Goal: Task Accomplishment & Management: Manage account settings

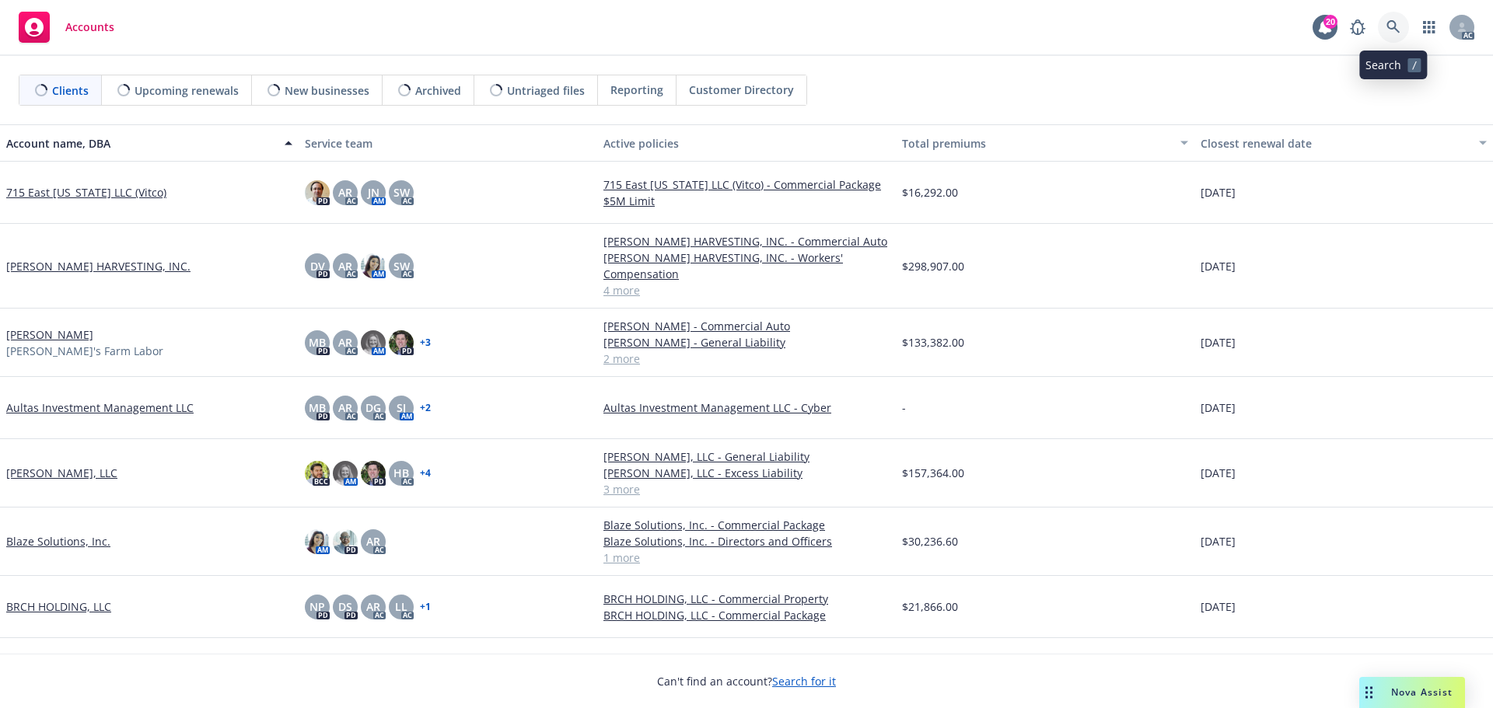
click at [1388, 24] on icon at bounding box center [1392, 26] width 13 height 13
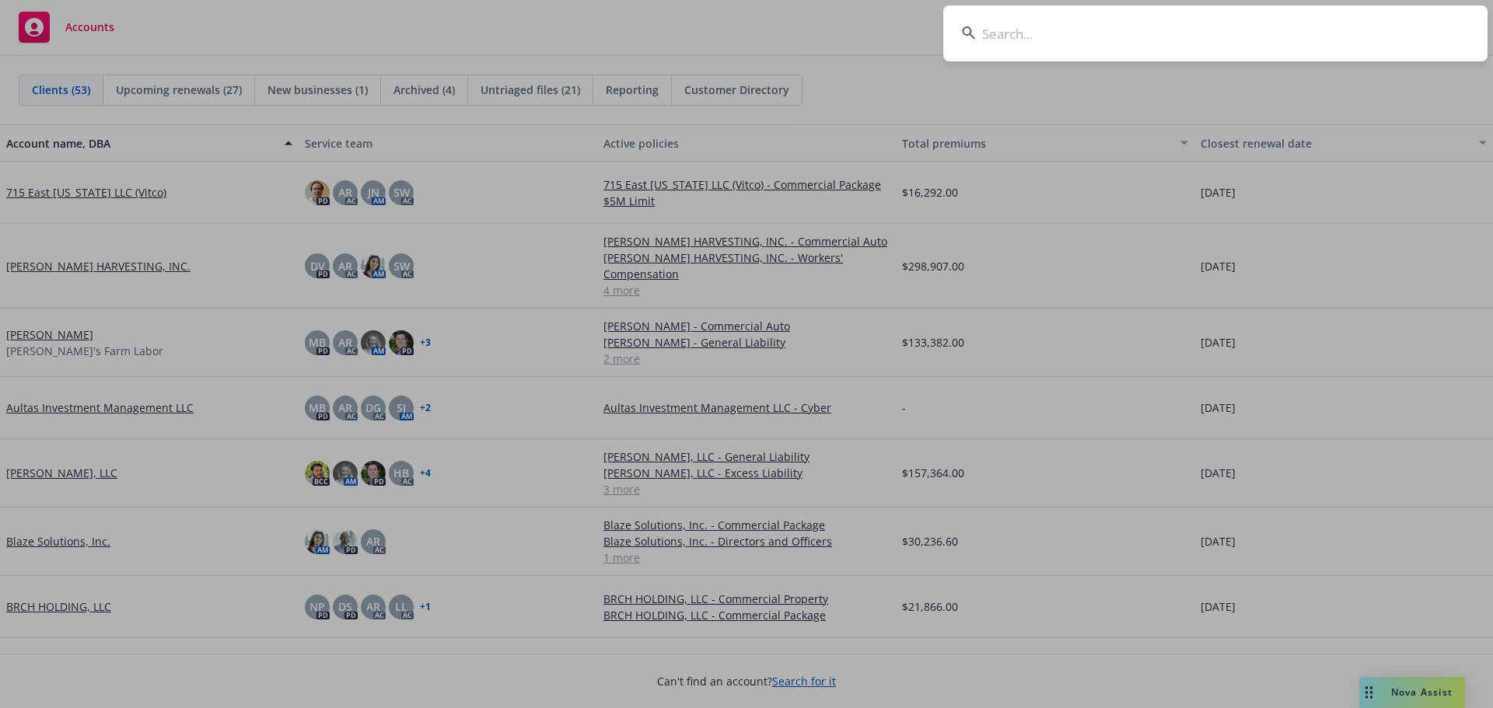
click at [1213, 33] on input at bounding box center [1215, 33] width 544 height 56
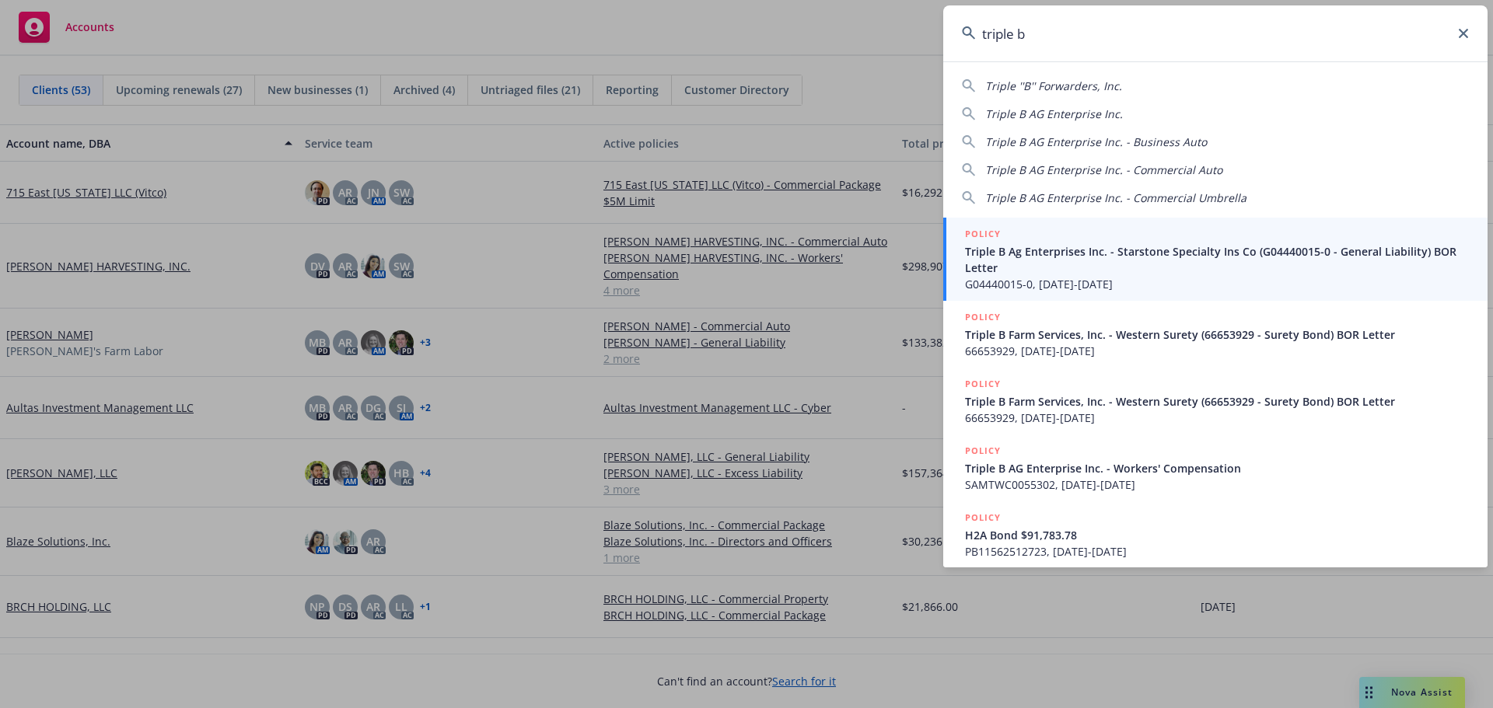
click at [1056, 117] on span "Triple B AG Enterprise Inc." at bounding box center [1054, 114] width 138 height 15
type input "Triple B AG Enterprise Inc."
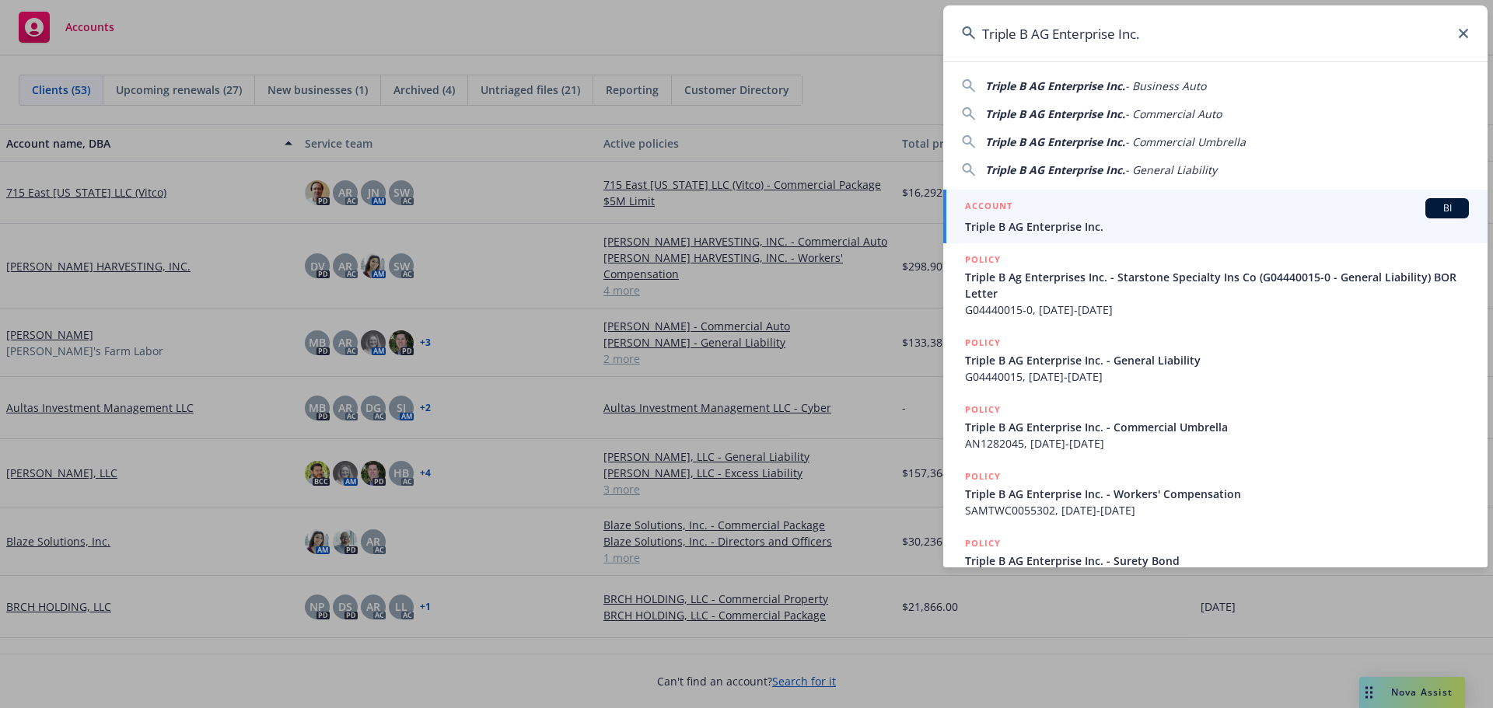
click at [1038, 228] on span "Triple B AG Enterprise Inc." at bounding box center [1217, 226] width 504 height 16
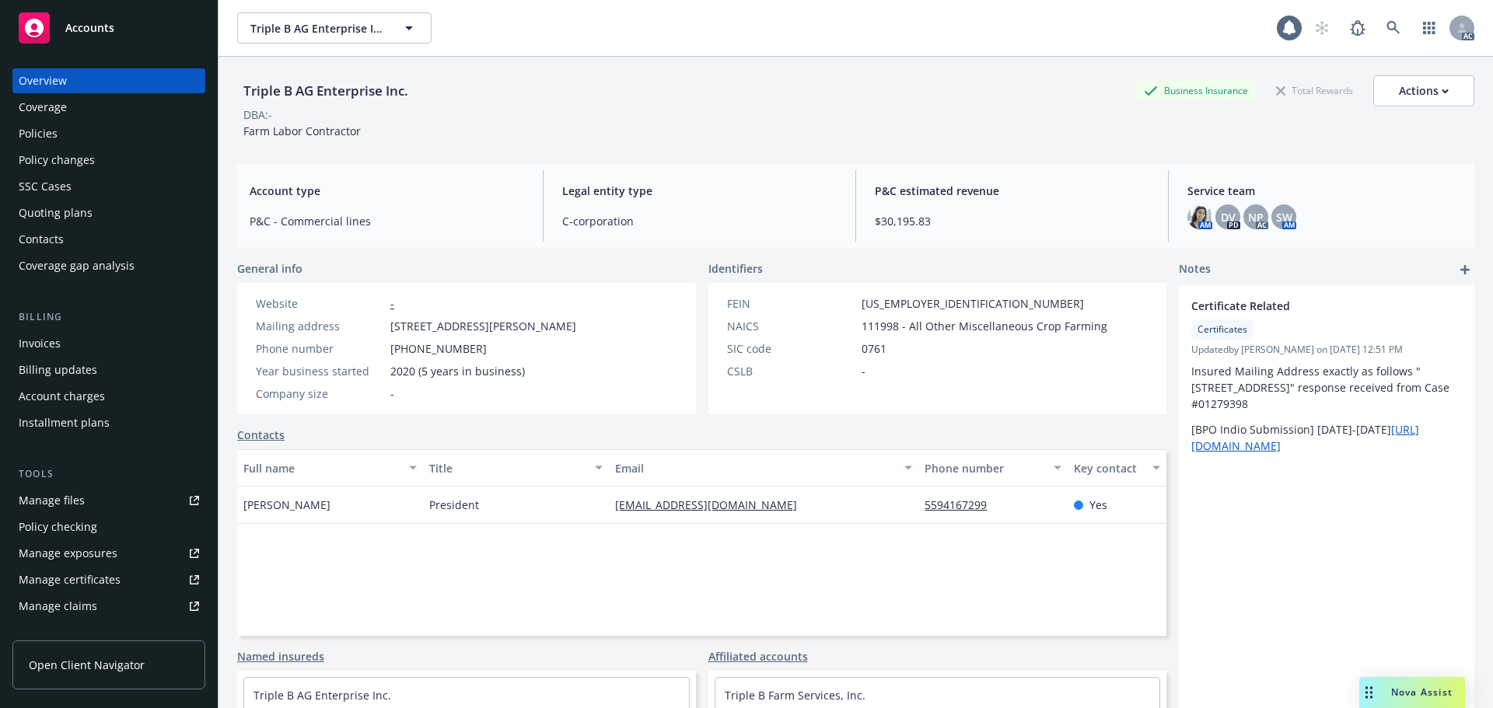
click at [31, 134] on div "Policies" at bounding box center [38, 133] width 39 height 25
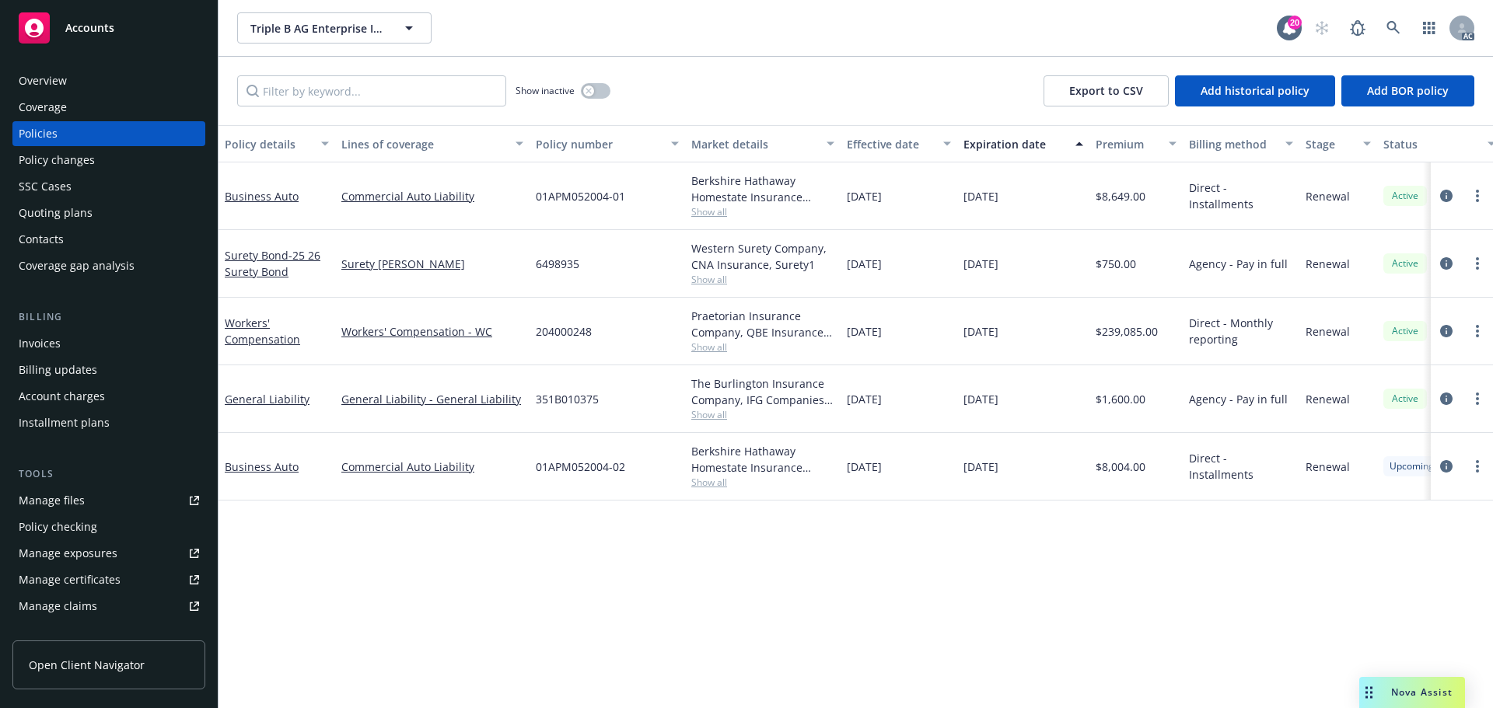
click at [715, 44] on div "Triple B AG Enterprise Inc. Triple B AG Enterprise Inc. 20 AC" at bounding box center [855, 28] width 1274 height 56
click at [564, 464] on span "01APM052004-02" at bounding box center [580, 467] width 89 height 16
copy span "01APM052004-02"
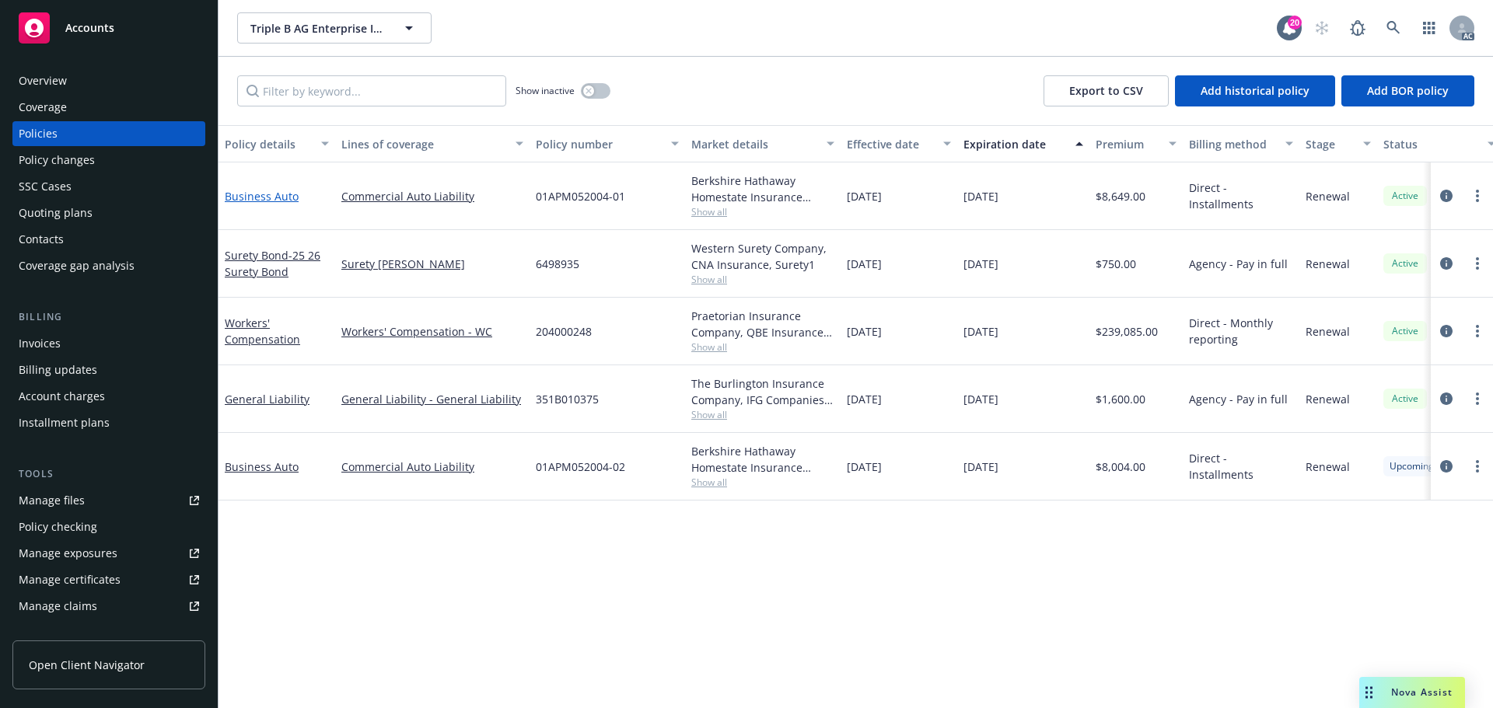
click at [257, 197] on link "Business Auto" at bounding box center [262, 196] width 74 height 15
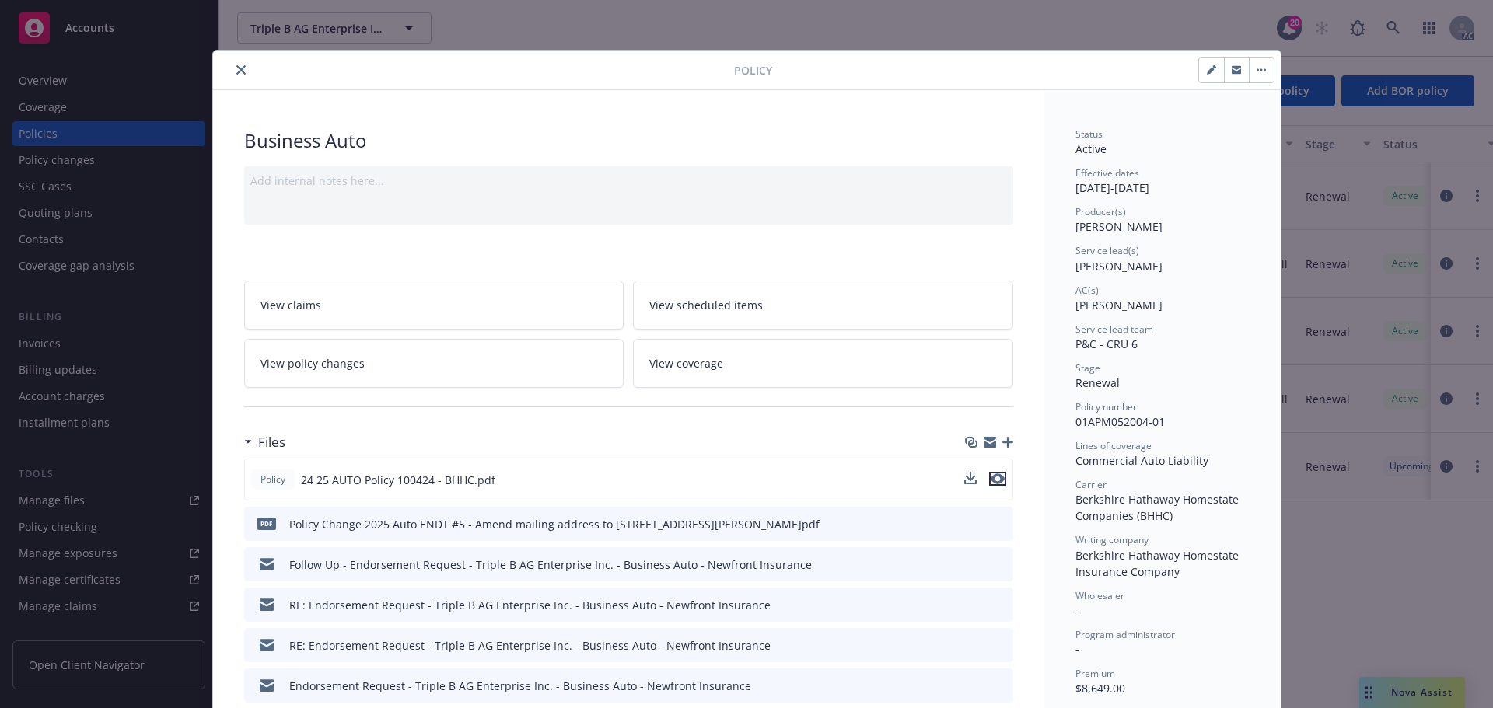
click at [993, 480] on icon "preview file" at bounding box center [997, 478] width 14 height 11
click at [236, 72] on icon "close" at bounding box center [240, 69] width 9 height 9
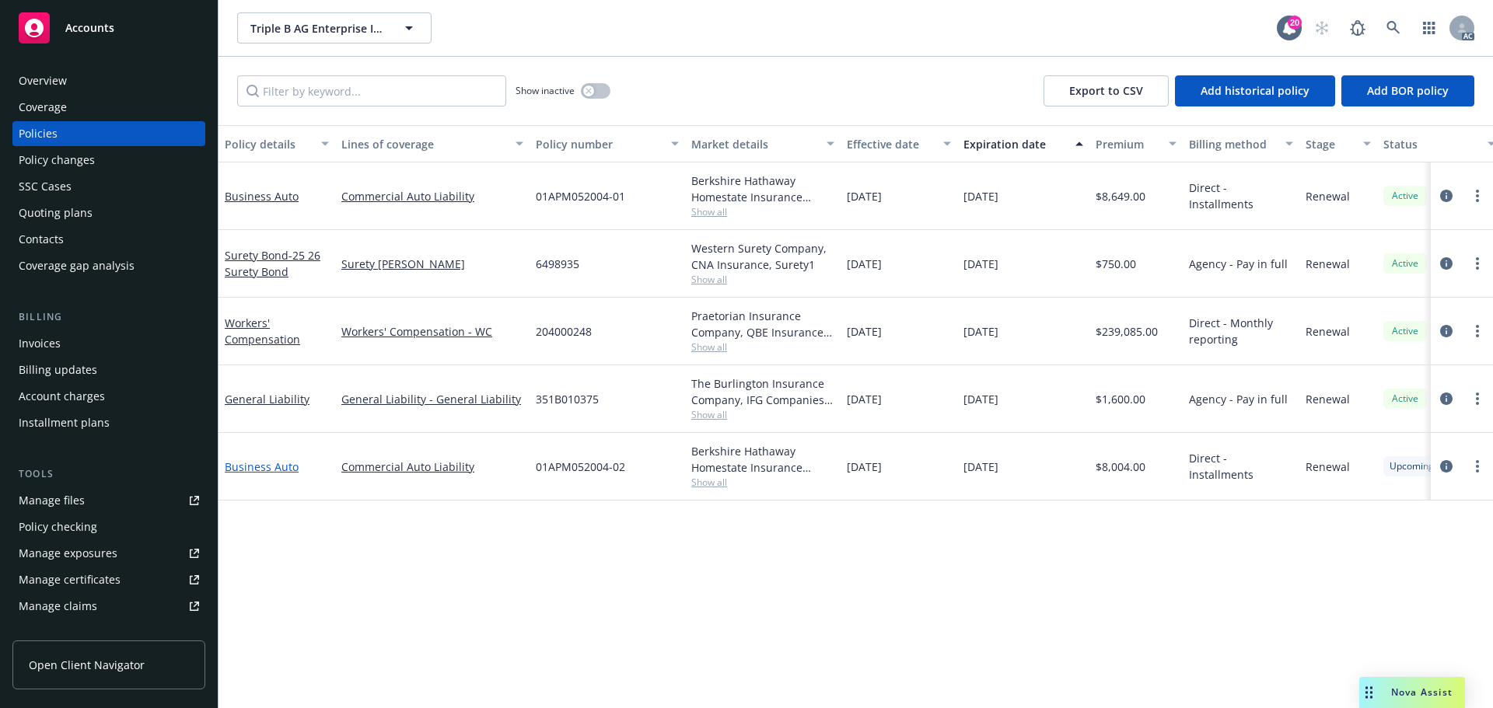
click at [271, 466] on link "Business Auto" at bounding box center [262, 466] width 74 height 15
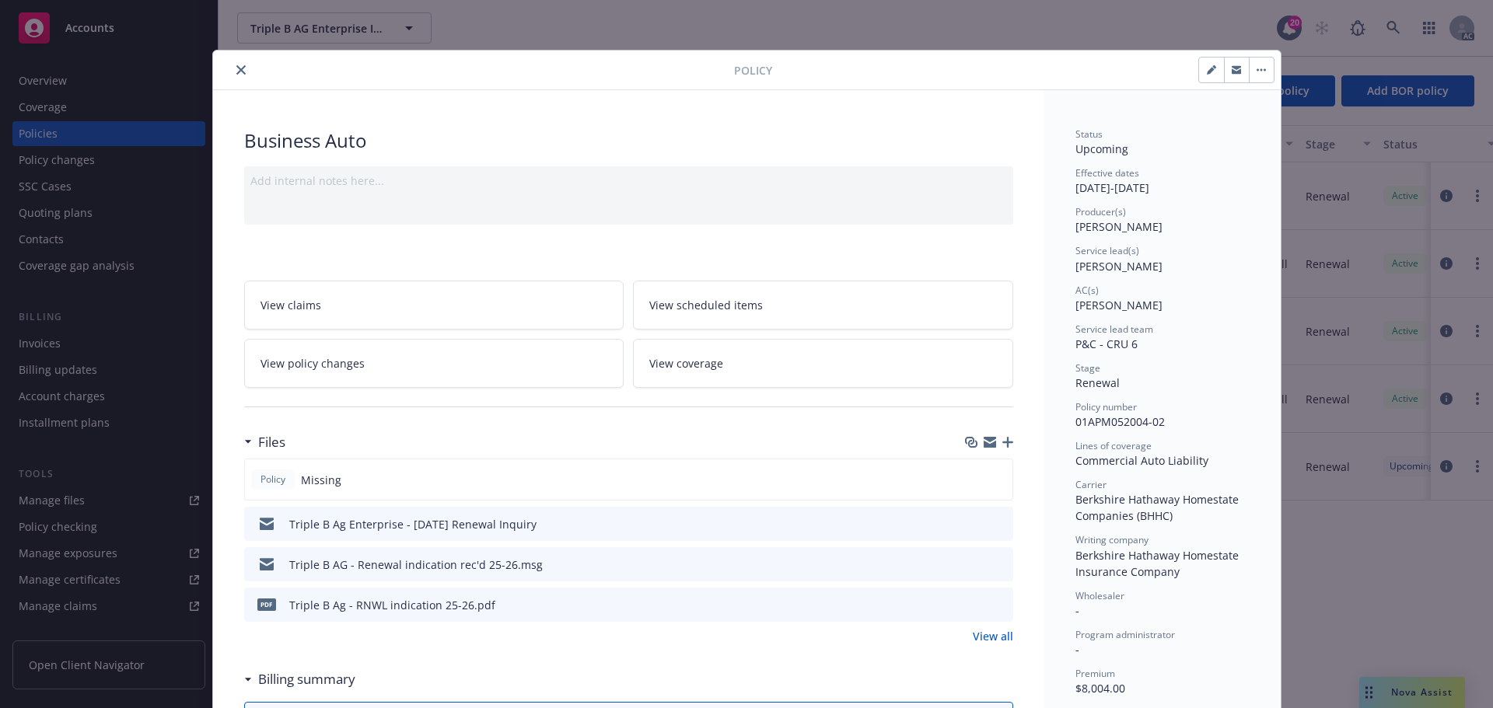
click at [996, 605] on icon "preview file" at bounding box center [998, 604] width 14 height 11
click at [993, 635] on link "View all" at bounding box center [993, 636] width 40 height 16
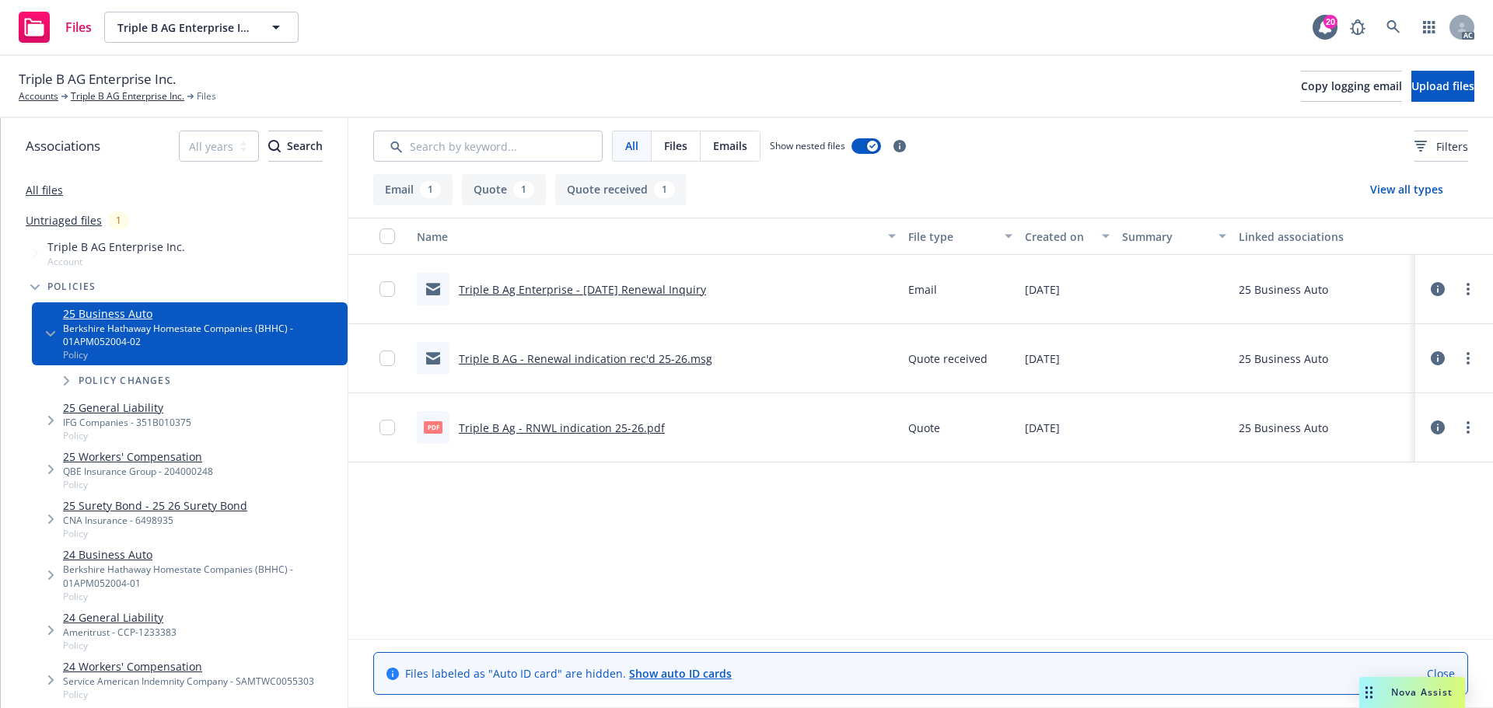
click at [589, 359] on link "Triple B AG - Renewal indication rec'd 25-26.msg" at bounding box center [585, 358] width 253 height 15
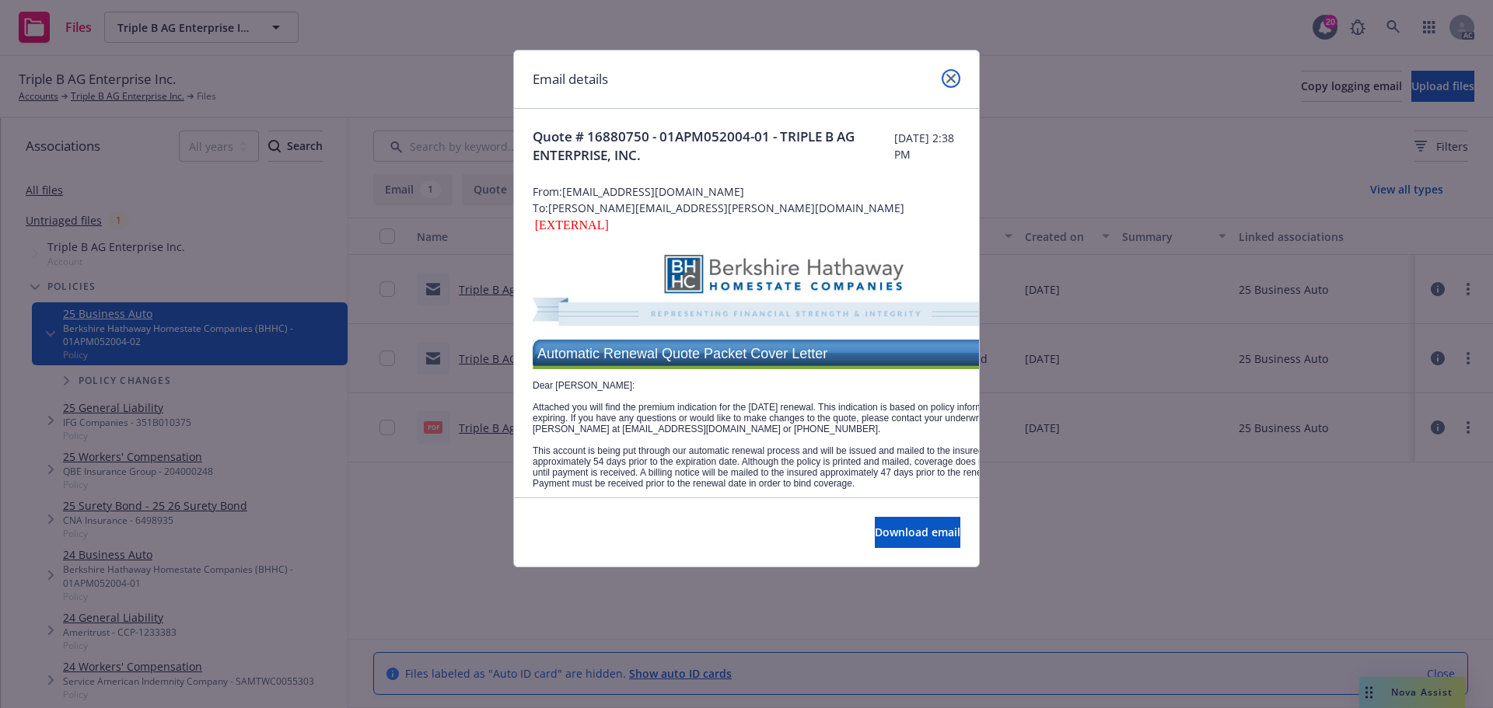
click at [950, 80] on icon "close" at bounding box center [950, 78] width 9 height 9
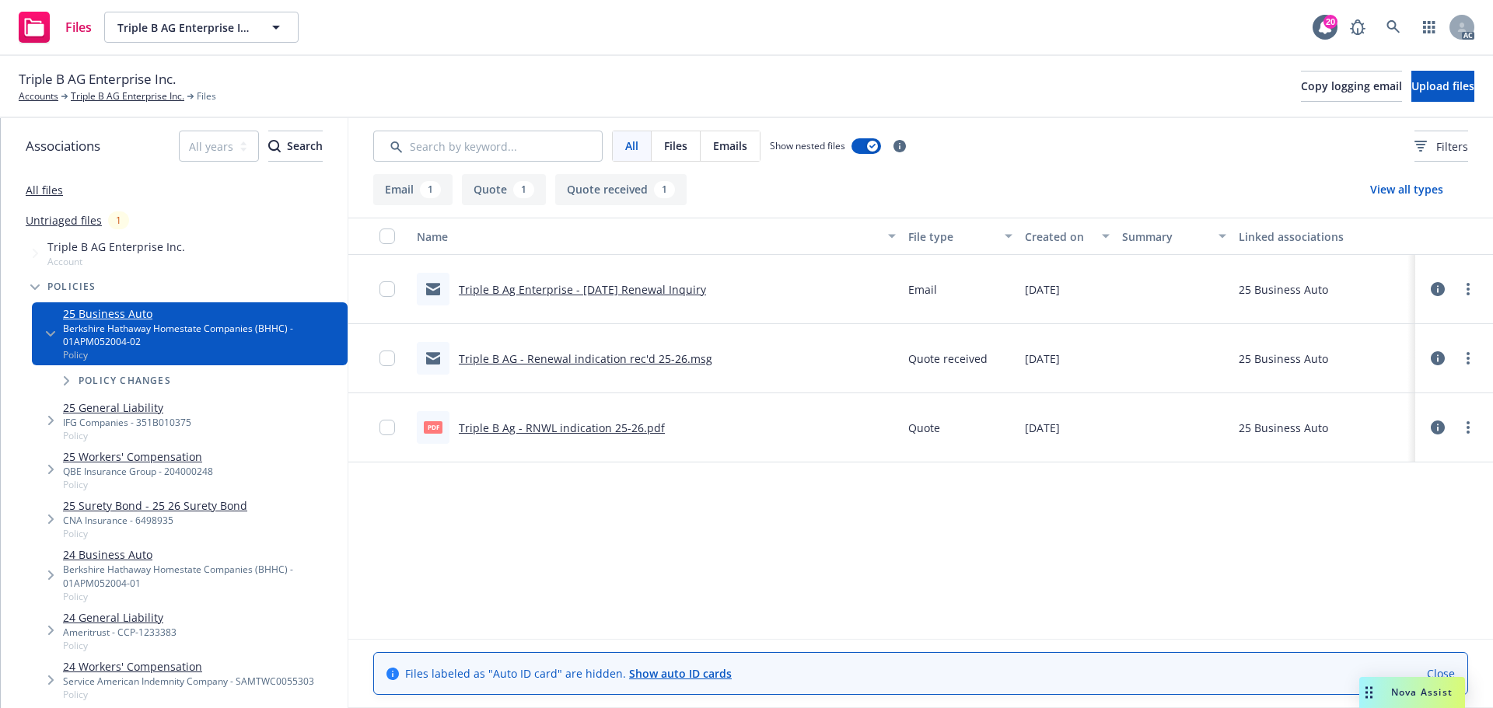
click at [562, 286] on link "Triple B Ag Enterprise - 10/4/25 Renewal Inquiry" at bounding box center [582, 289] width 247 height 15
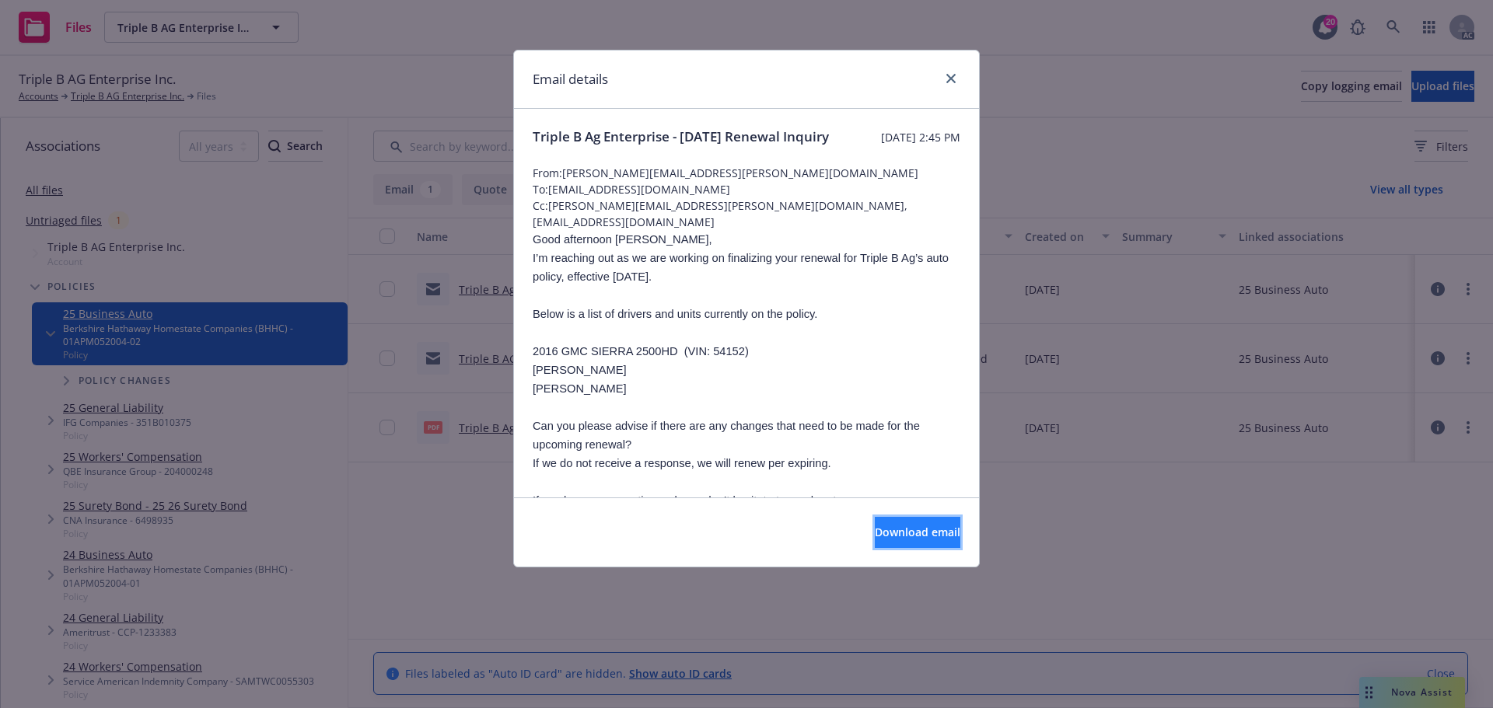
click at [883, 530] on span "Download email" at bounding box center [918, 532] width 86 height 15
click at [947, 78] on icon "close" at bounding box center [950, 78] width 9 height 9
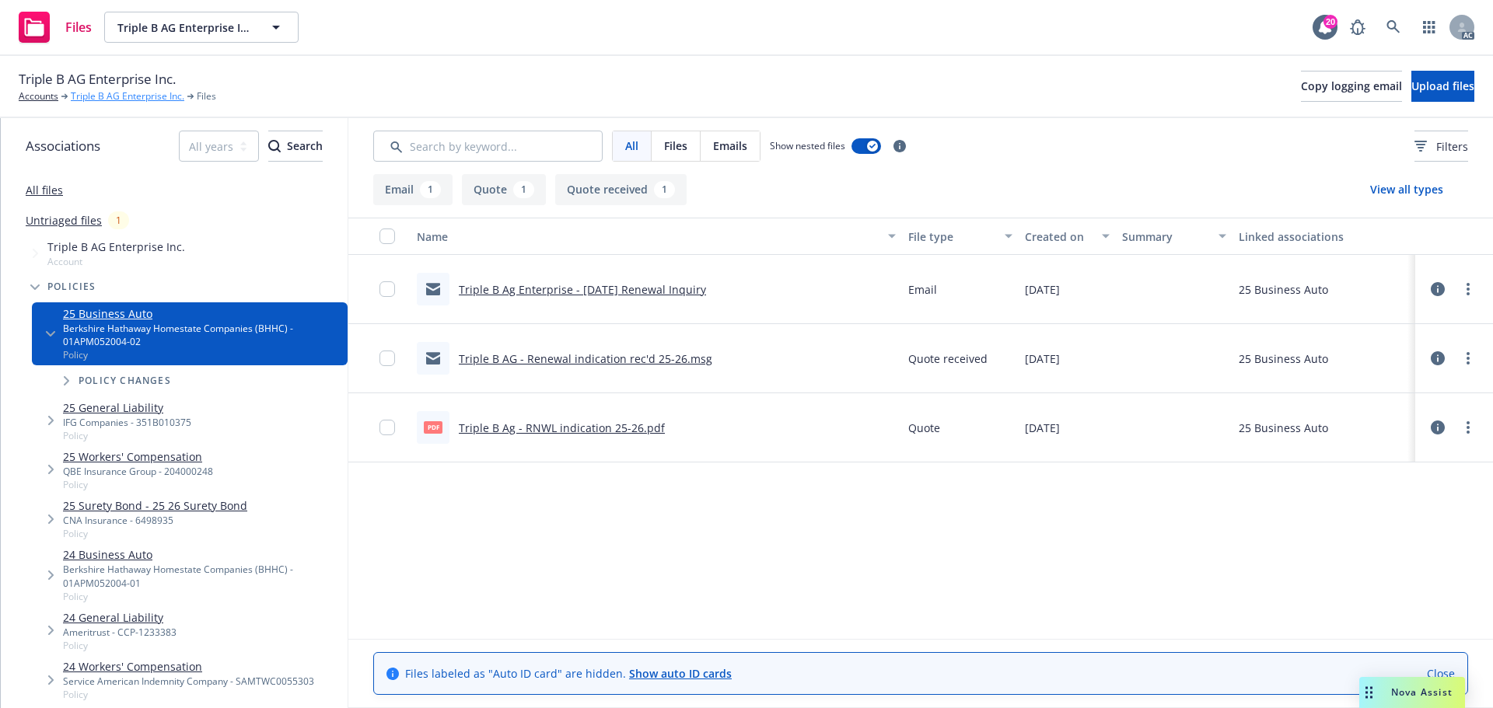
click at [119, 94] on link "Triple B AG Enterprise Inc." at bounding box center [128, 96] width 114 height 14
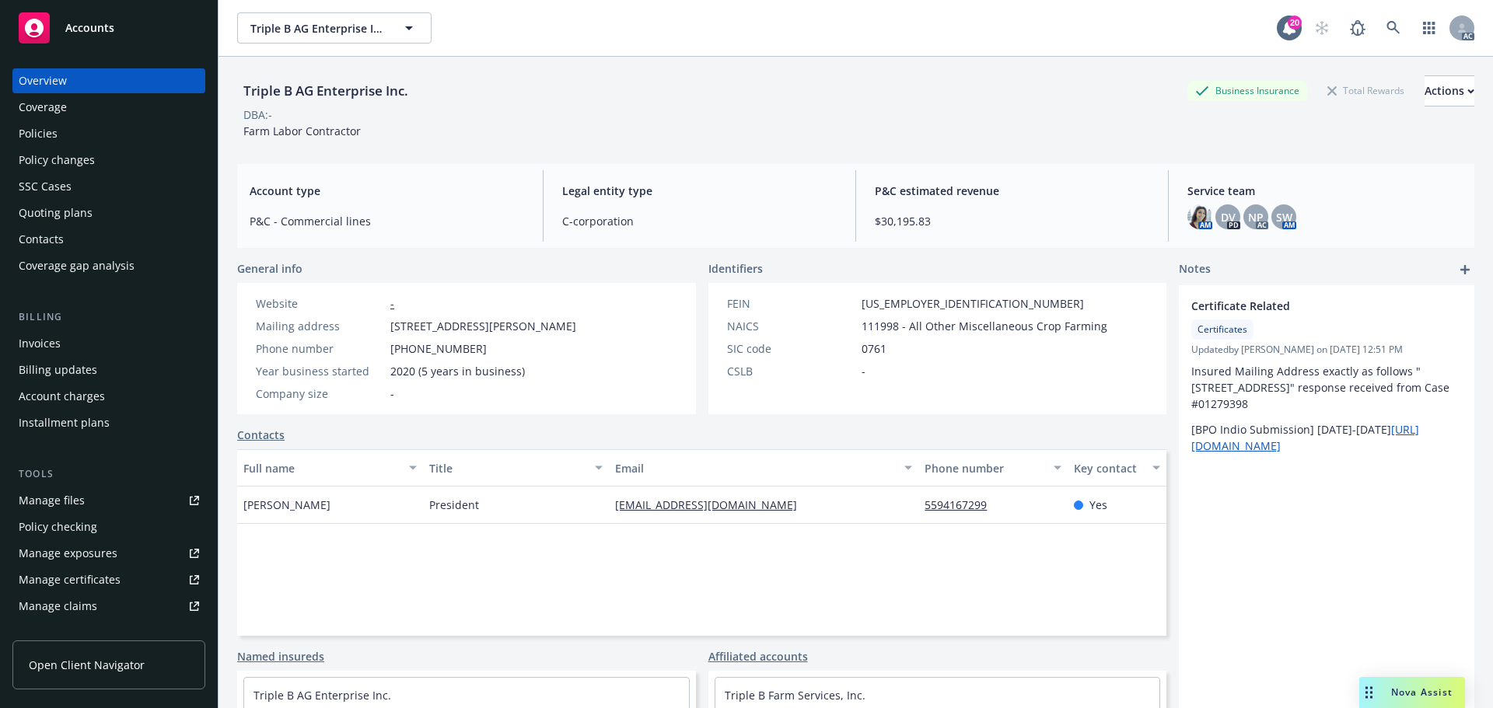
click at [65, 128] on div "Policies" at bounding box center [109, 133] width 180 height 25
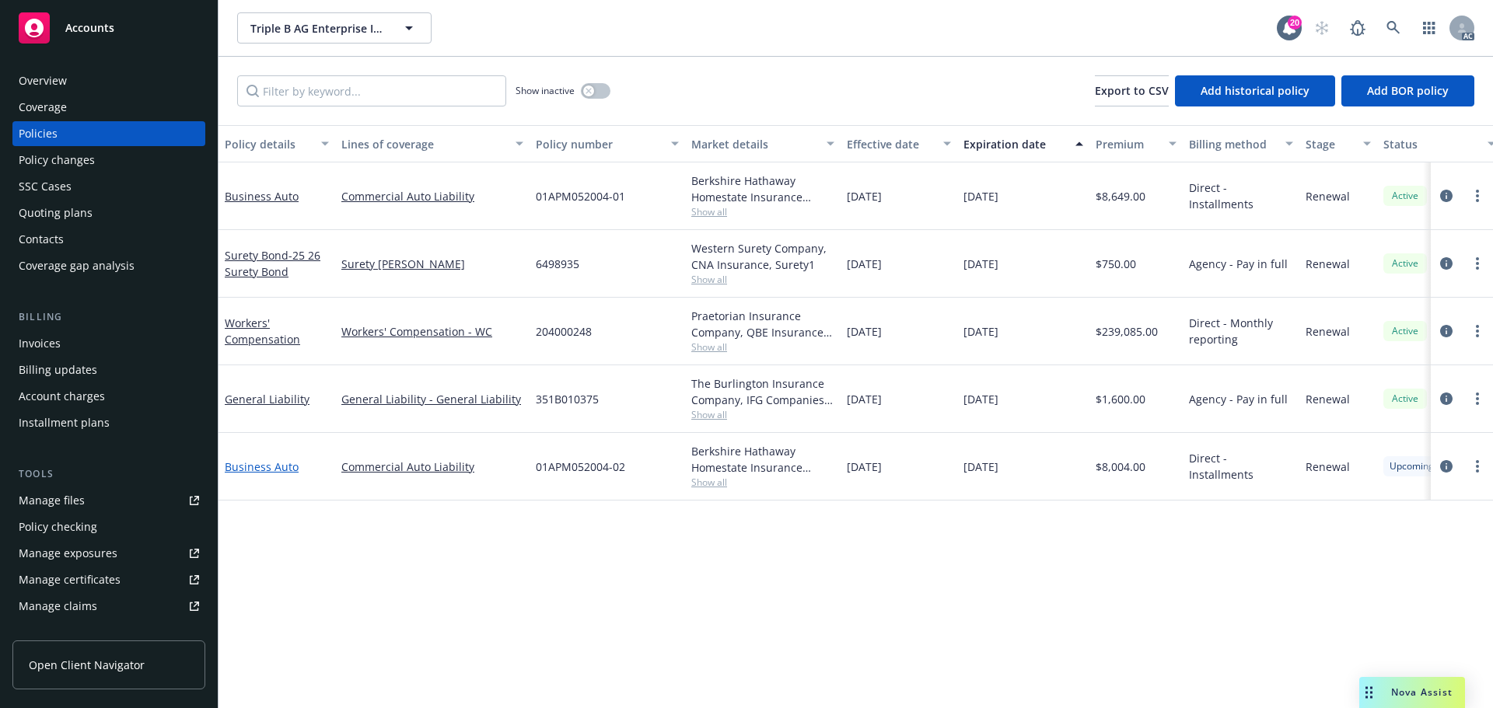
click at [251, 470] on link "Business Auto" at bounding box center [262, 466] width 74 height 15
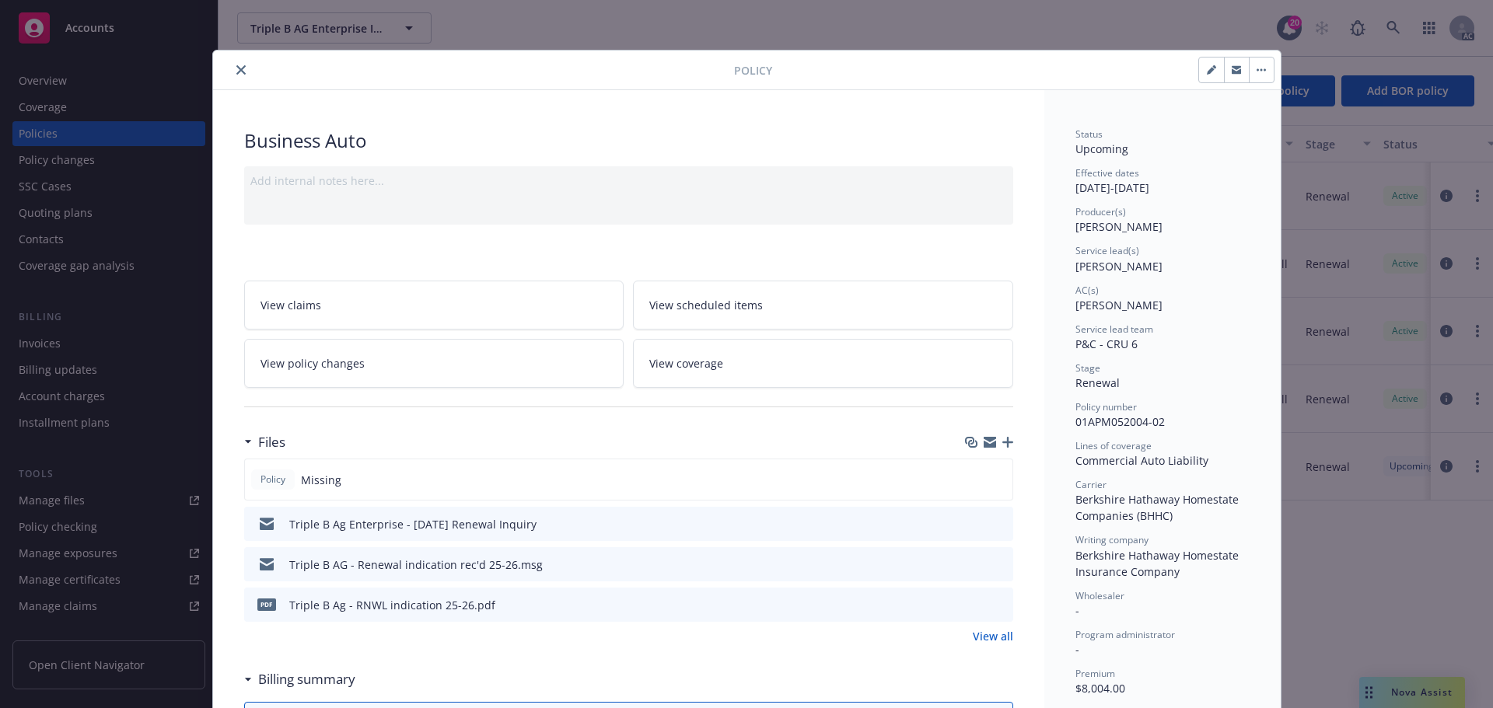
click at [232, 72] on button "close" at bounding box center [241, 70] width 19 height 19
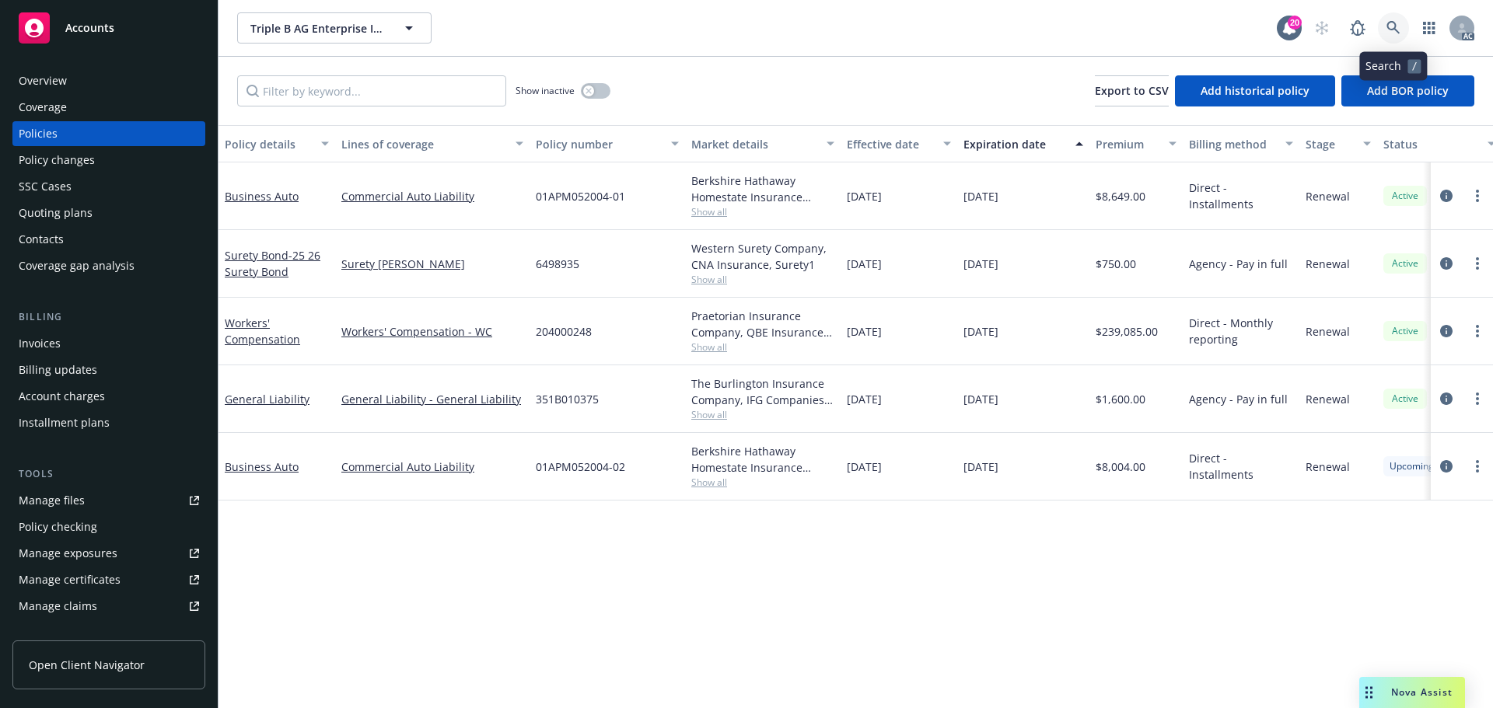
click at [1396, 27] on icon at bounding box center [1392, 27] width 13 height 13
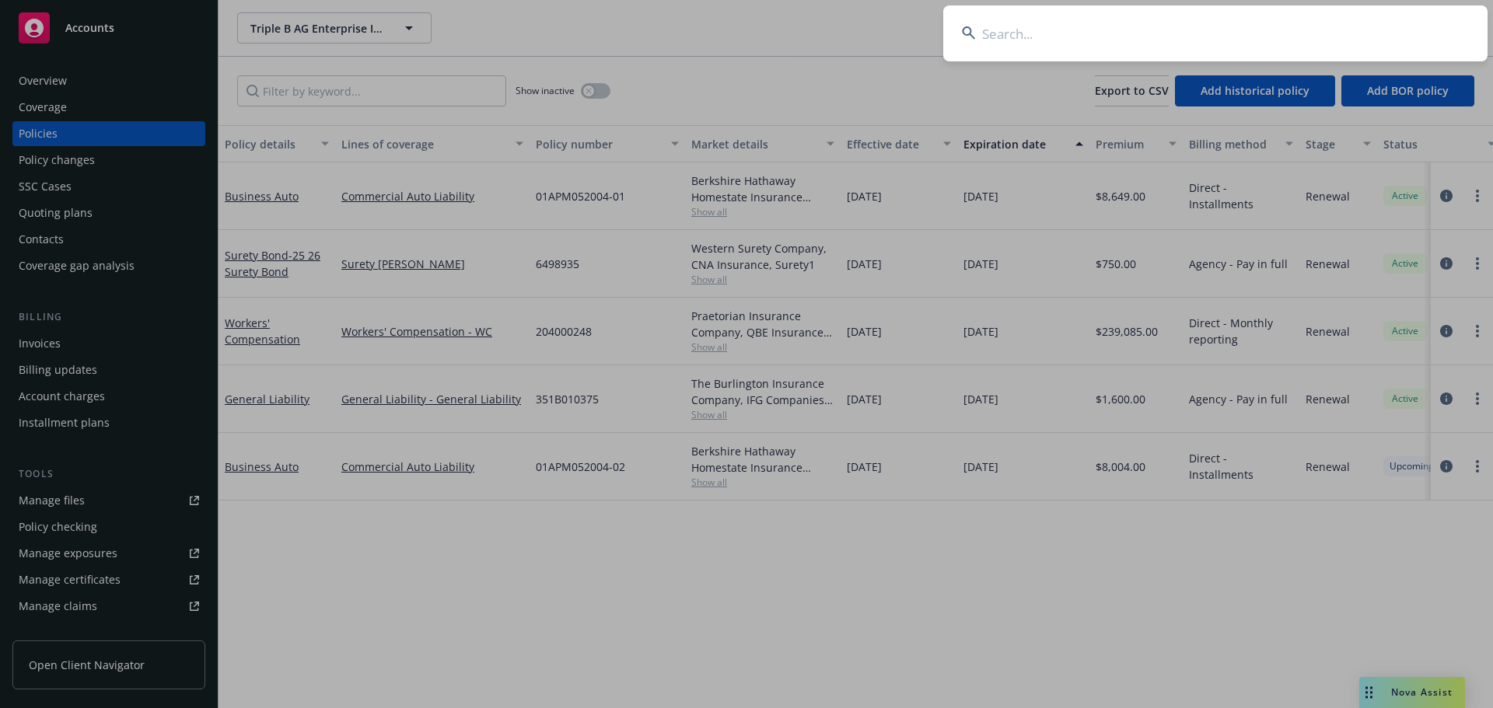
click at [1280, 28] on input at bounding box center [1215, 33] width 544 height 56
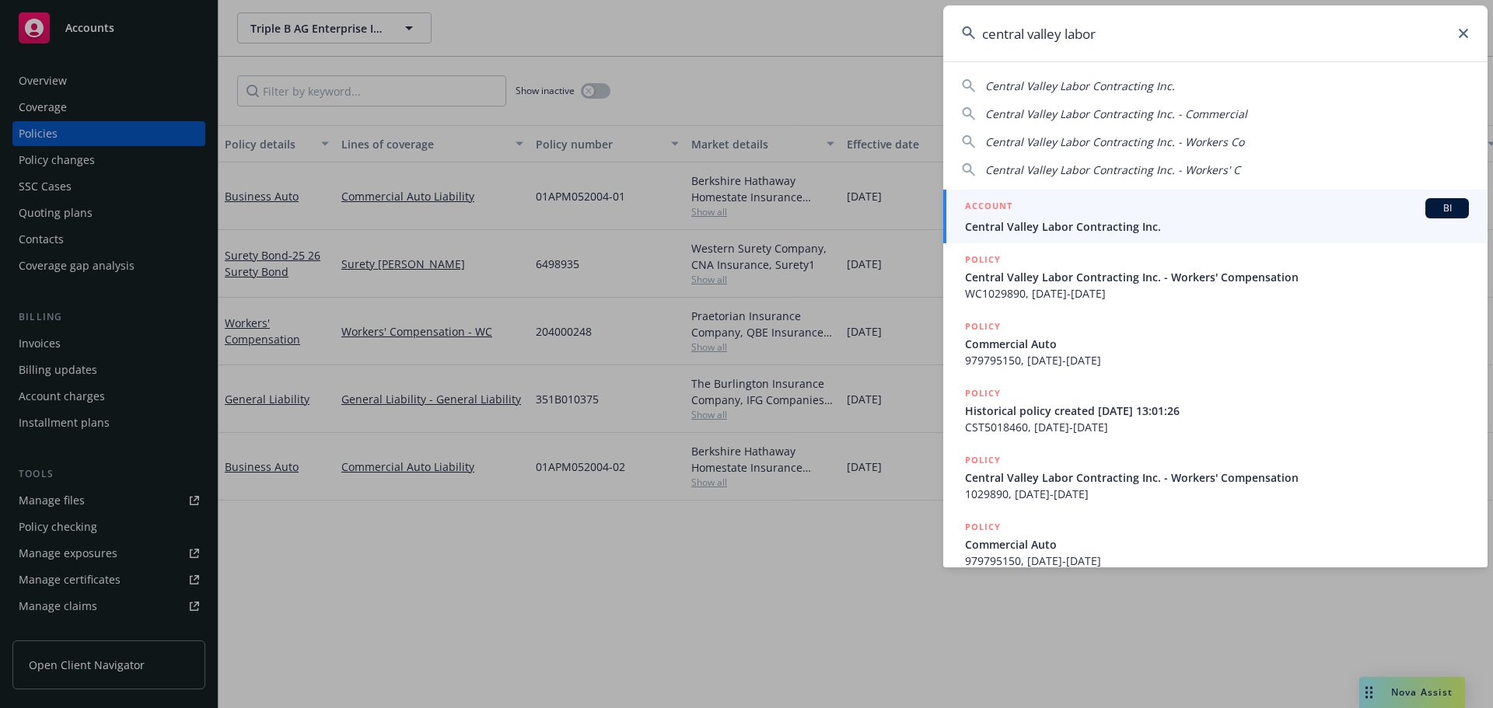
type input "central valley labor"
click at [1141, 216] on div "ACCOUNT BI" at bounding box center [1217, 208] width 504 height 20
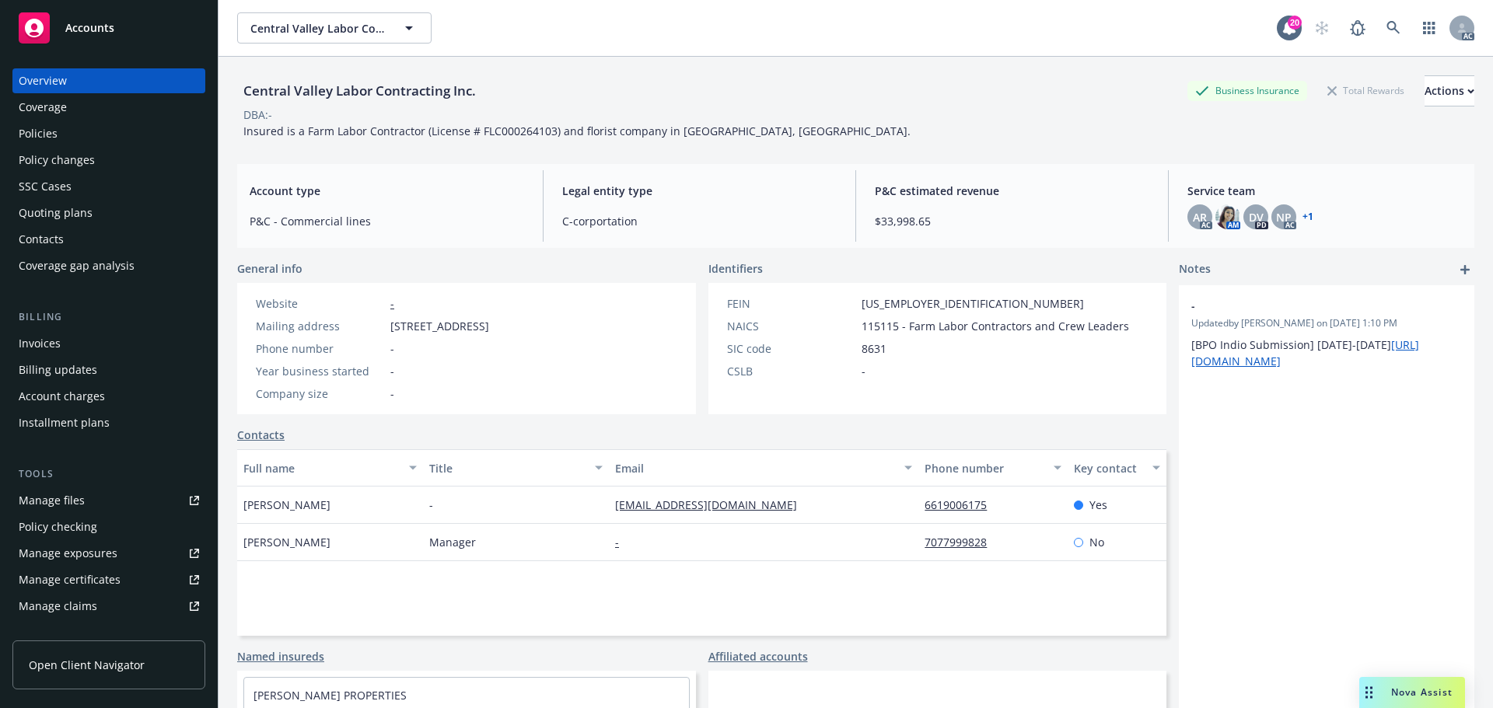
click at [69, 129] on div "Policies" at bounding box center [109, 133] width 180 height 25
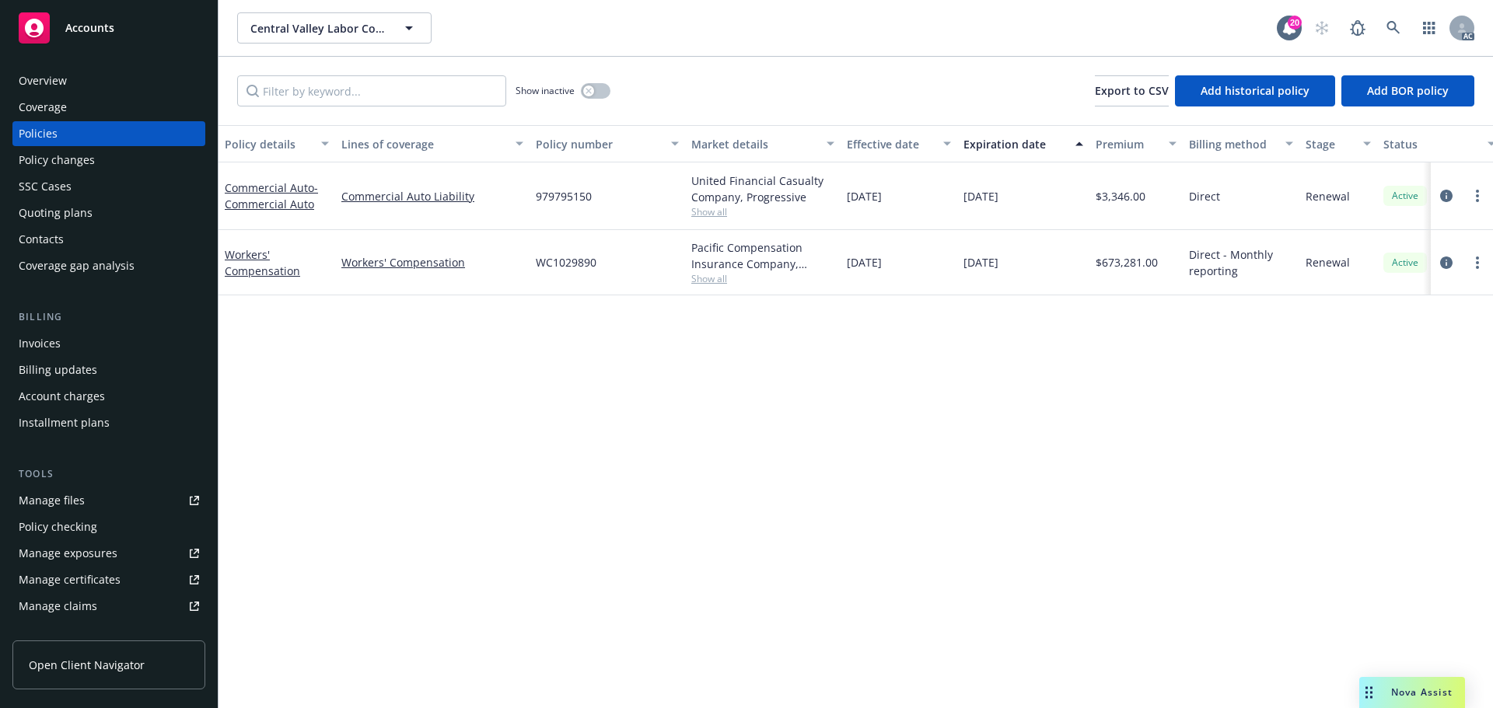
click at [557, 199] on span "979795150" at bounding box center [564, 196] width 56 height 16
copy span "979795150"
click at [78, 218] on div "Quoting plans" at bounding box center [56, 213] width 74 height 25
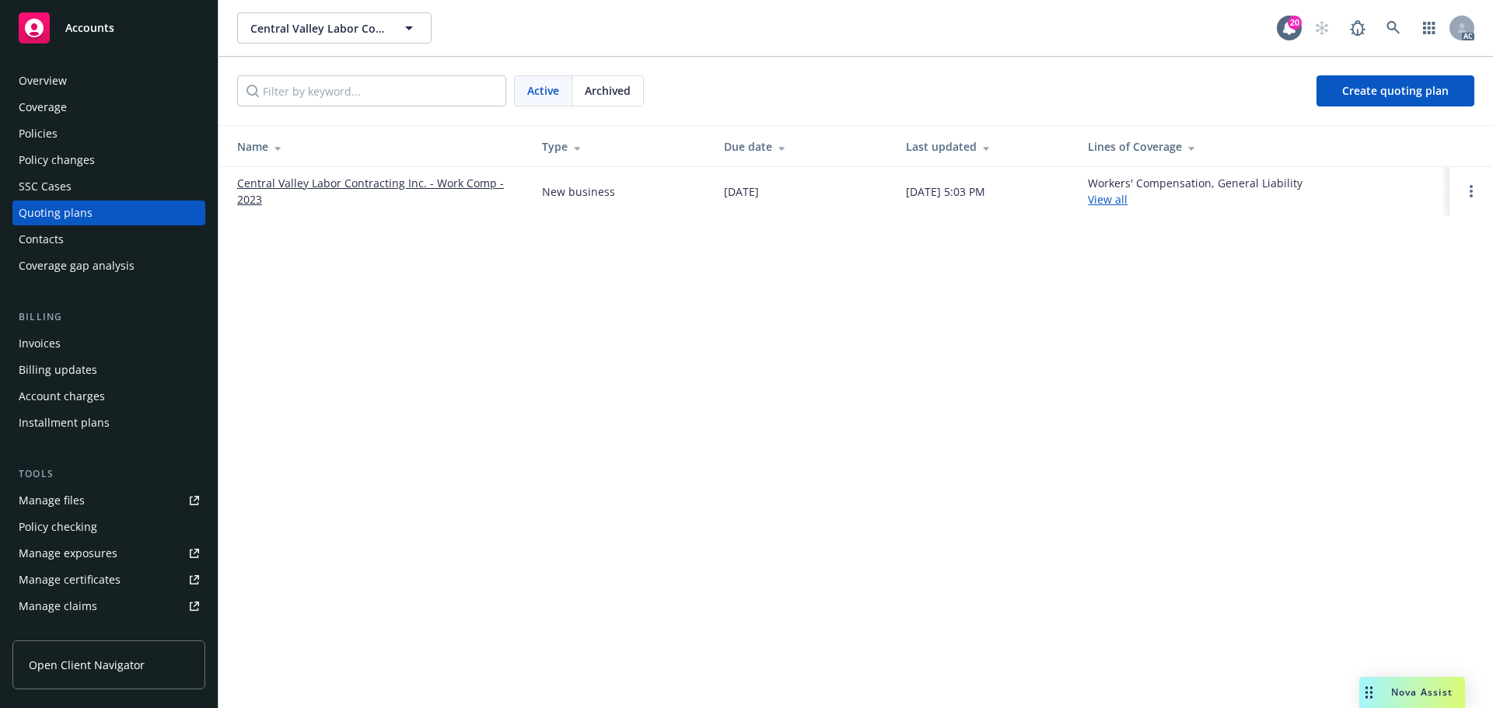
click at [608, 98] on span "Archived" at bounding box center [608, 90] width 46 height 16
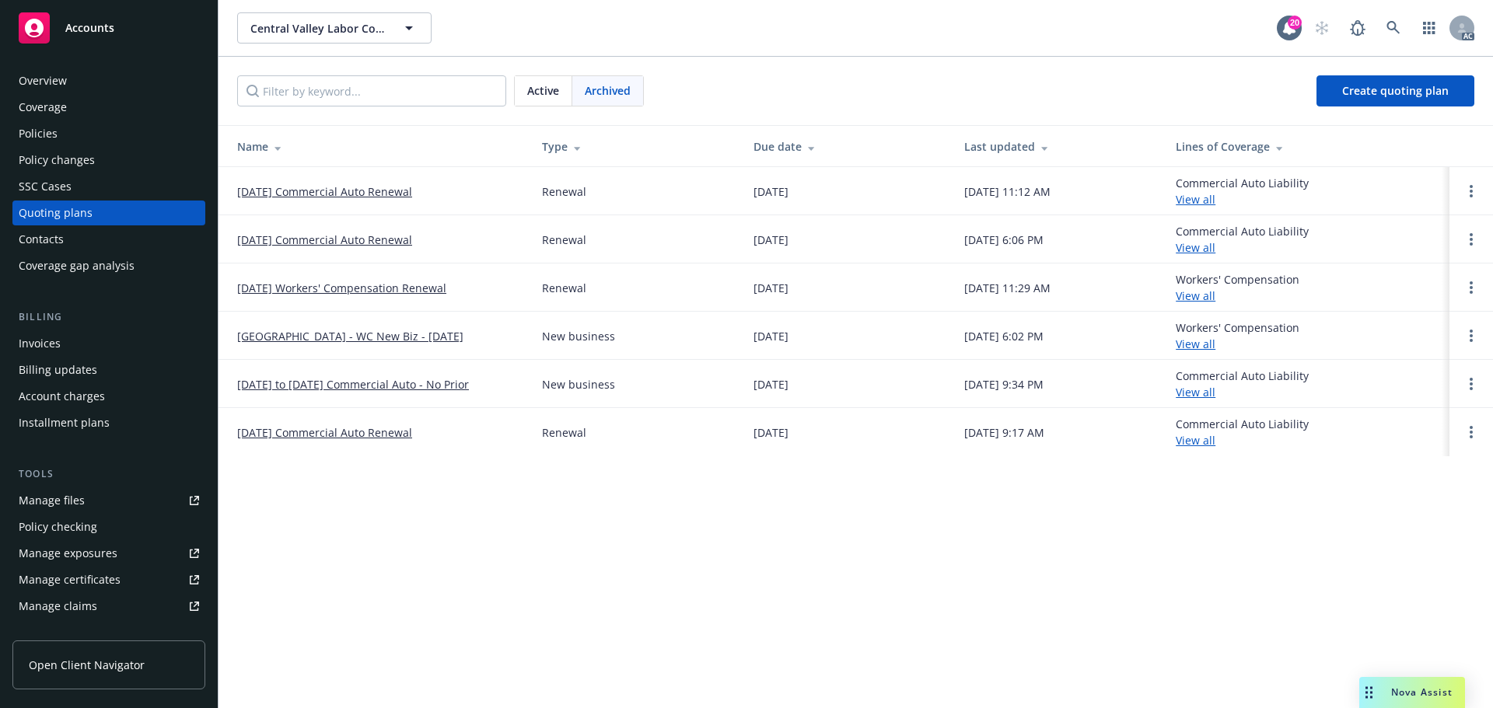
click at [391, 191] on link "10/10/25 Commercial Auto Renewal" at bounding box center [324, 191] width 175 height 16
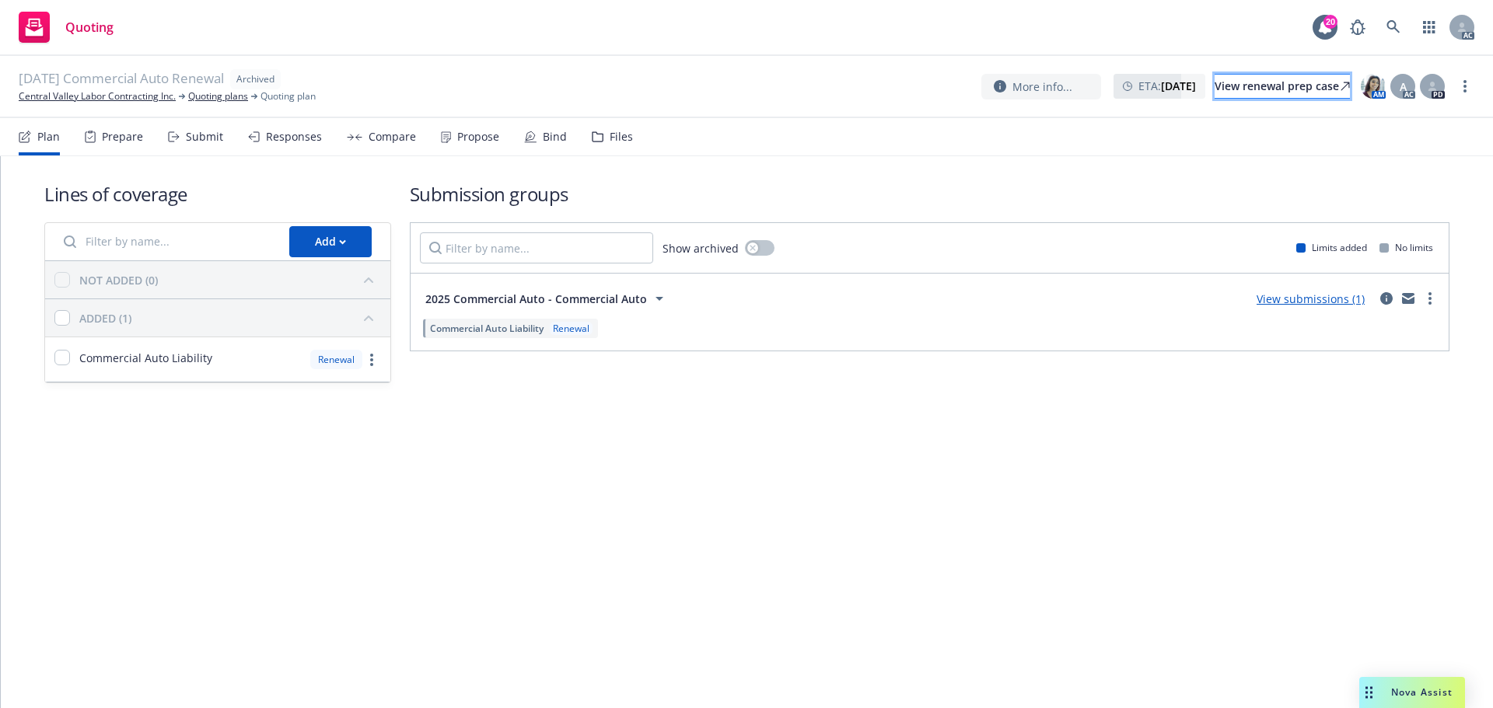
click at [1273, 88] on div "View renewal prep case" at bounding box center [1281, 86] width 135 height 23
click at [103, 93] on link "Central Valley Labor Contracting Inc." at bounding box center [97, 96] width 157 height 14
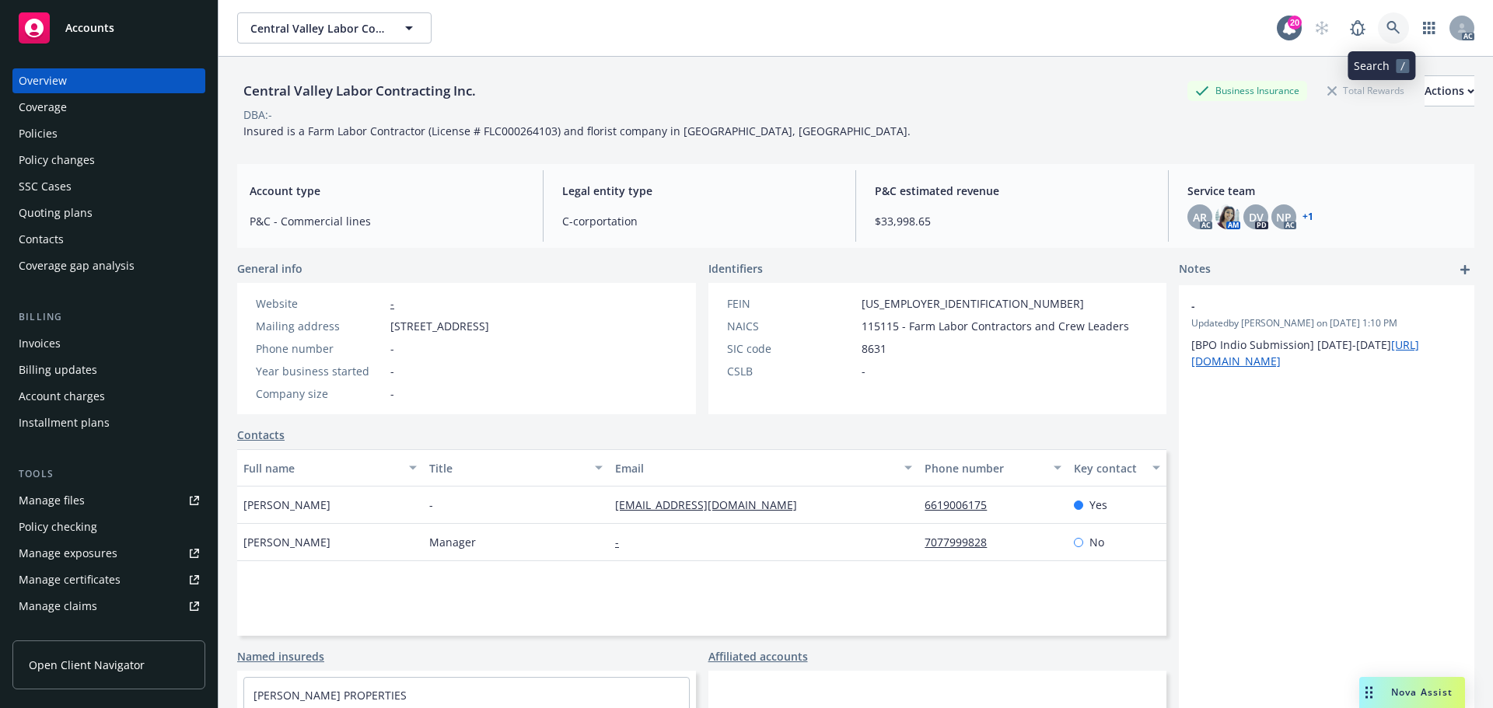
click at [1386, 24] on icon at bounding box center [1392, 27] width 13 height 13
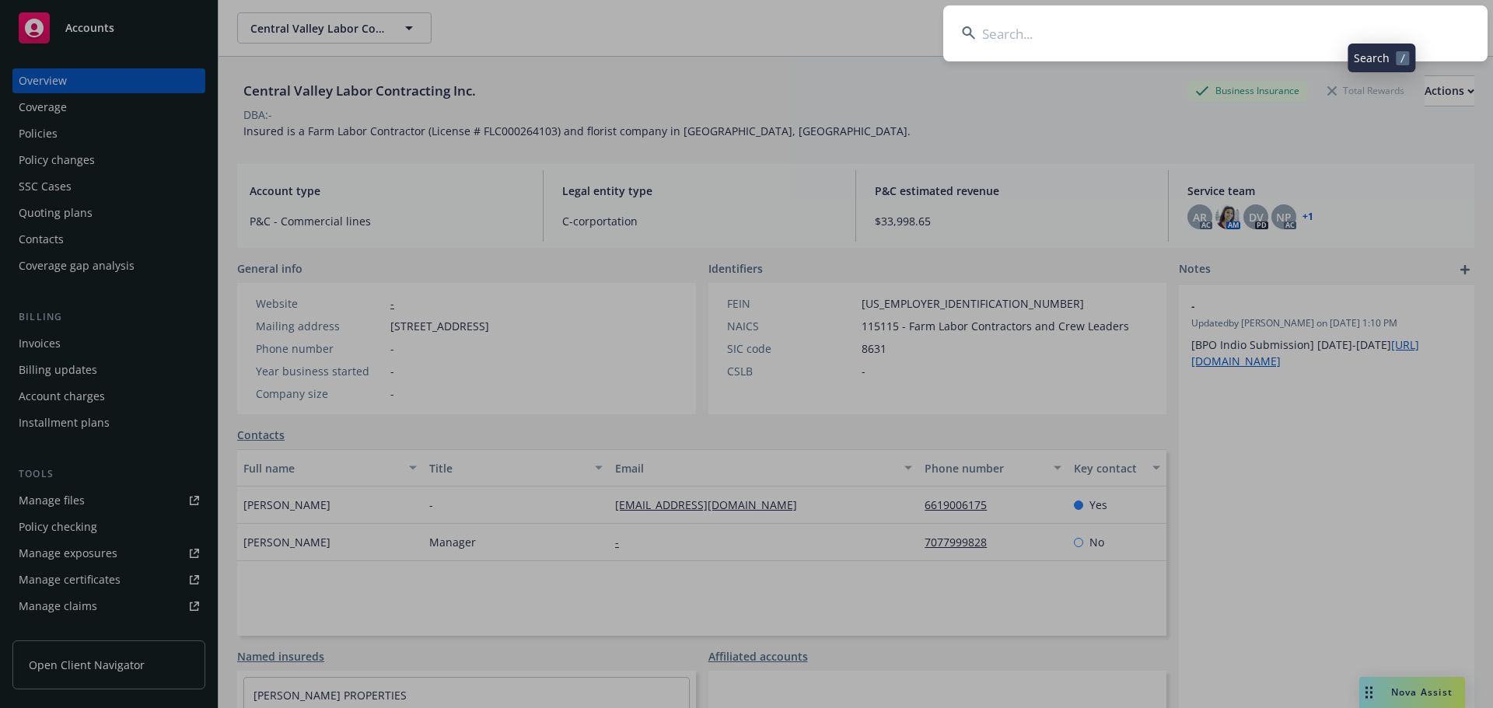
click at [1245, 27] on input at bounding box center [1215, 33] width 544 height 56
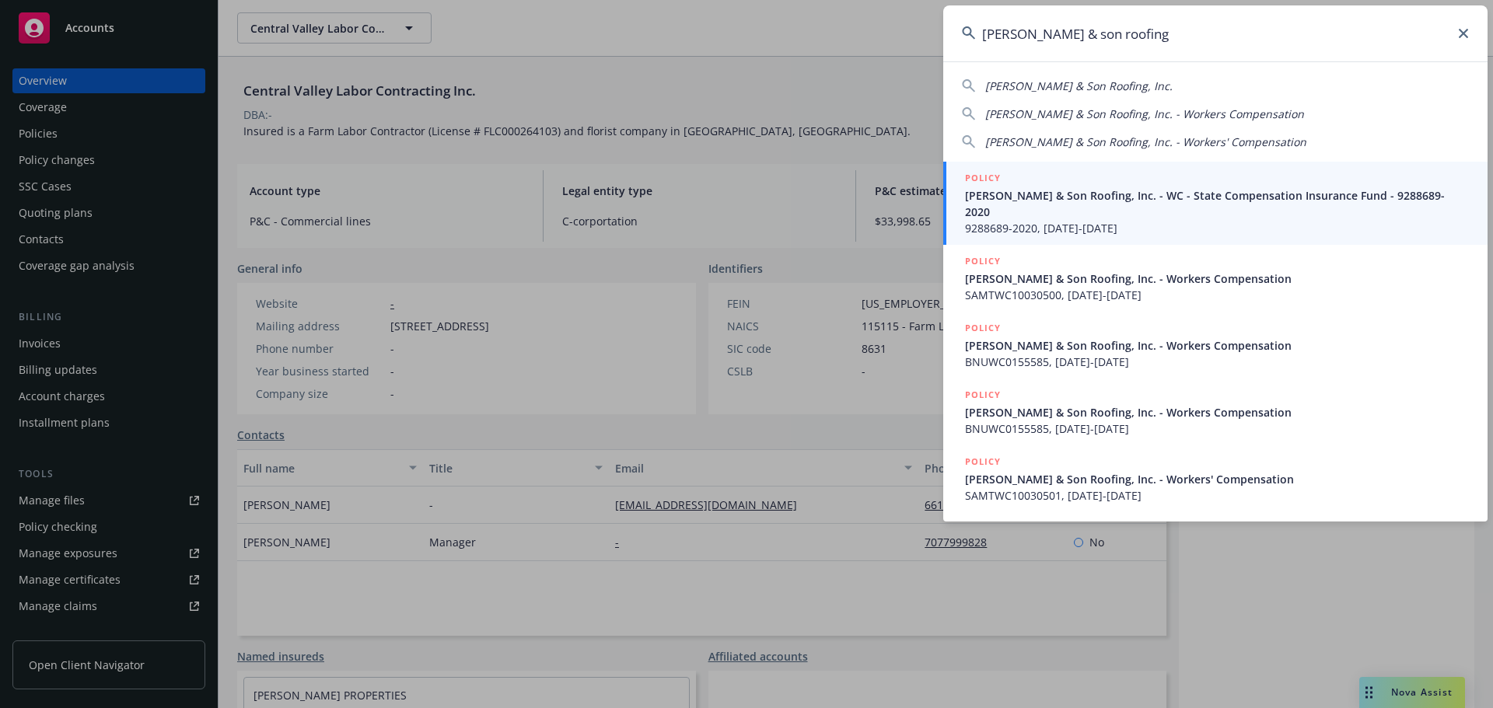
click at [1069, 83] on span "[PERSON_NAME] & Son Roofing, Inc." at bounding box center [1078, 86] width 187 height 15
type input "[PERSON_NAME] & Son Roofing, Inc."
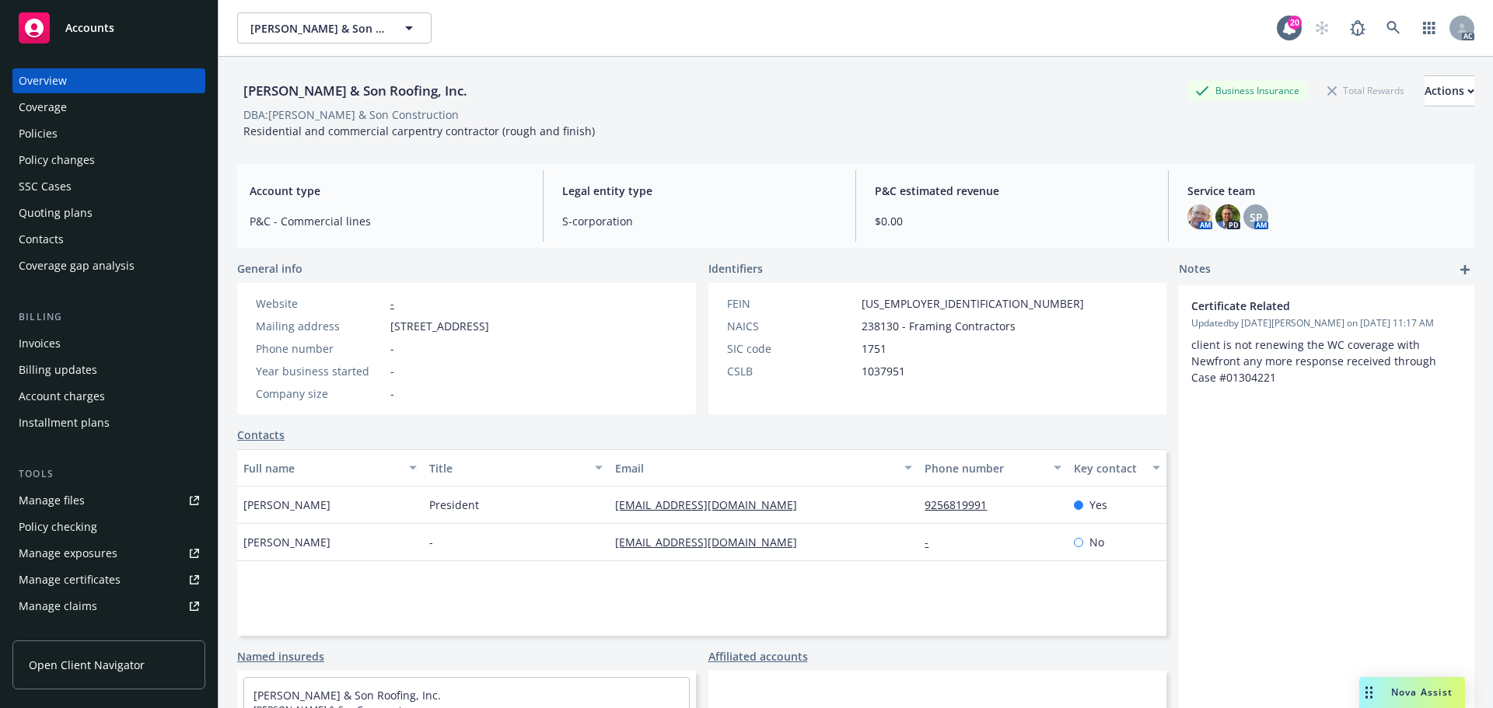
click at [64, 132] on div "Policies" at bounding box center [109, 133] width 180 height 25
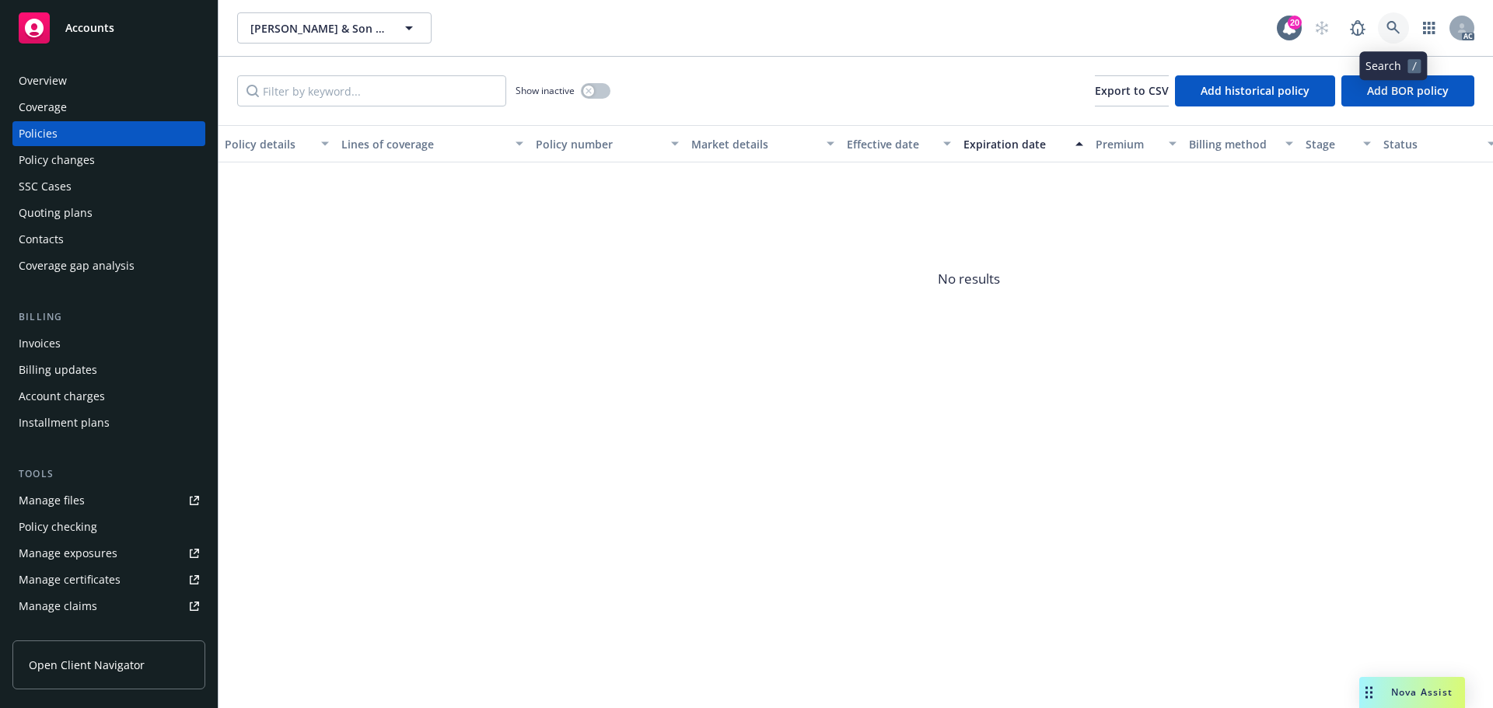
click at [1400, 26] on link at bounding box center [1393, 27] width 31 height 31
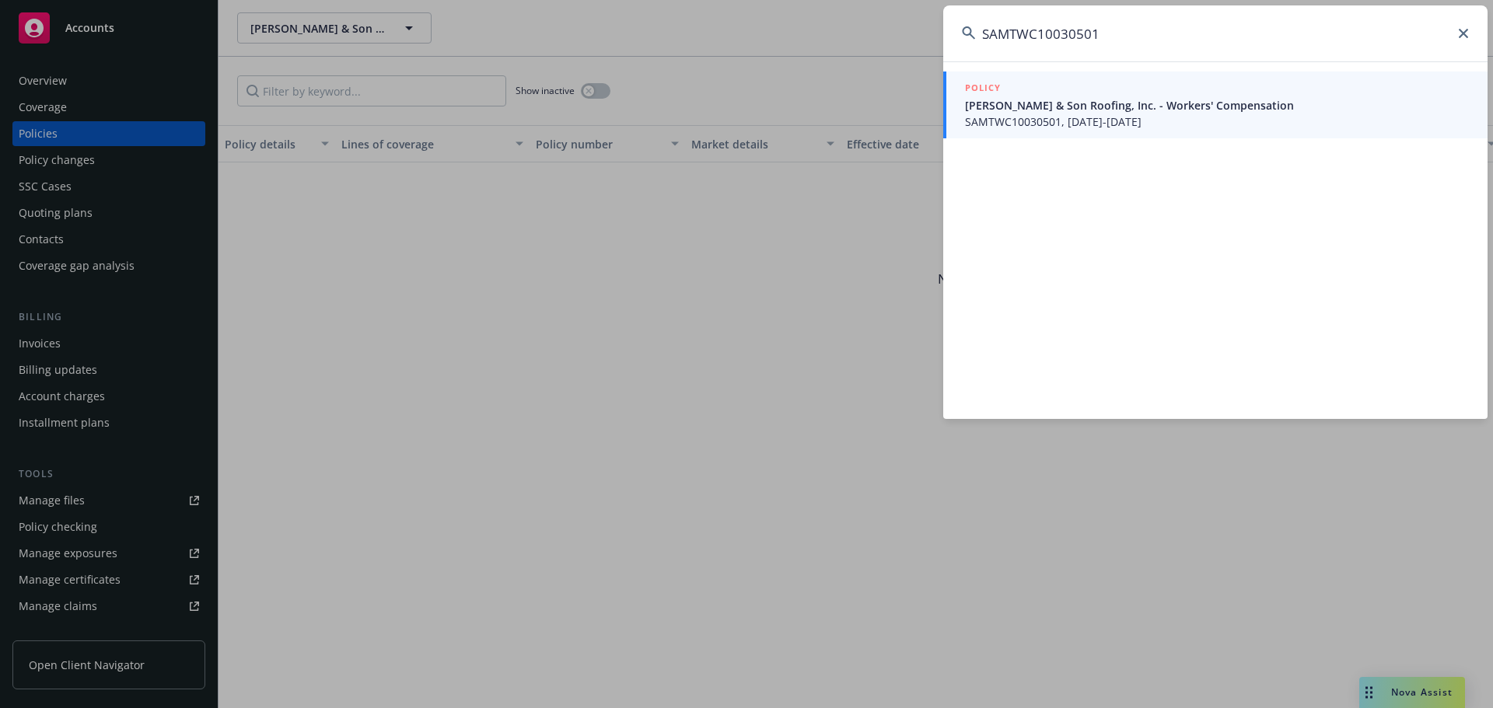
type input "SAMTWC10030501"
click at [1078, 103] on span "[PERSON_NAME] & Son Roofing, Inc. - Workers' Compensation" at bounding box center [1217, 105] width 504 height 16
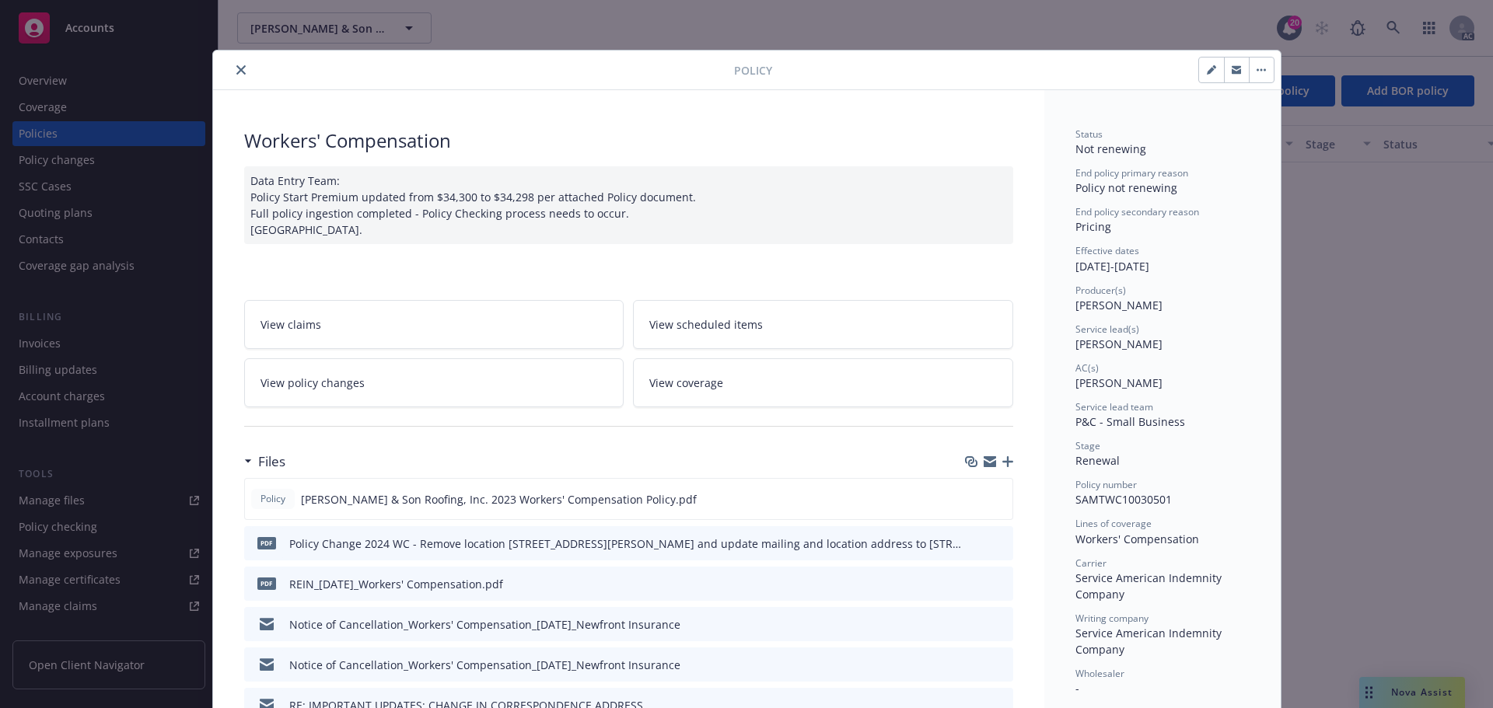
click at [236, 68] on icon "close" at bounding box center [240, 69] width 9 height 9
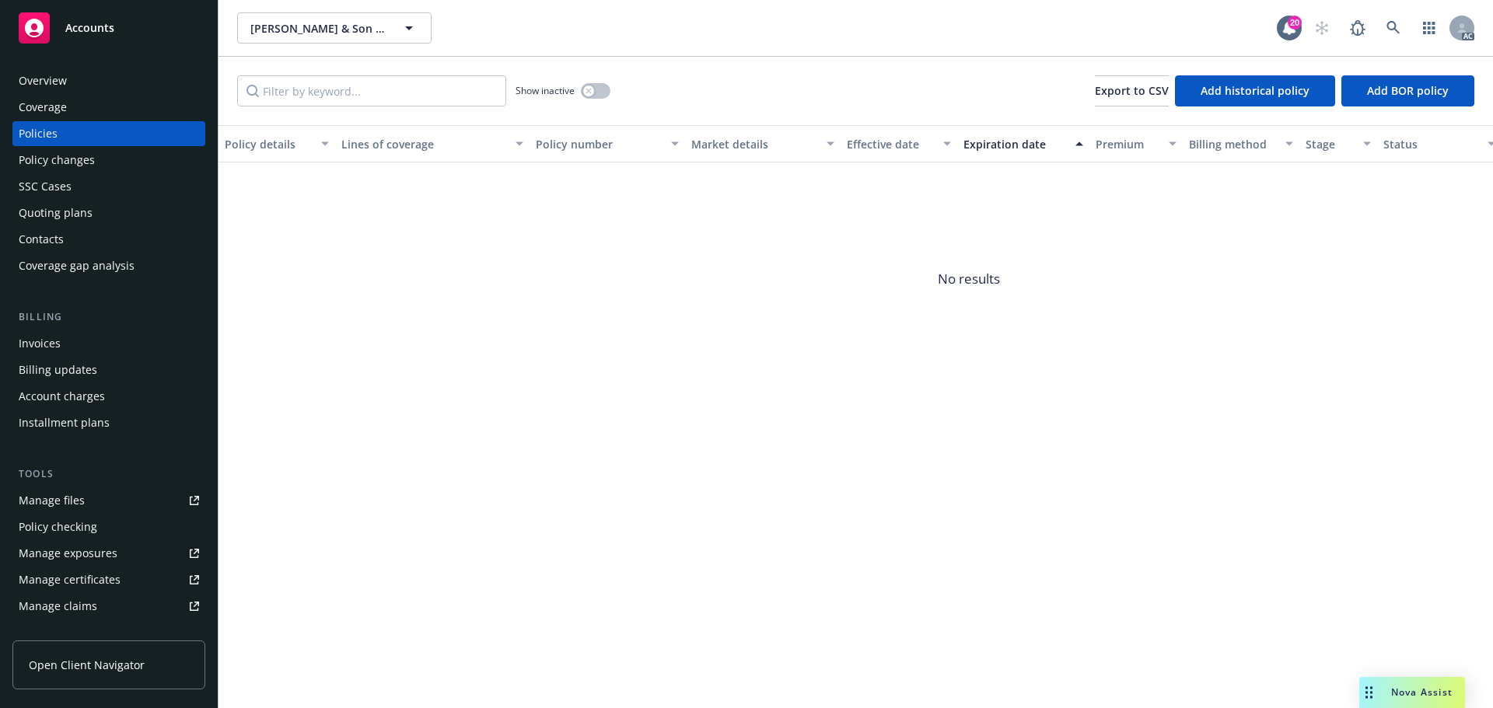
click at [81, 86] on div "Overview" at bounding box center [109, 80] width 180 height 25
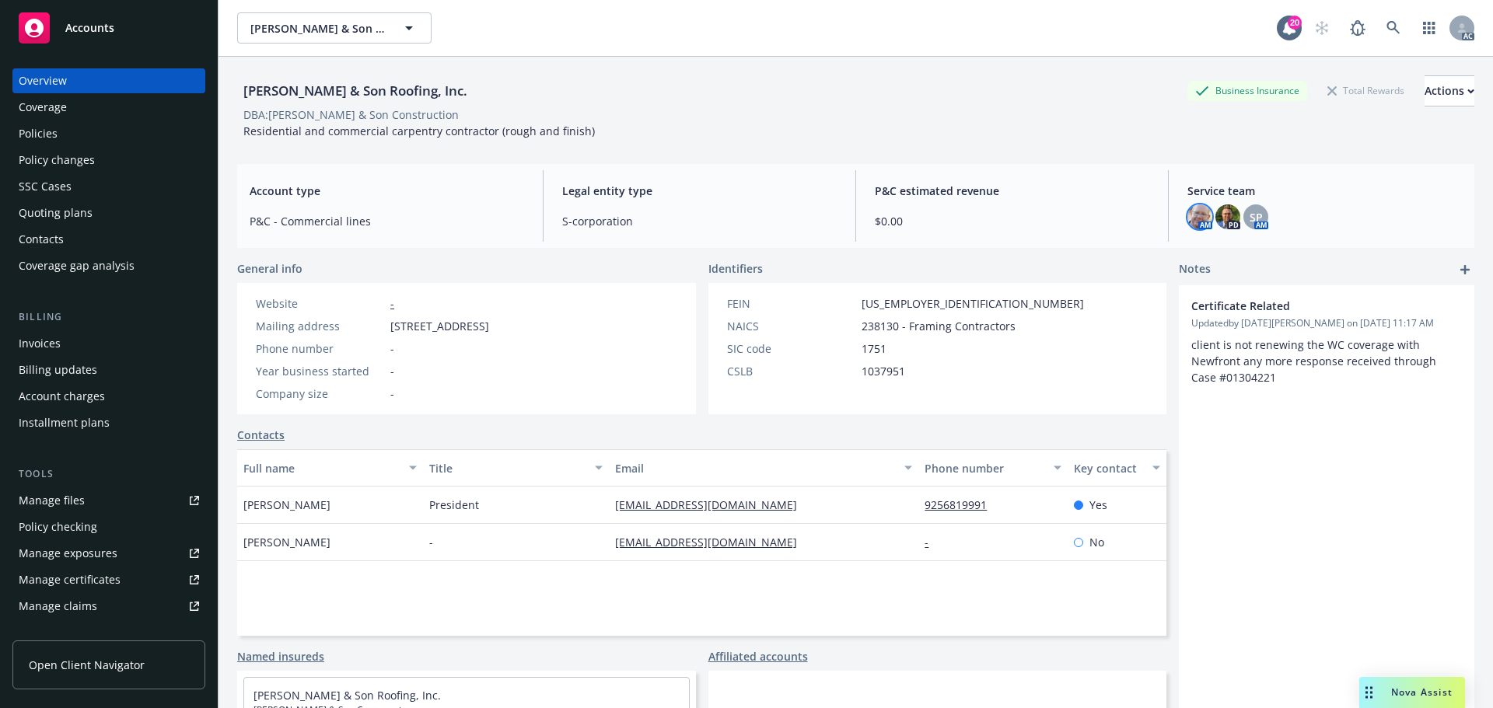
click at [1187, 217] on img at bounding box center [1199, 216] width 25 height 25
click at [1221, 216] on img at bounding box center [1227, 216] width 25 height 25
click at [1249, 217] on span "SP" at bounding box center [1255, 217] width 13 height 16
click at [712, 221] on span "S-corporation" at bounding box center [699, 221] width 274 height 16
click at [101, 502] on link "Manage files" at bounding box center [108, 500] width 193 height 25
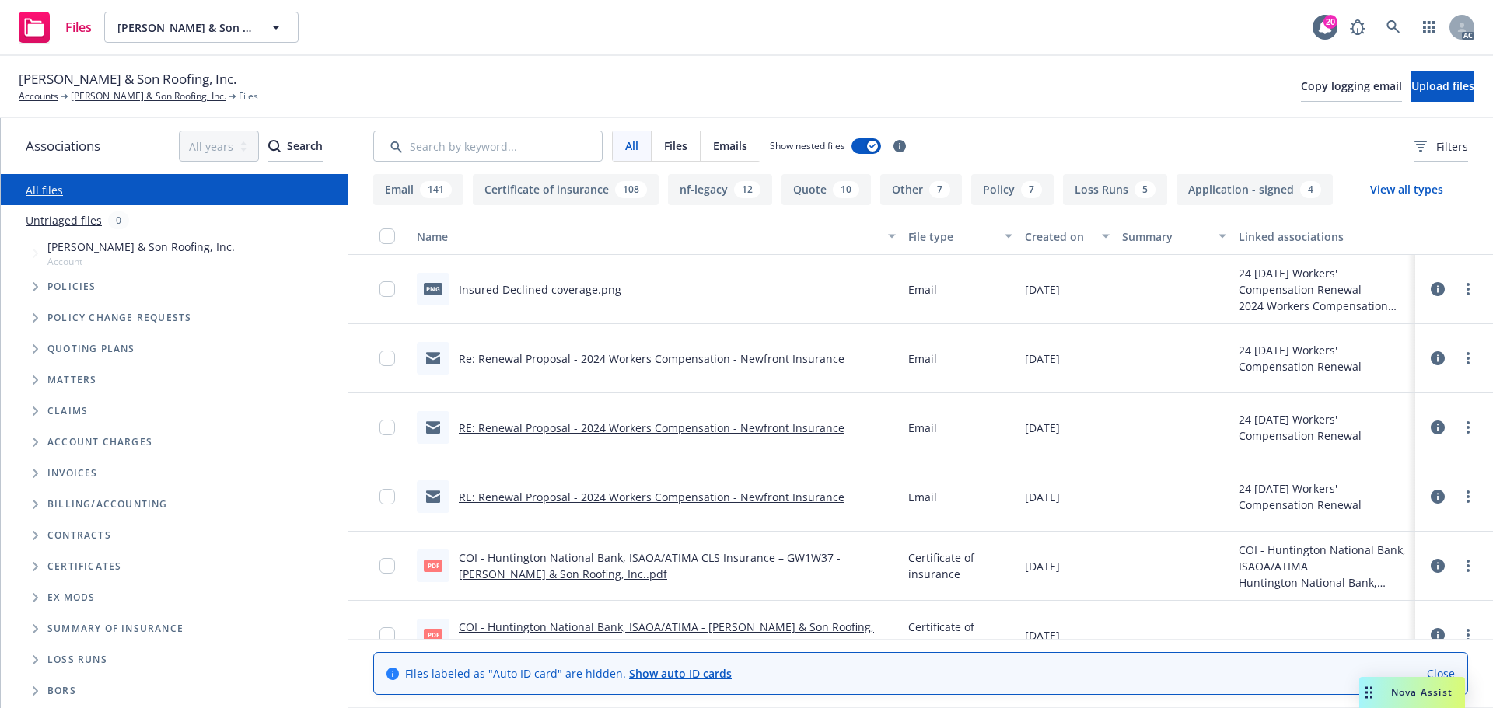
click at [565, 288] on link "Insured Declined coverage.png" at bounding box center [540, 289] width 162 height 15
click at [672, 64] on div "[PERSON_NAME] & Son Roofing, Inc. Accounts [PERSON_NAME] & Son Roofing, Inc. Fi…" at bounding box center [746, 87] width 1493 height 62
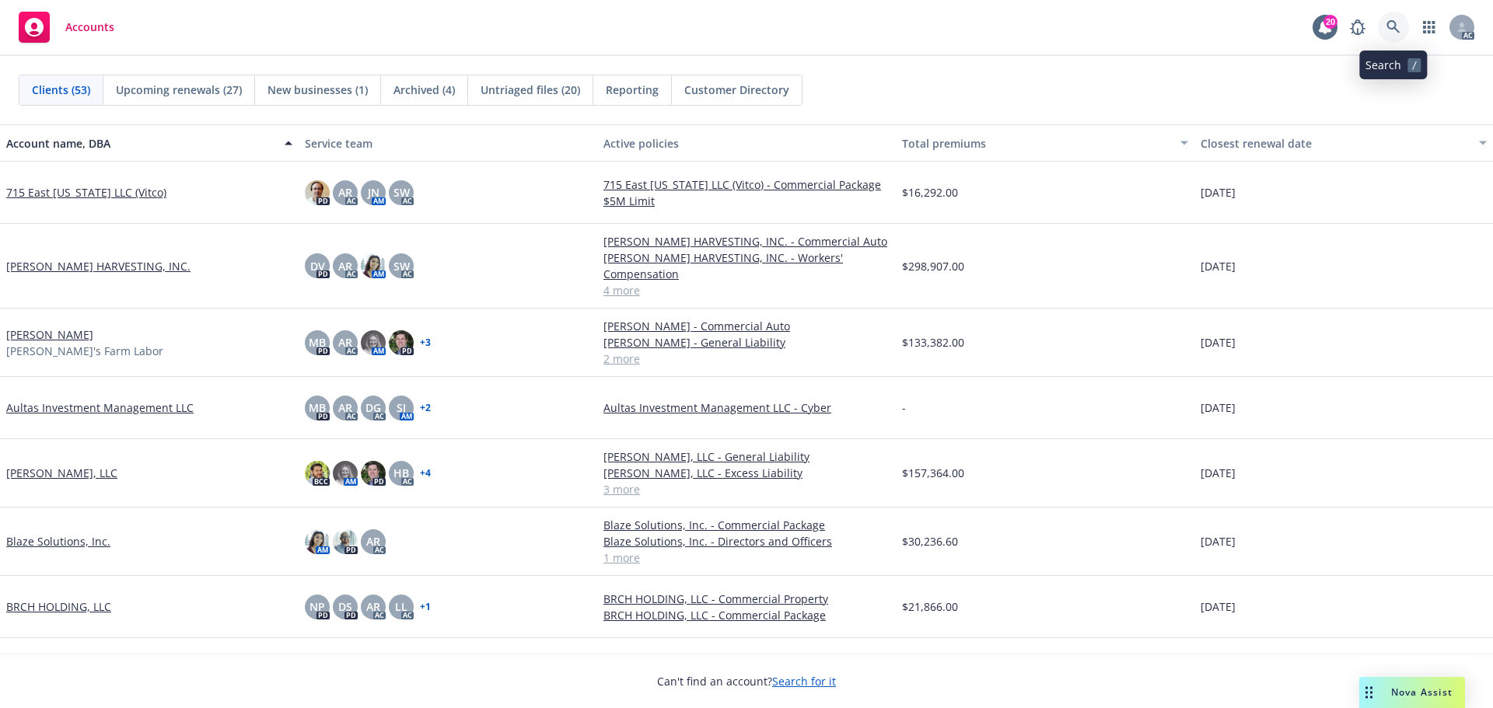
click at [1396, 23] on icon at bounding box center [1393, 27] width 14 height 14
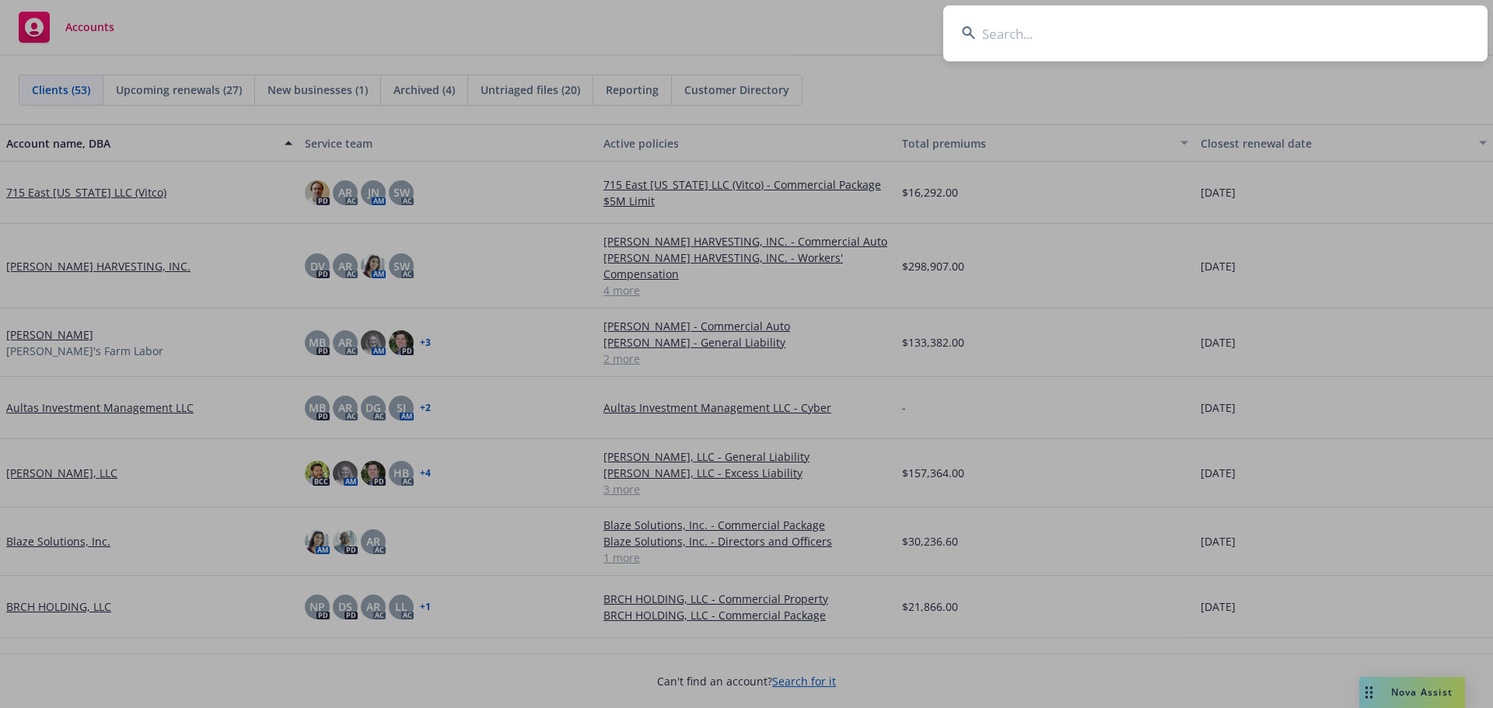
click at [994, 30] on input at bounding box center [1215, 33] width 544 height 56
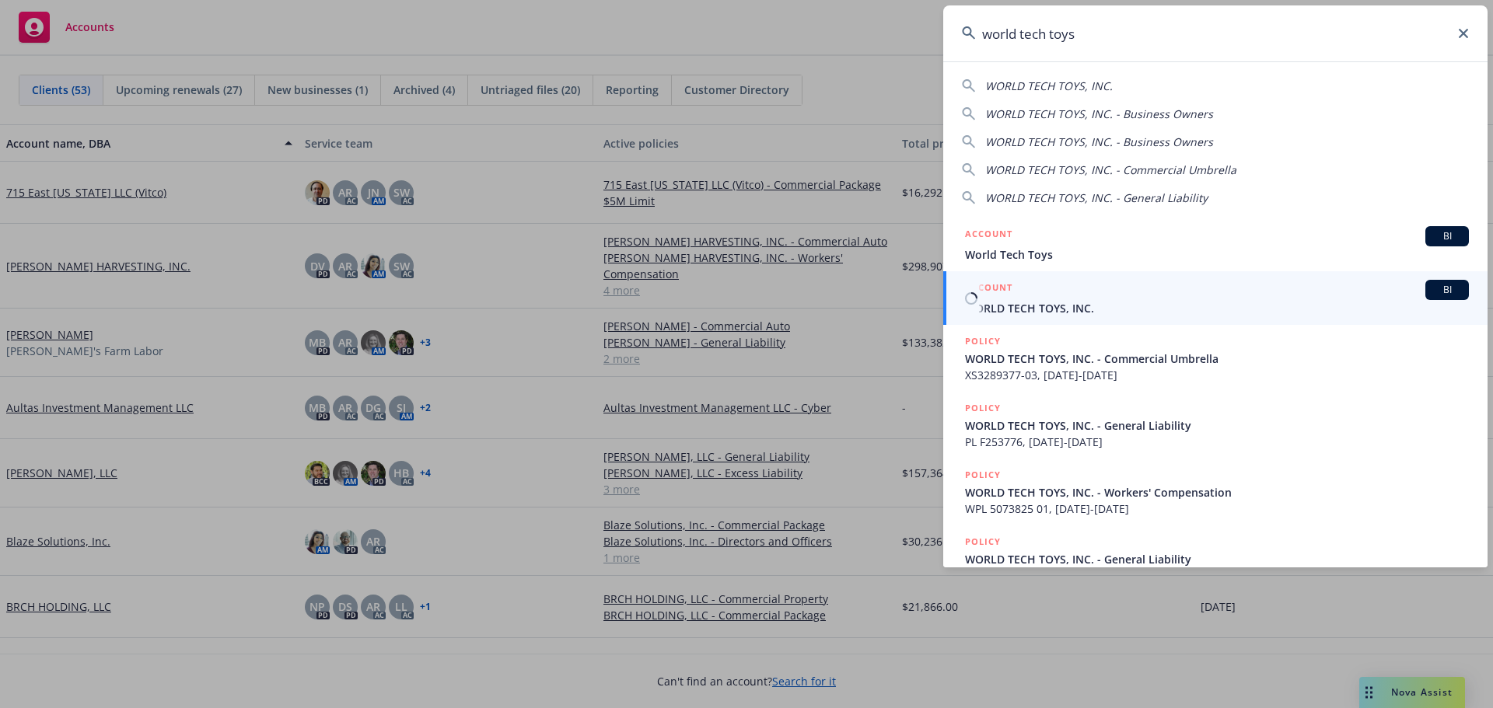
type input "world tech toys"
click at [1099, 297] on div "ACCOUNT BI" at bounding box center [1217, 290] width 504 height 20
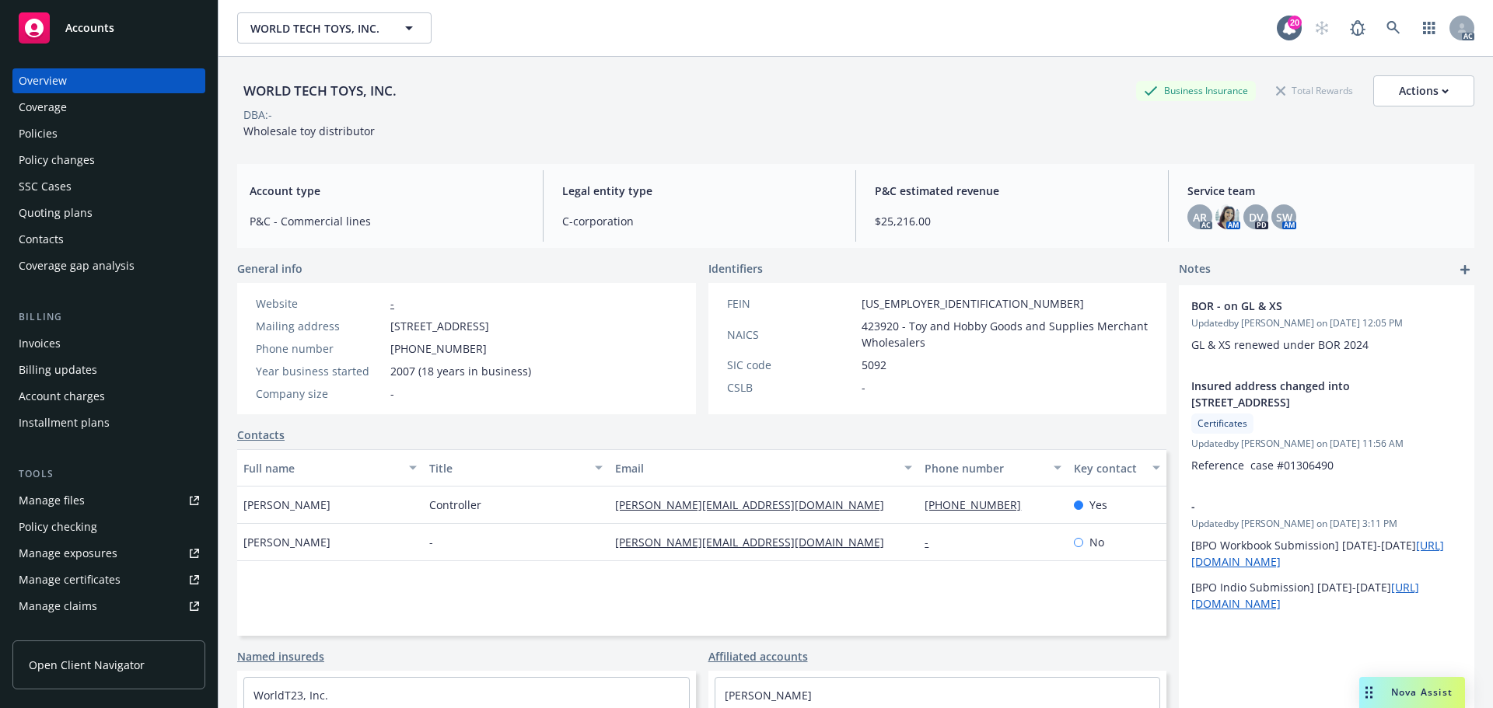
click at [18, 129] on link "Policies" at bounding box center [108, 133] width 193 height 25
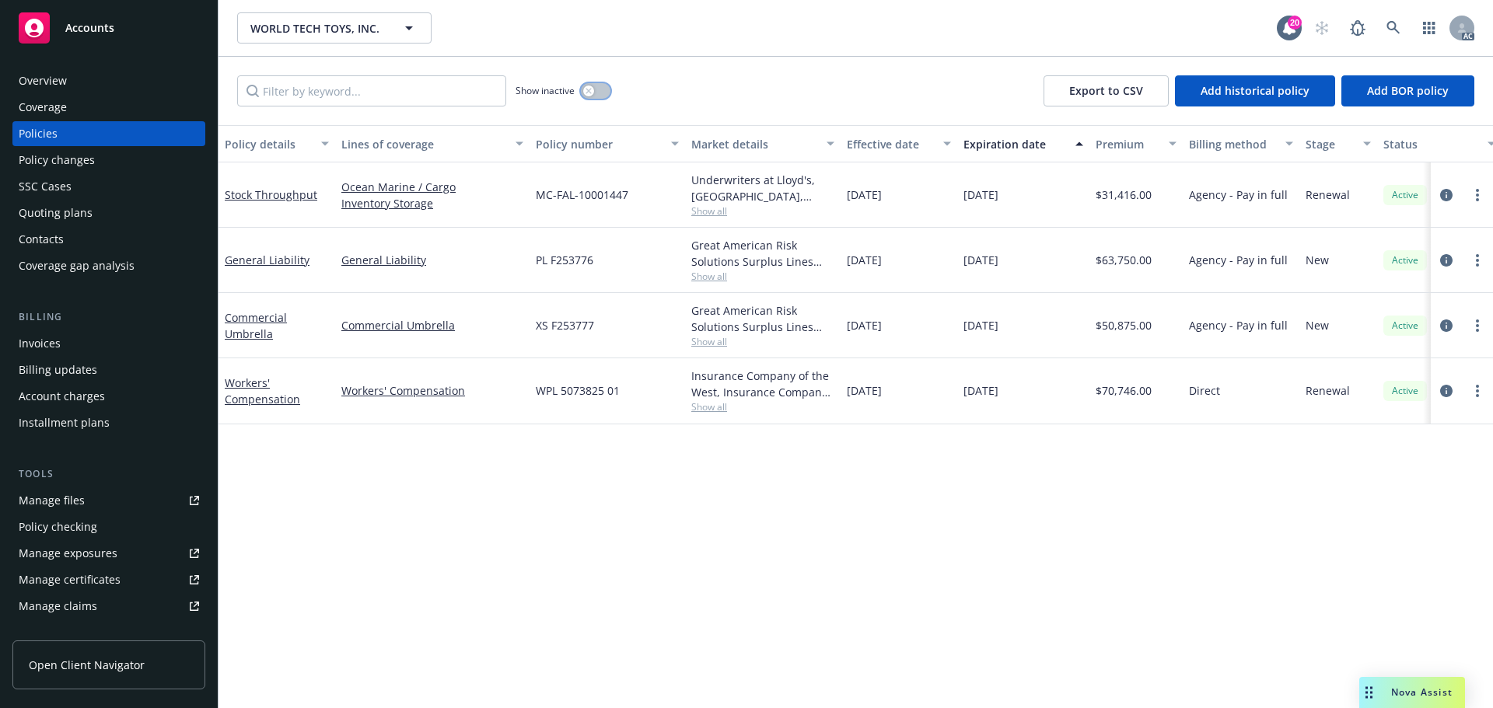
click at [593, 98] on button "button" at bounding box center [596, 91] width 30 height 16
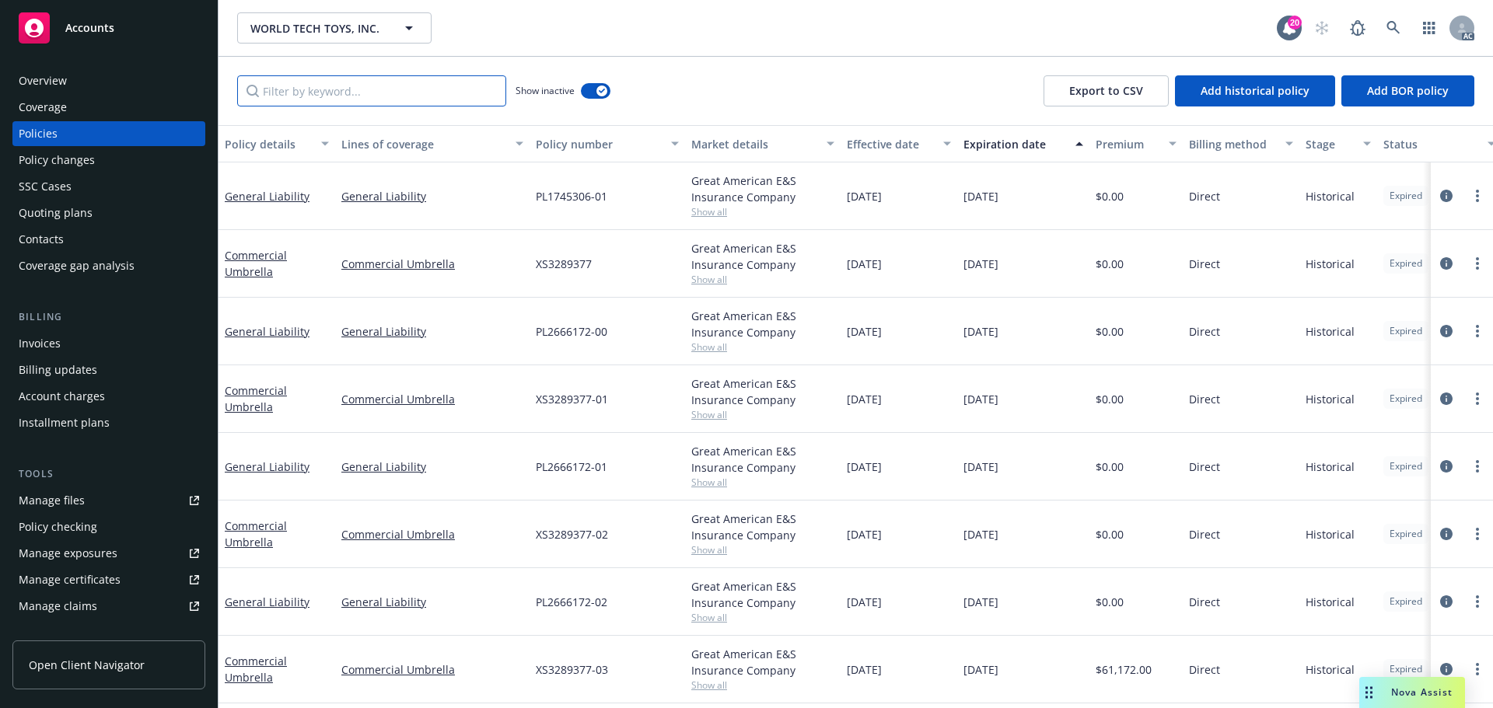
click at [389, 92] on input "Filter by keyword..." at bounding box center [371, 90] width 269 height 31
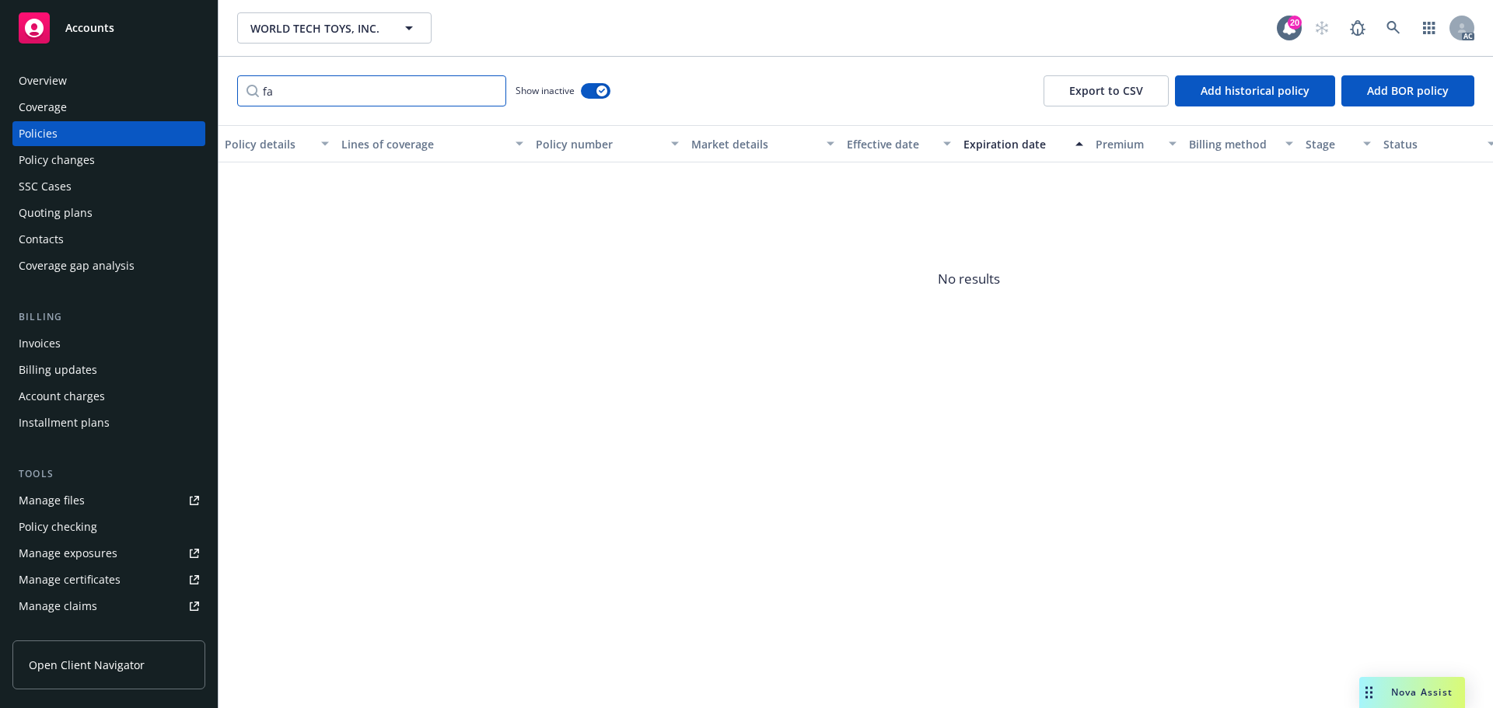
type input "f"
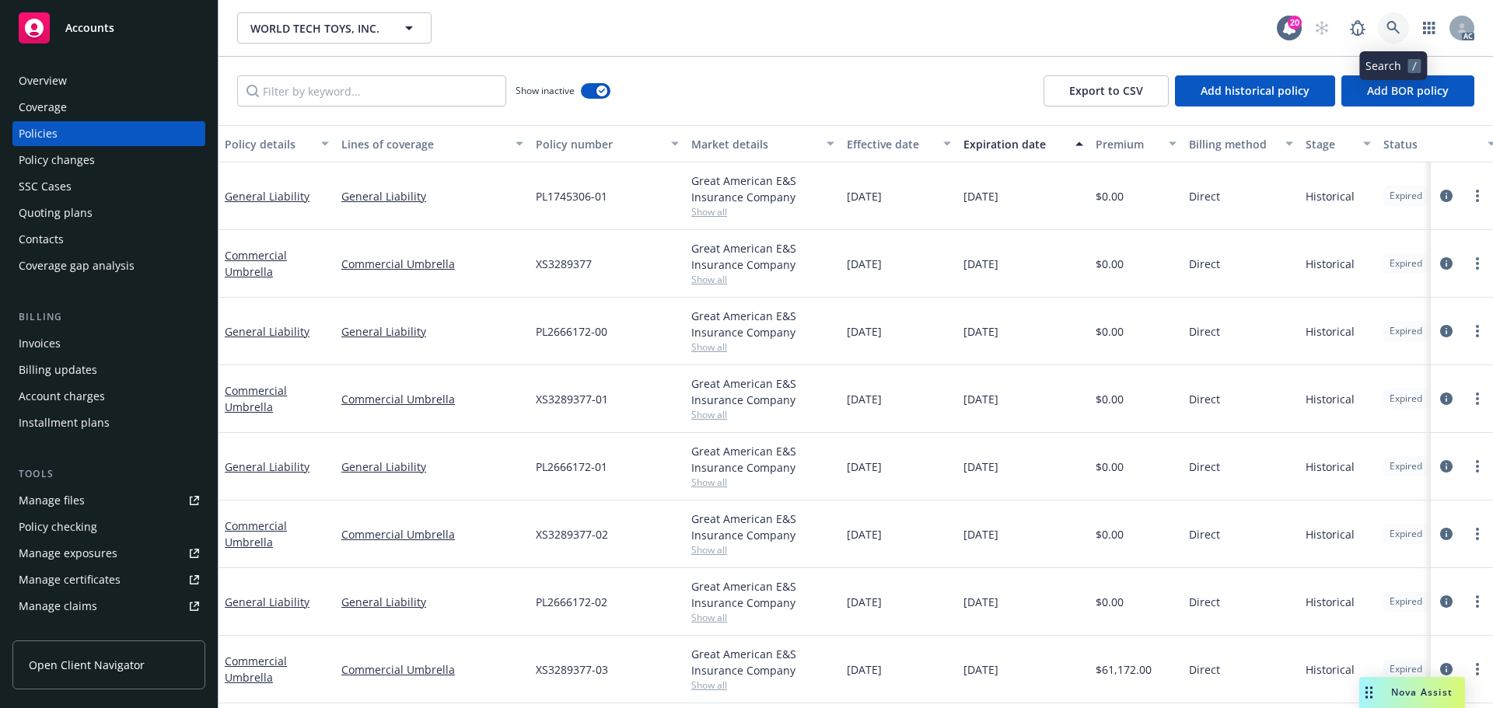
click at [1392, 29] on icon at bounding box center [1392, 27] width 13 height 13
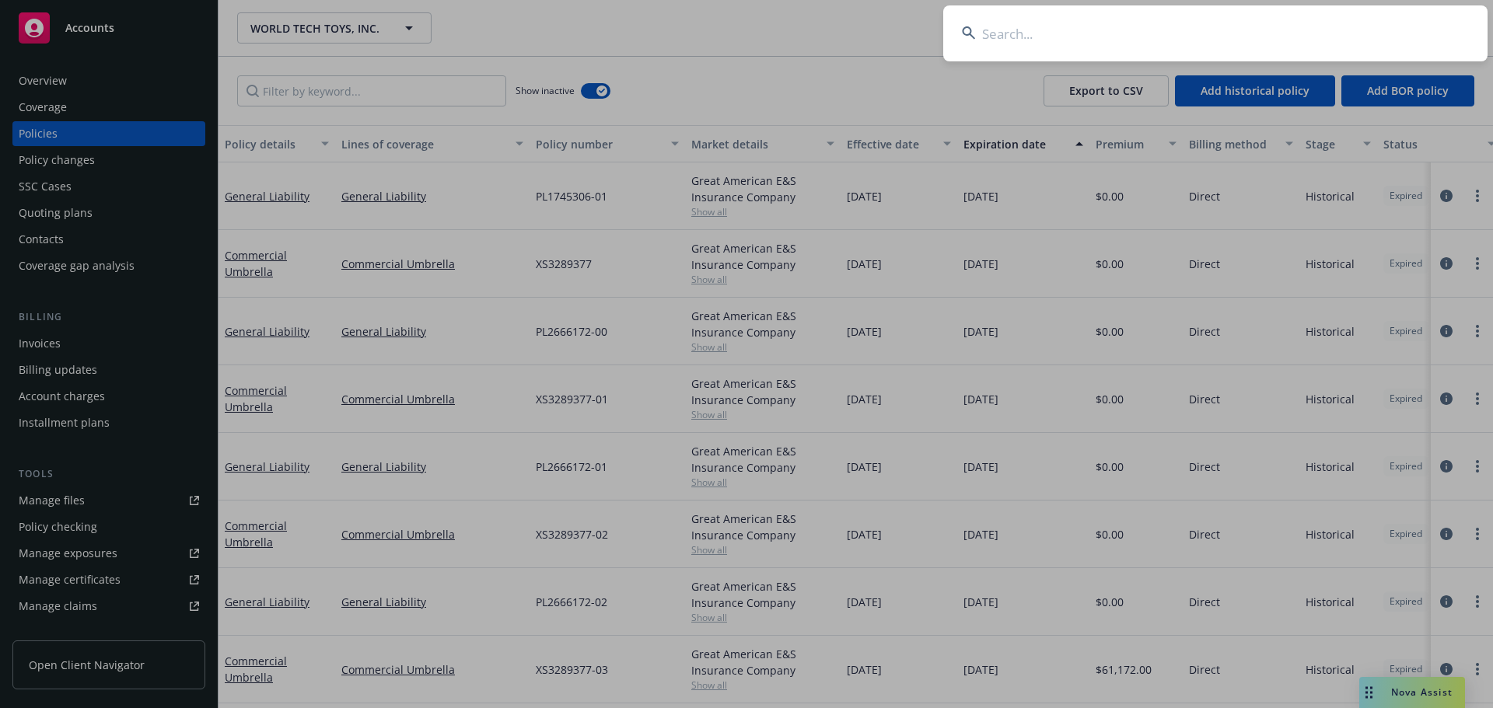
click at [1105, 37] on input at bounding box center [1215, 33] width 544 height 56
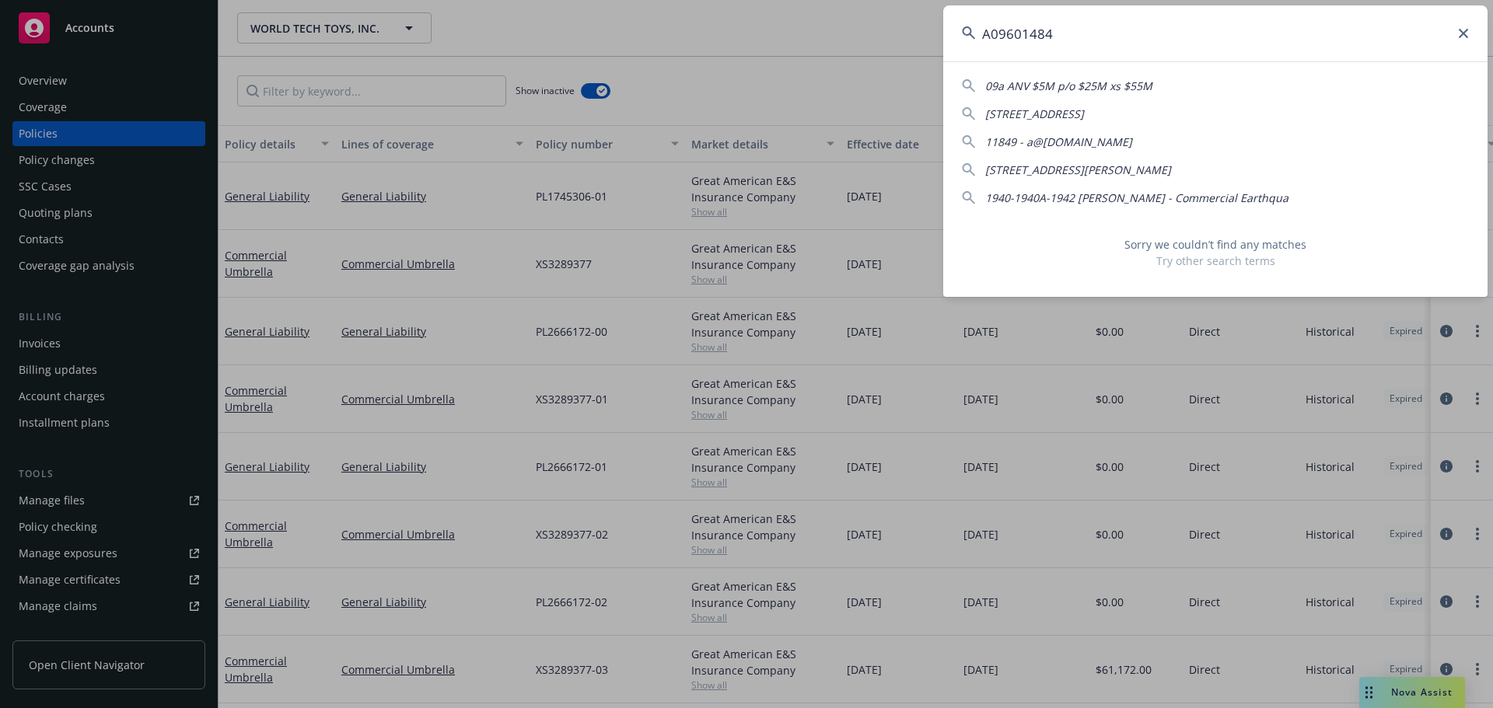
click at [1461, 37] on div "A09601484" at bounding box center [1215, 33] width 544 height 56
type input "A09601484"
click at [1463, 36] on icon at bounding box center [1462, 33] width 9 height 9
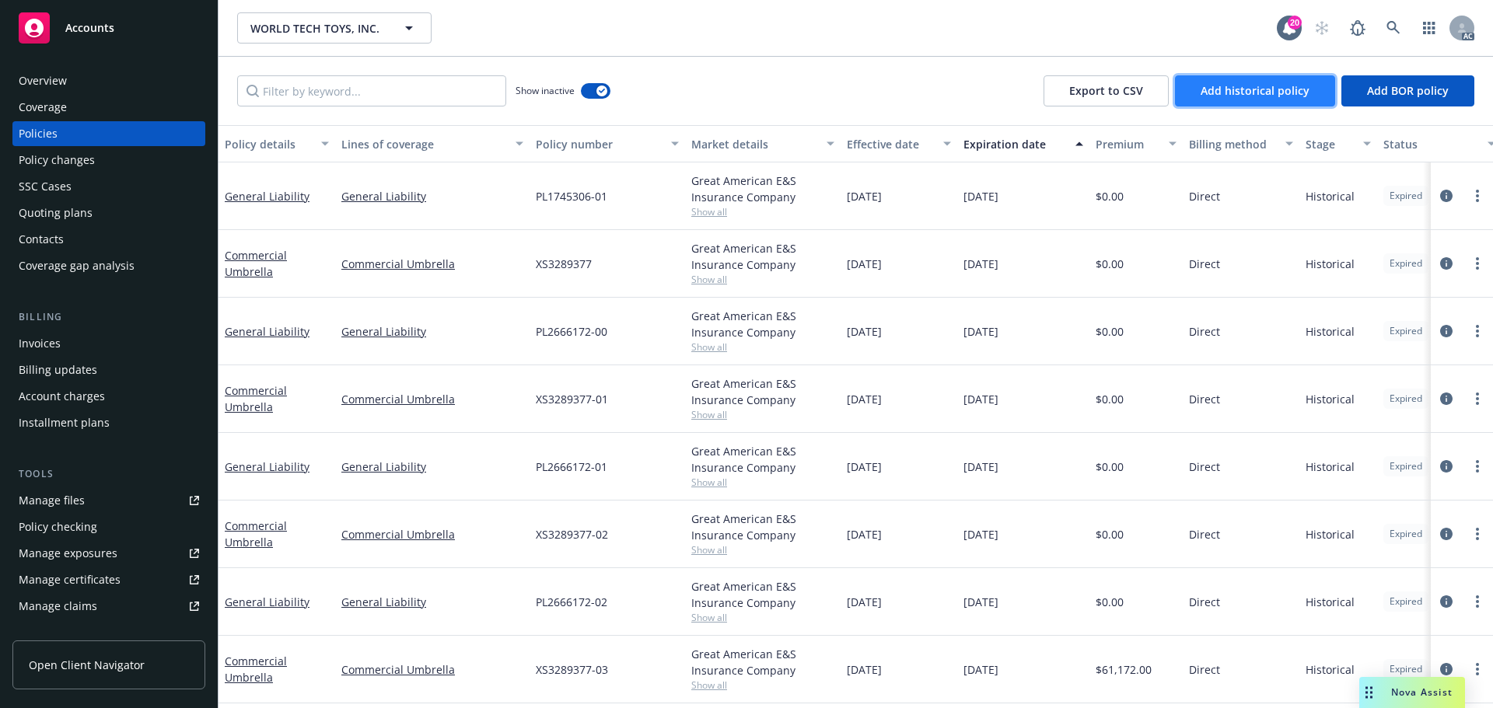
click at [1244, 90] on span "Add historical policy" at bounding box center [1254, 90] width 109 height 15
select select "other"
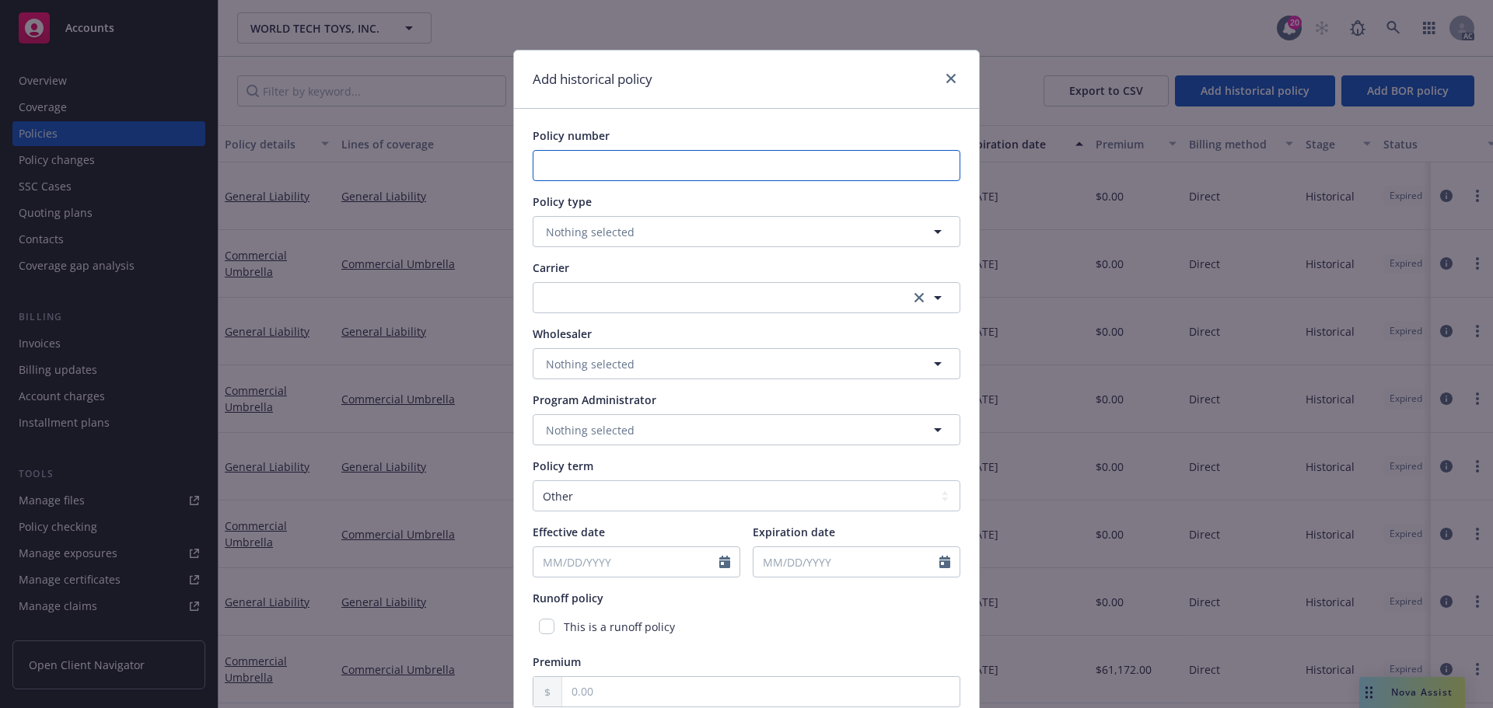
click at [683, 161] on input "Policy number" at bounding box center [747, 165] width 428 height 31
click at [674, 172] on input "Policy number" at bounding box center [747, 165] width 428 height 31
click at [751, 166] on input "Policy number" at bounding box center [747, 165] width 428 height 31
paste input "A09601484"
type input "A09601484"
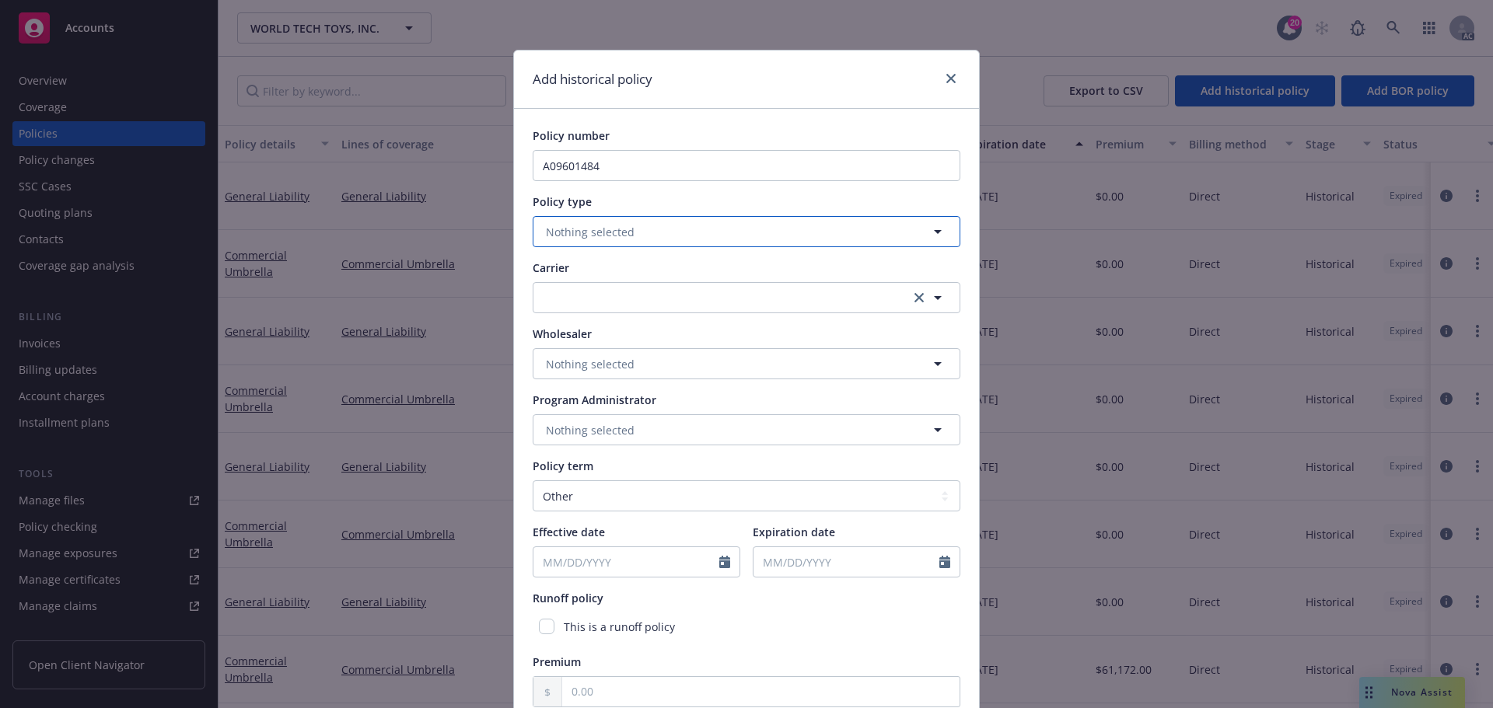
click at [662, 232] on button "Nothing selected" at bounding box center [747, 231] width 428 height 31
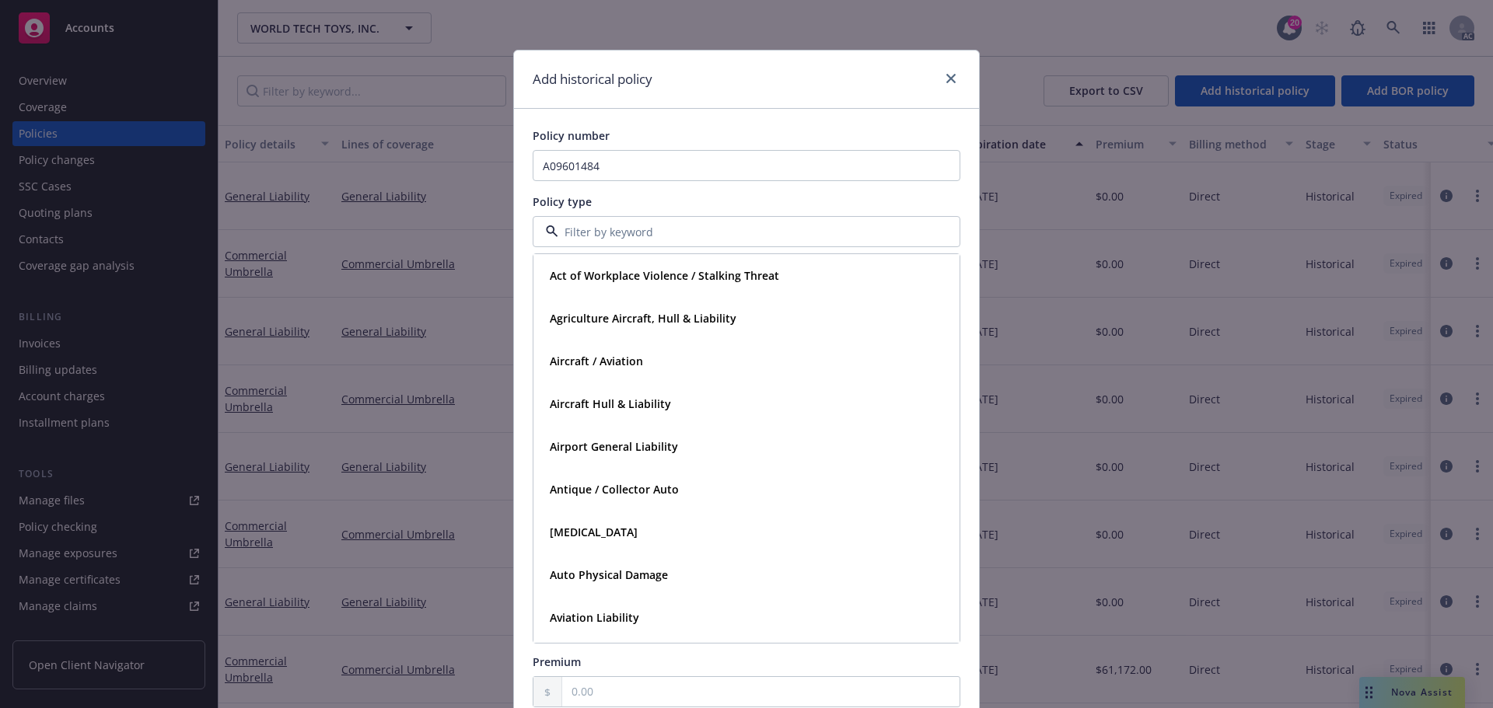
type input "w"
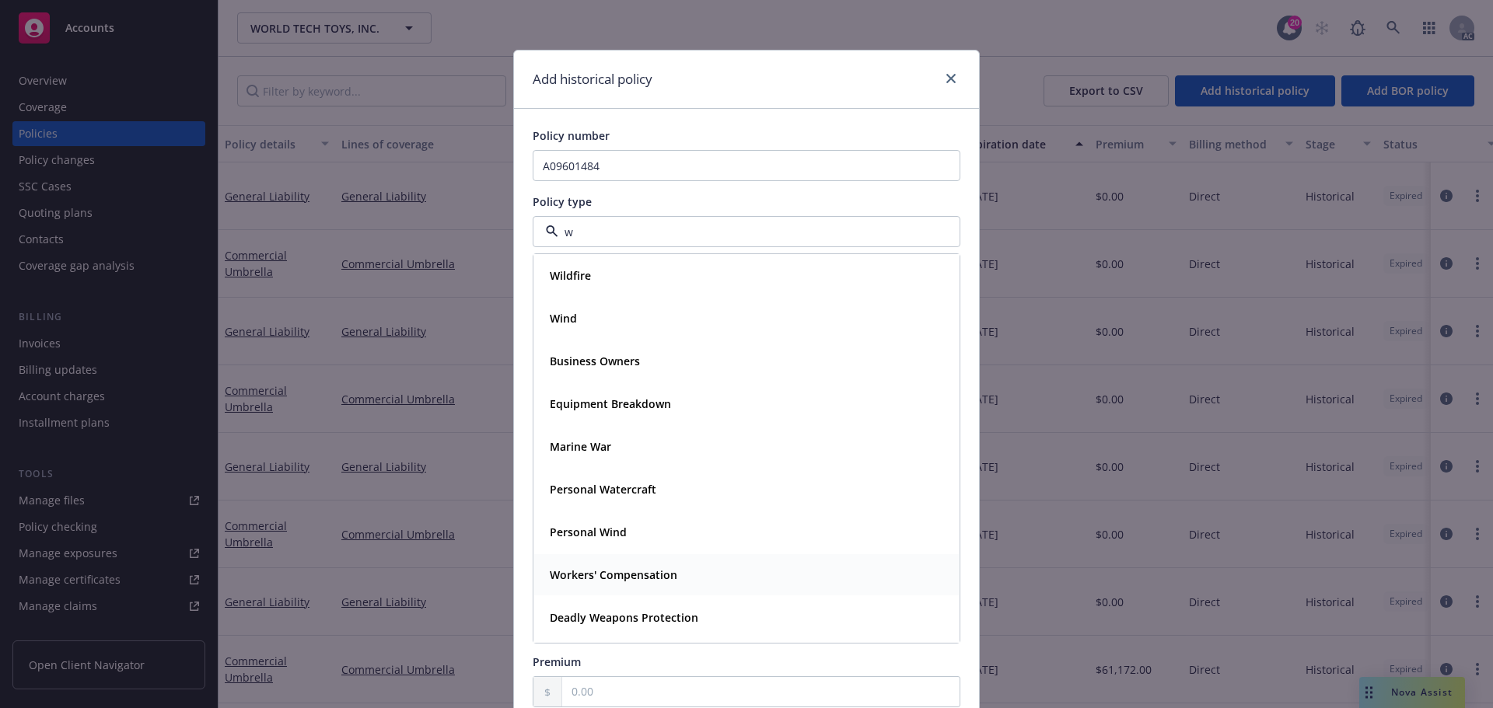
click at [613, 575] on strong "Workers' Compensation" at bounding box center [614, 575] width 128 height 15
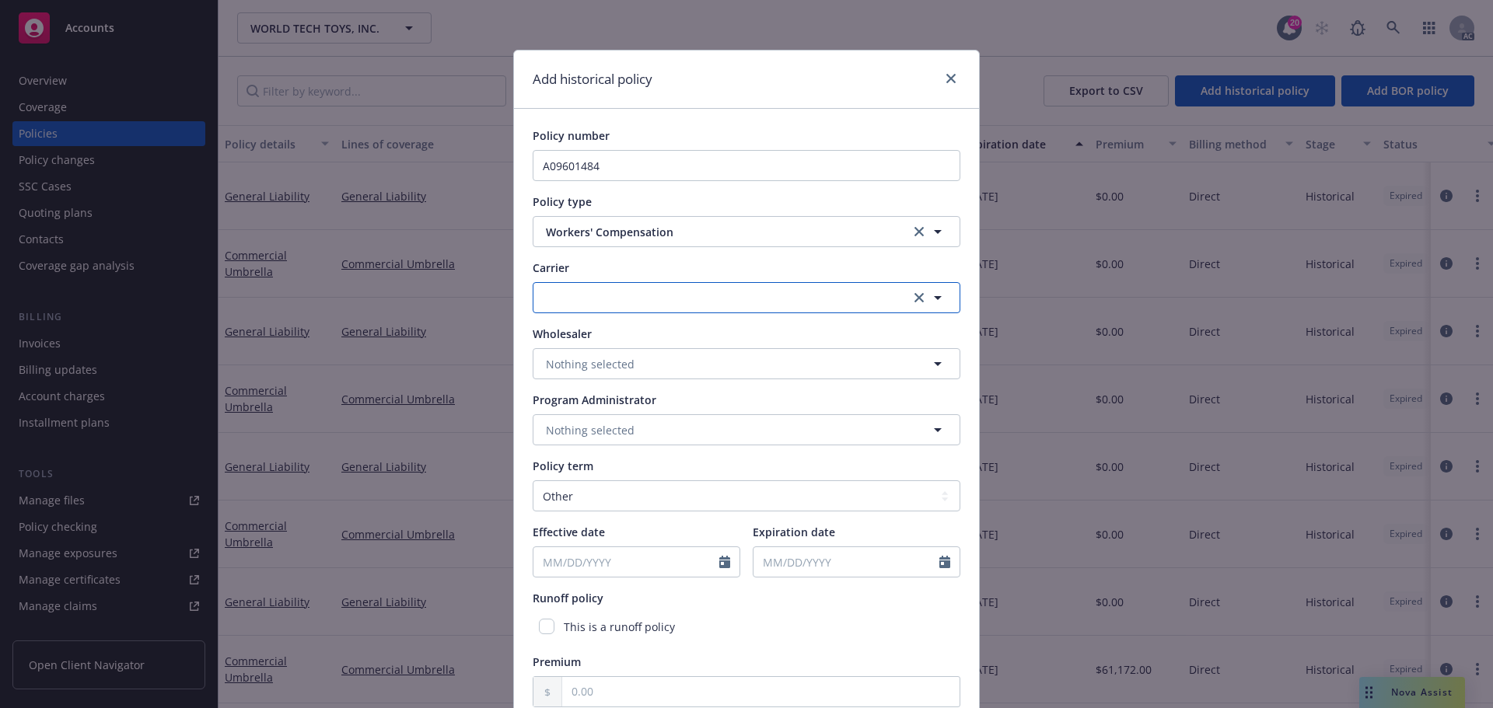
click at [606, 299] on button "button" at bounding box center [747, 297] width 428 height 31
type input "far"
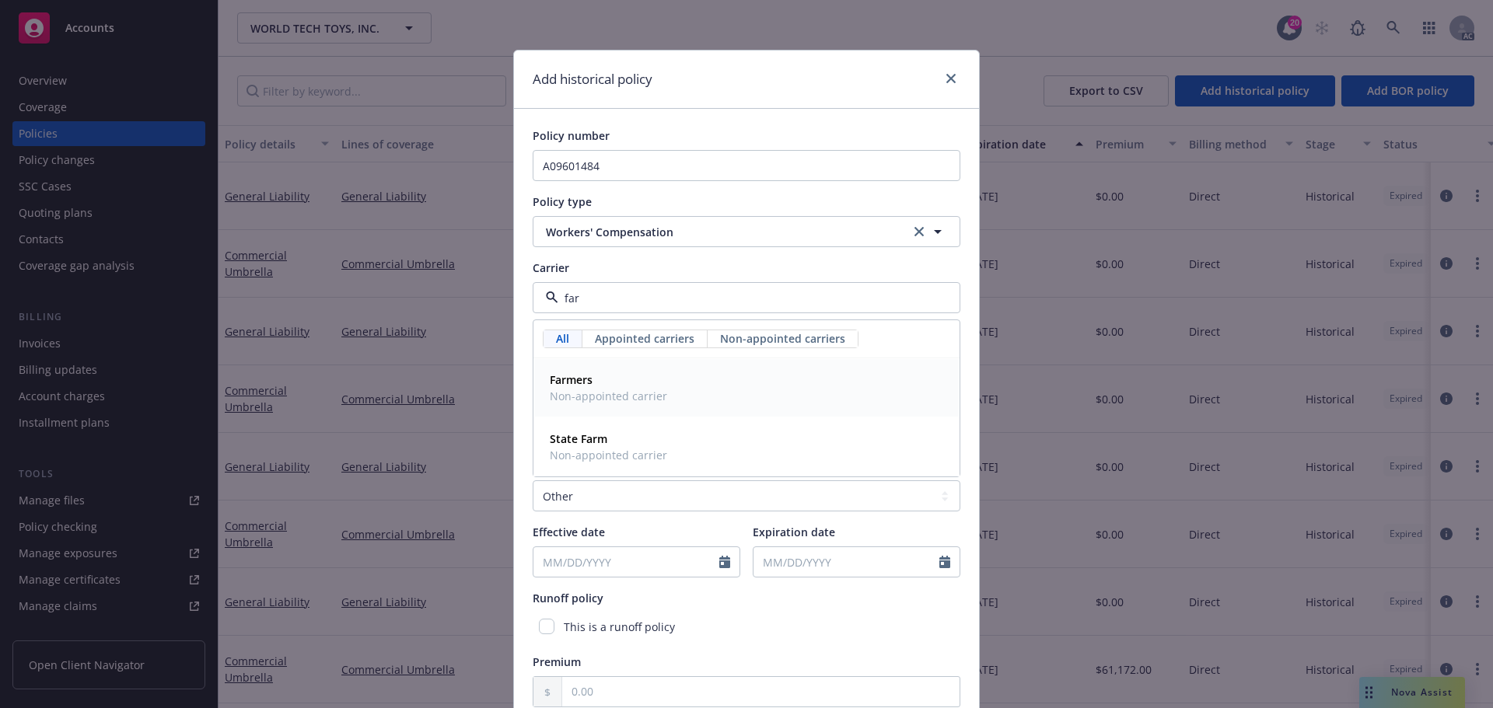
click at [609, 386] on span "Farmers" at bounding box center [608, 380] width 117 height 16
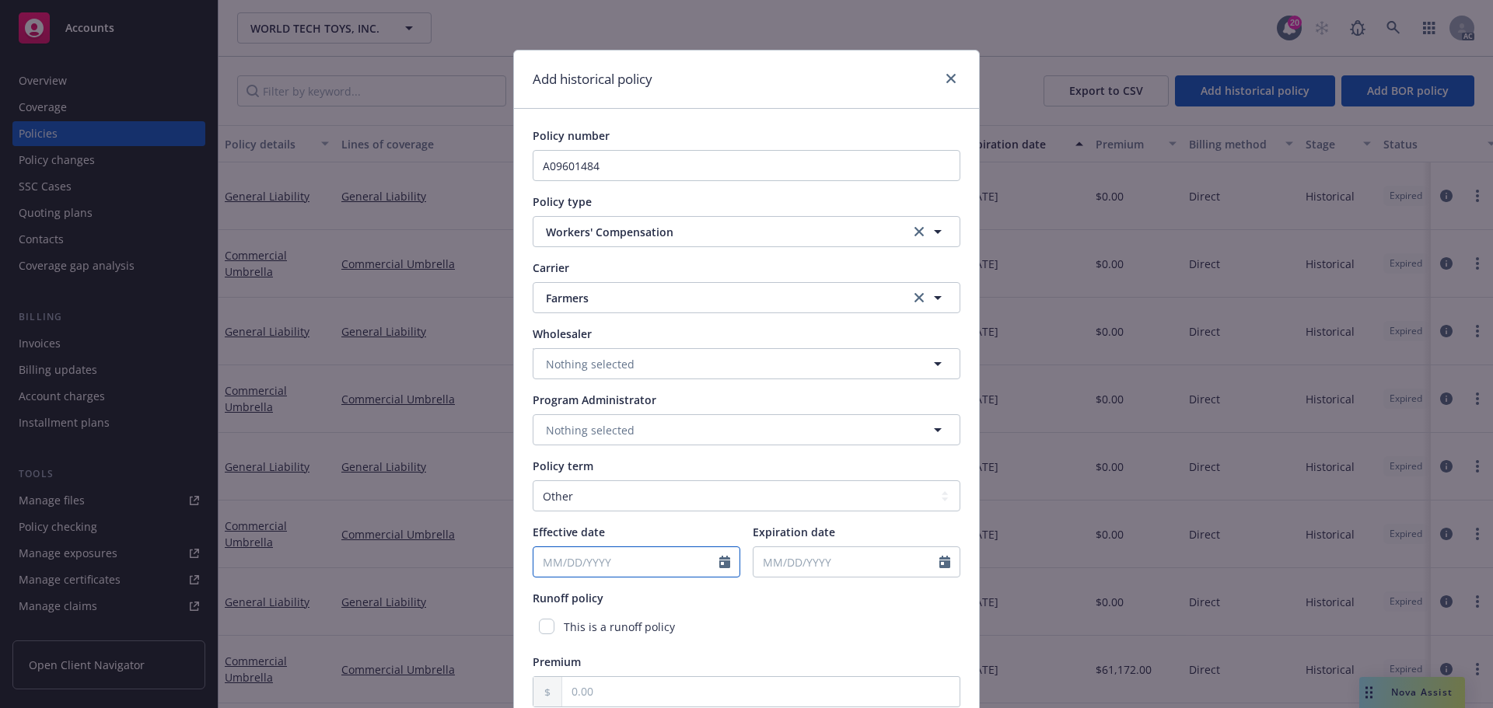
click at [626, 564] on input "Effective date" at bounding box center [626, 562] width 186 height 30
select select "9"
type input "11/01/2019"
click at [854, 603] on div "Runoff policy" at bounding box center [747, 598] width 428 height 16
select select "9"
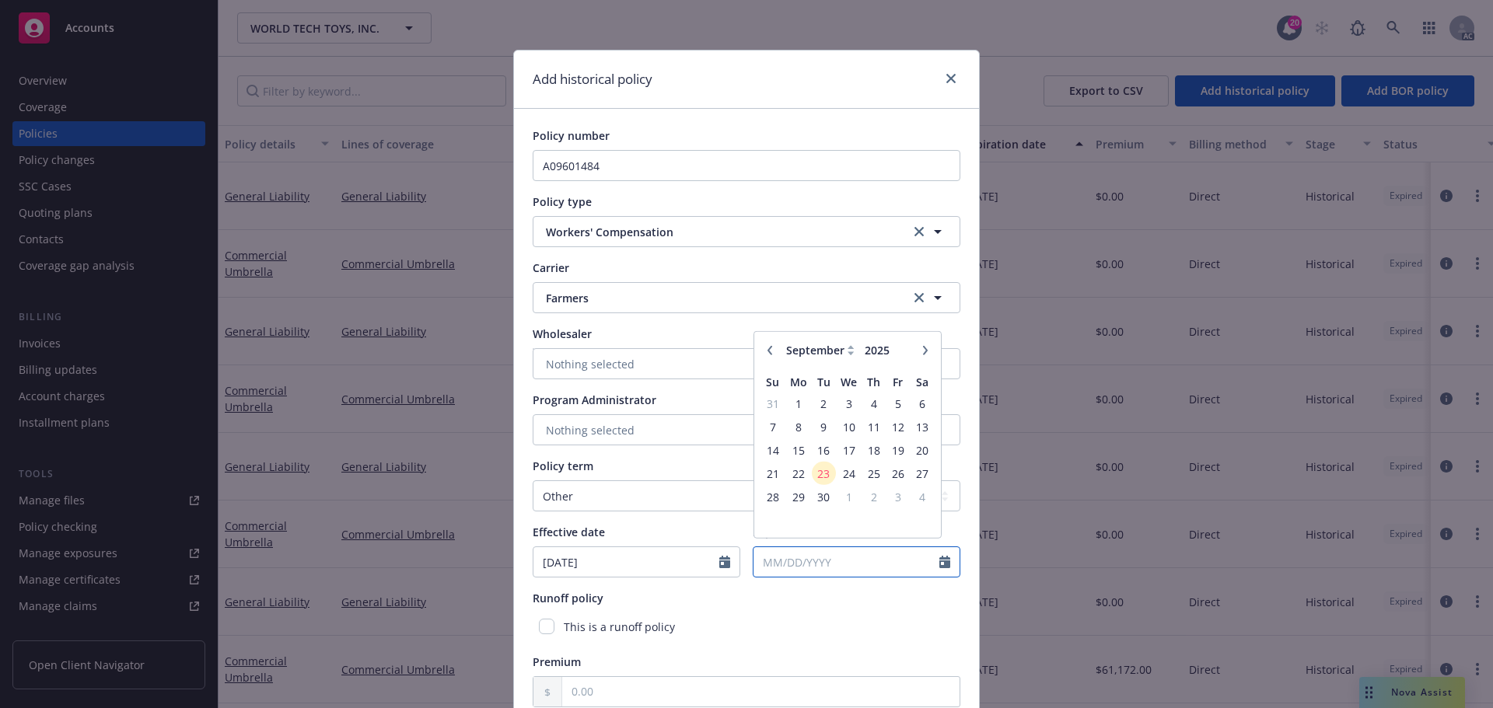
click at [781, 567] on input "Expiration date" at bounding box center [846, 562] width 186 height 30
type input "11/01/2020"
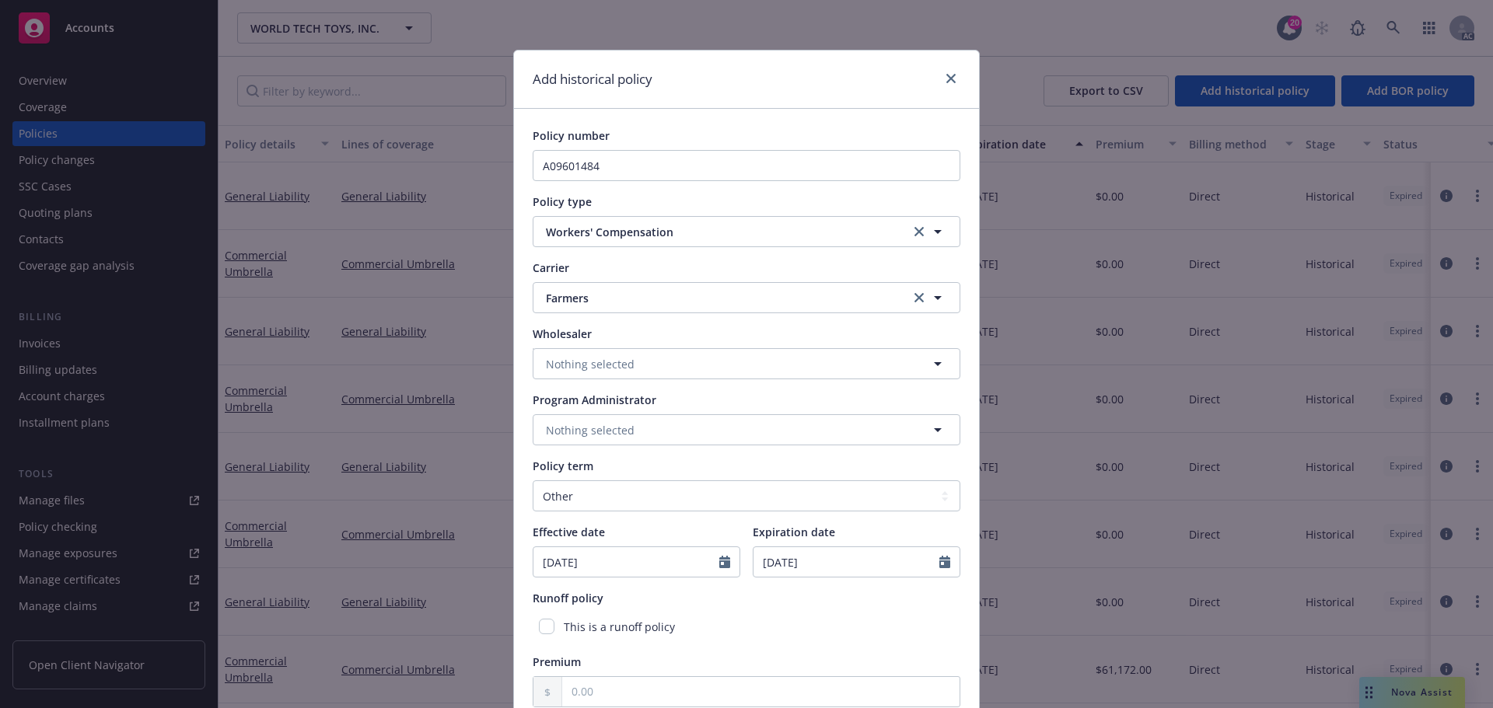
click at [792, 630] on div "This is a runoff policy" at bounding box center [747, 627] width 428 height 29
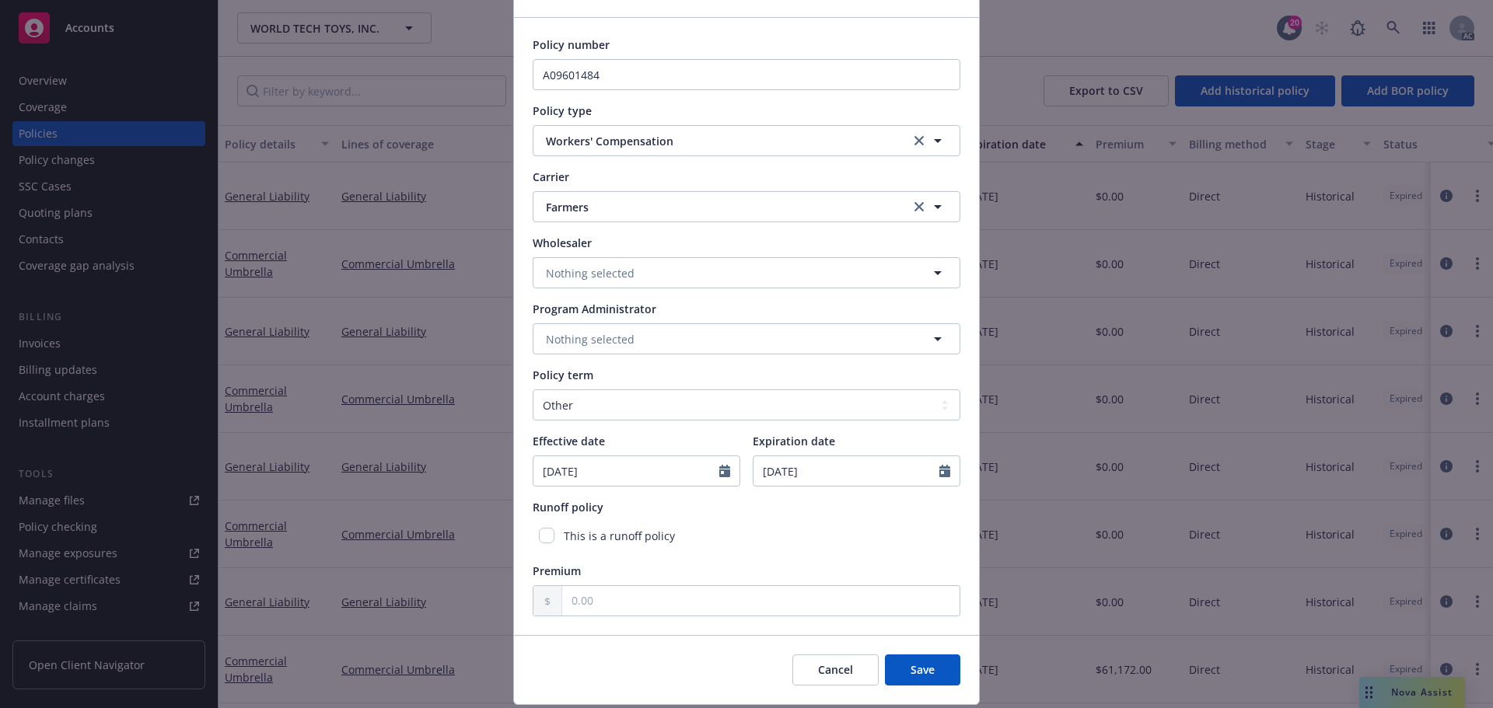
scroll to position [138, 0]
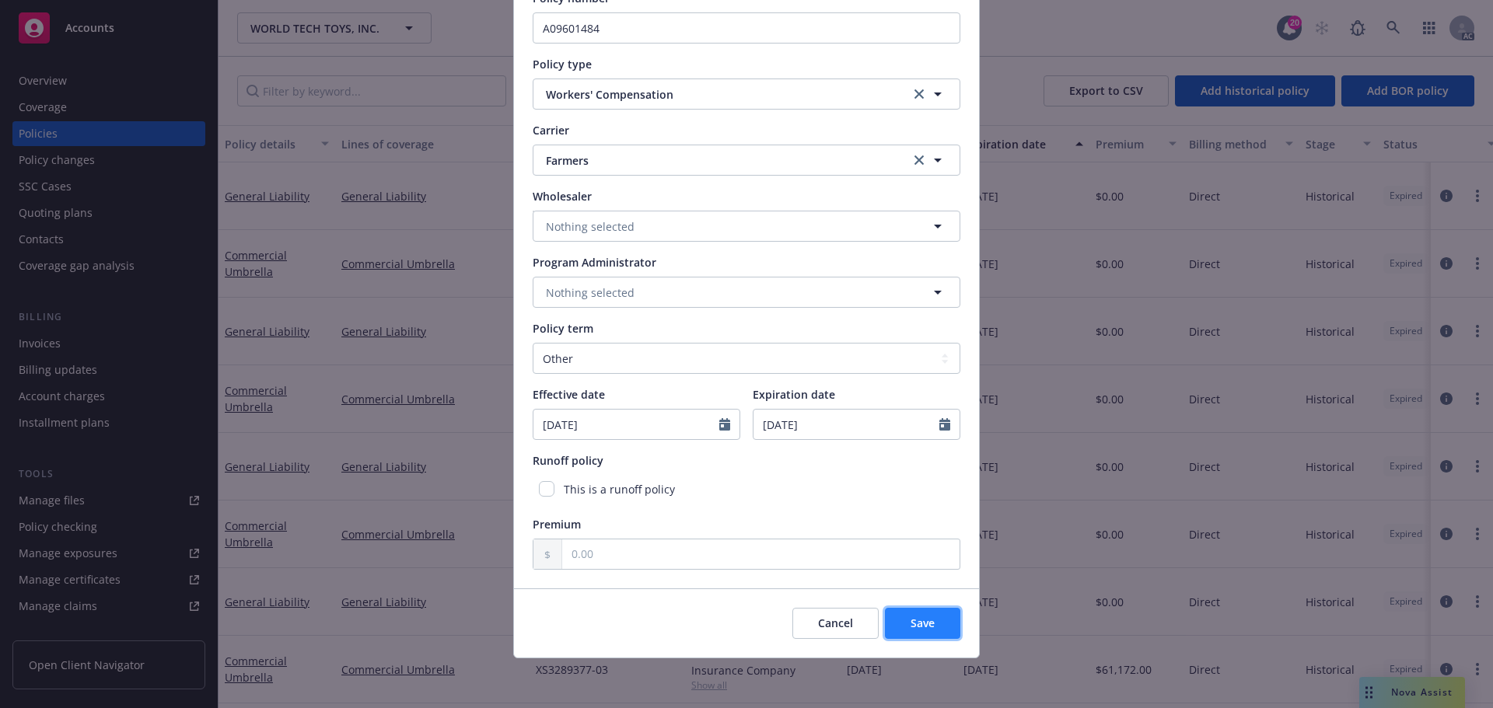
click at [935, 627] on button "Save" at bounding box center [922, 623] width 75 height 31
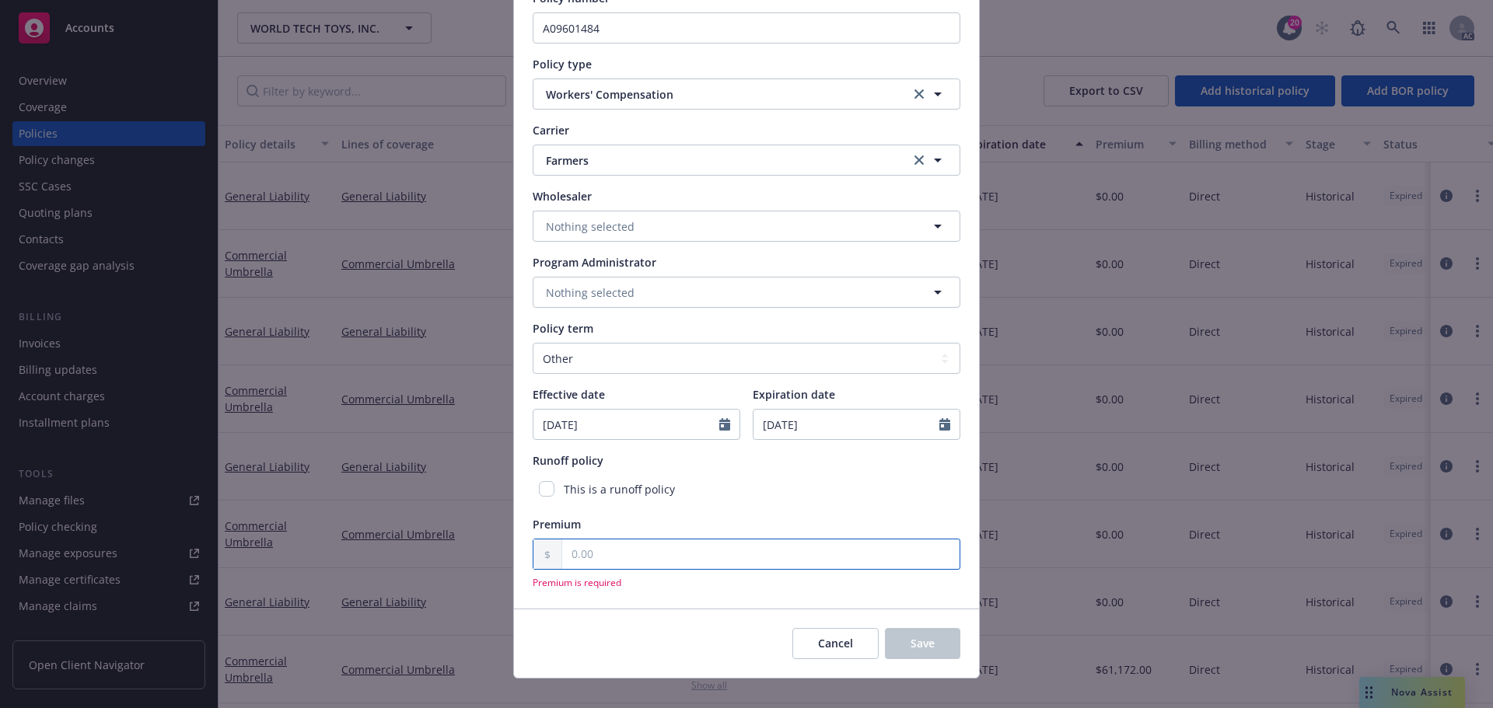
click at [641, 565] on input "text" at bounding box center [760, 555] width 397 height 30
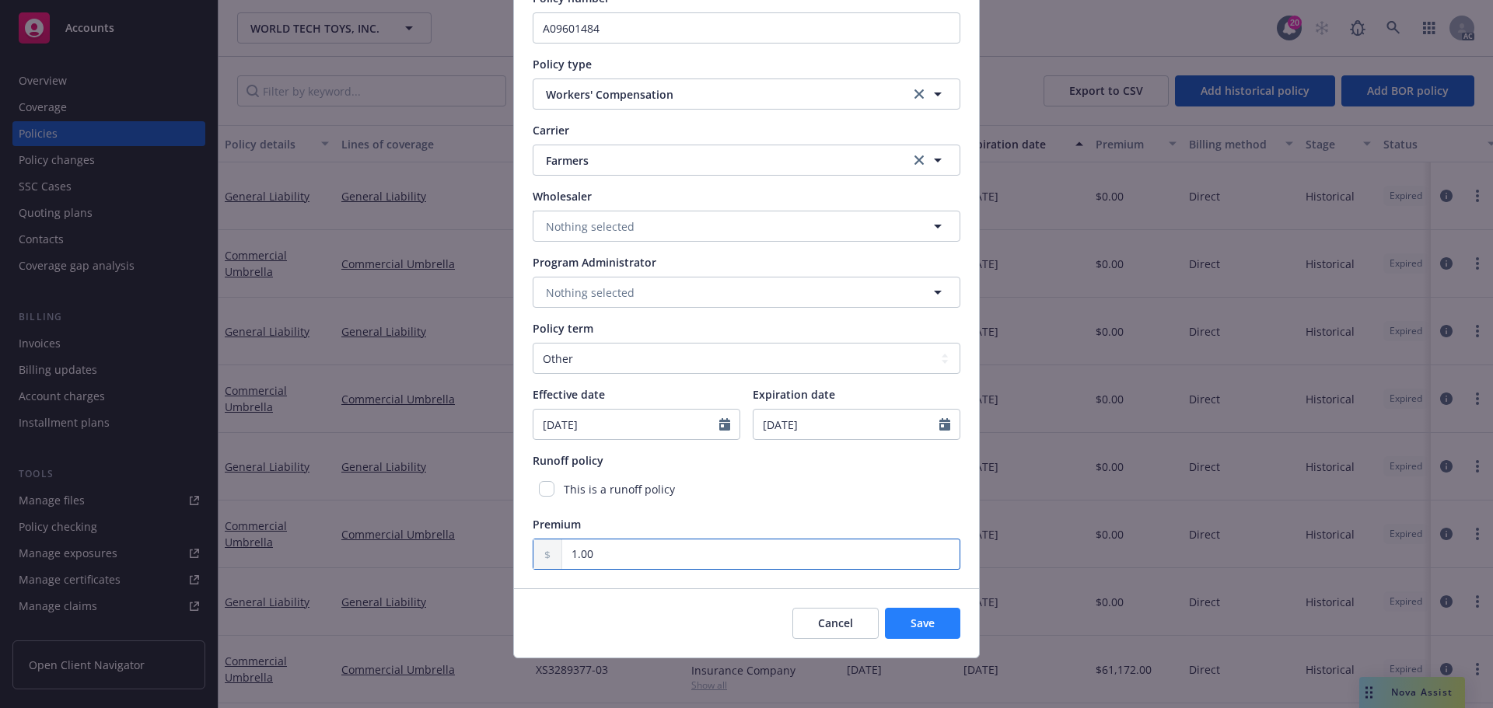
type input "1.00"
click at [912, 627] on span "Save" at bounding box center [922, 623] width 24 height 15
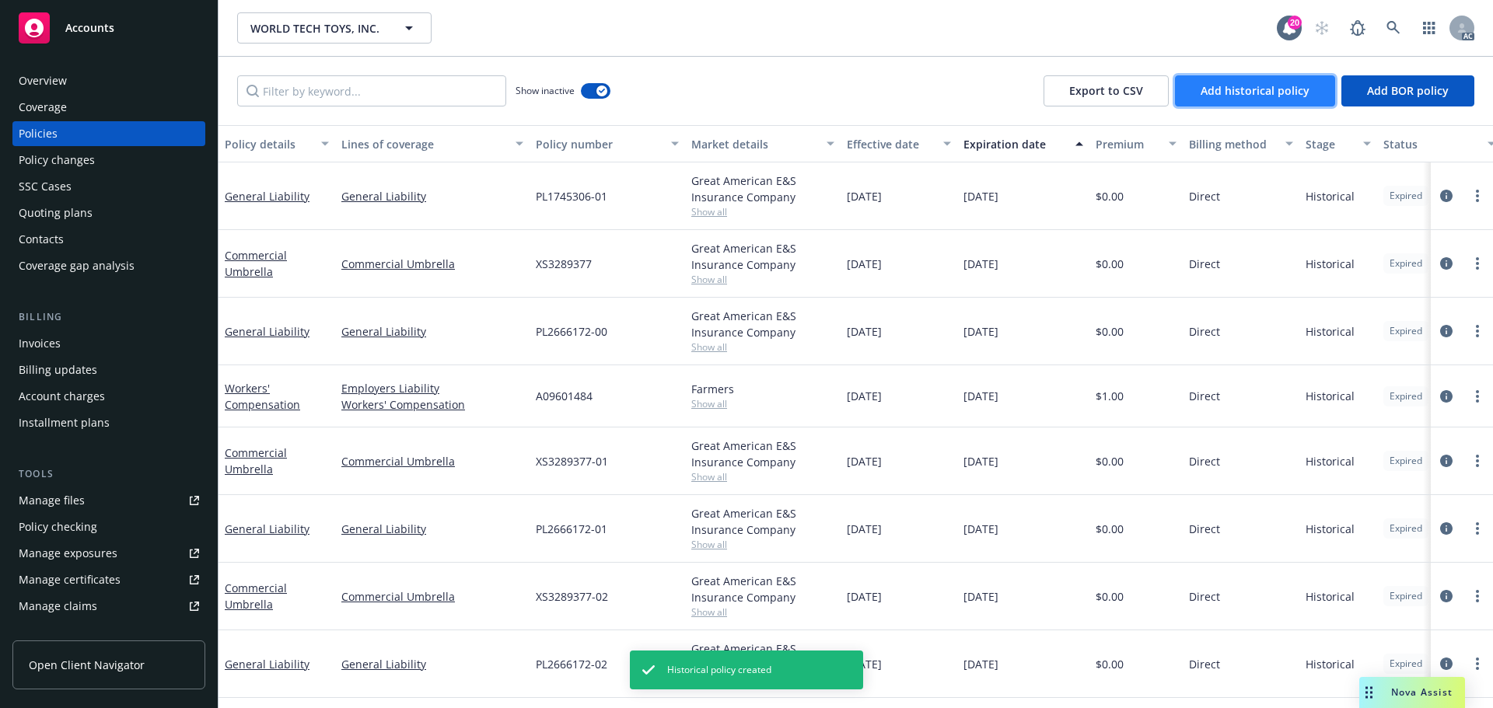
click at [1251, 89] on span "Add historical policy" at bounding box center [1254, 90] width 109 height 15
select select "other"
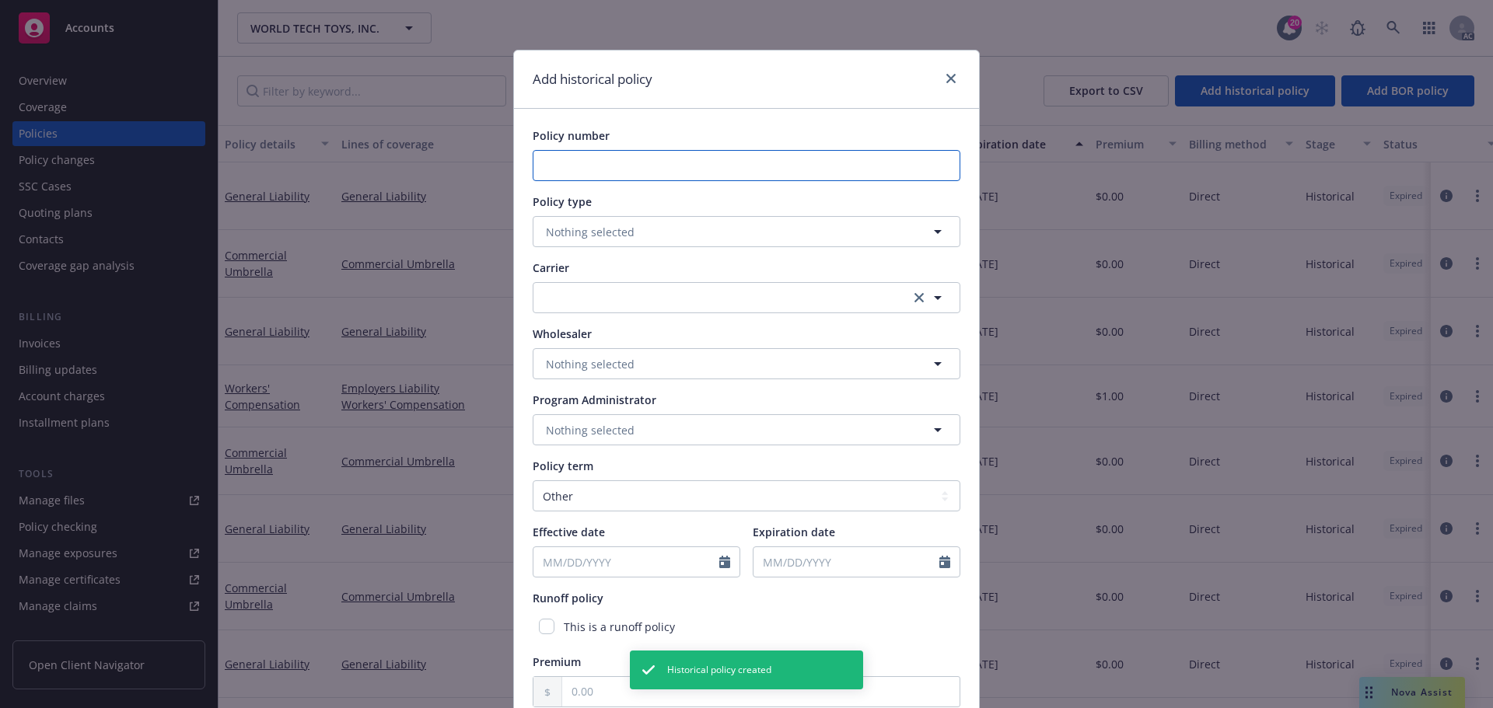
click at [620, 165] on input "Policy number" at bounding box center [747, 165] width 428 height 31
paste input "A09601484"
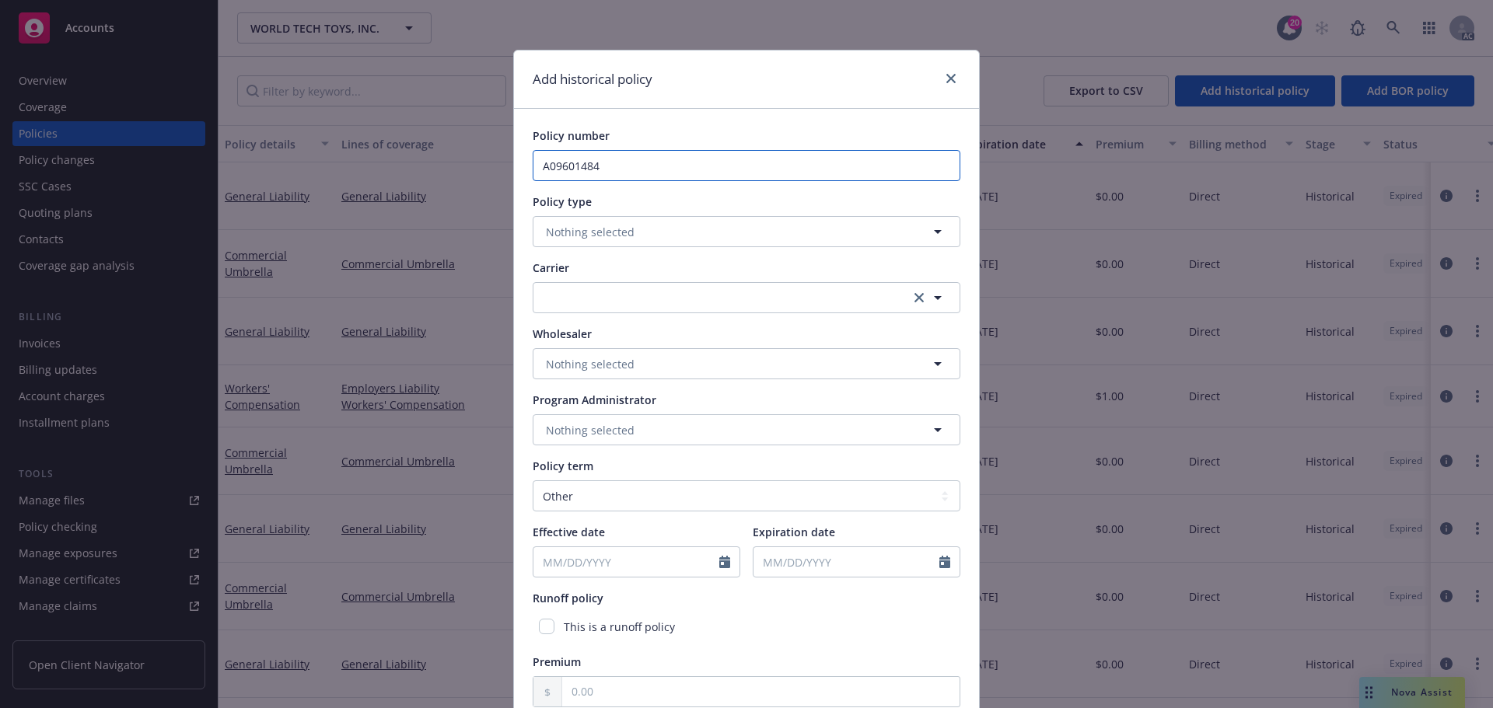
type input "A09601484"
click at [577, 229] on span "Nothing selected" at bounding box center [590, 232] width 89 height 16
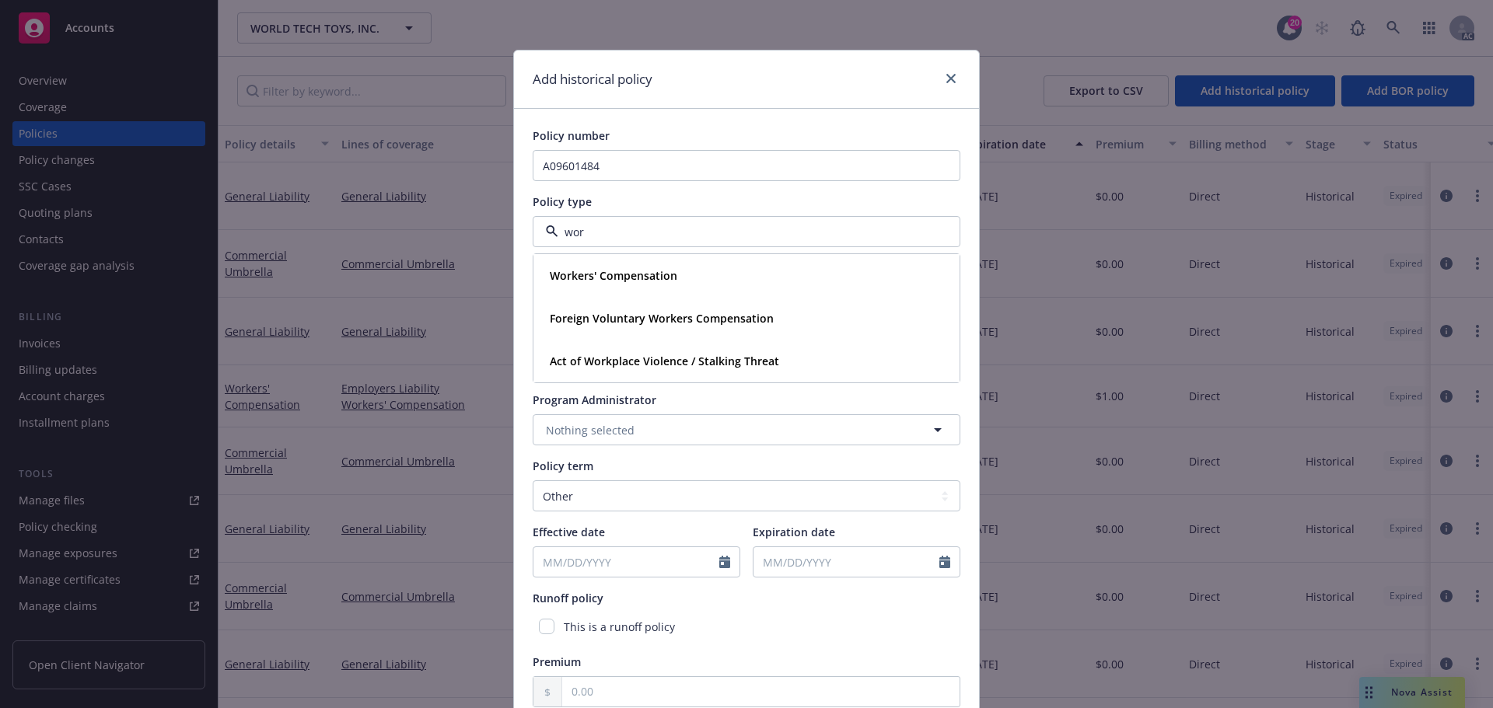
type input "work"
click at [619, 278] on strong "Workers' Compensation" at bounding box center [614, 275] width 128 height 15
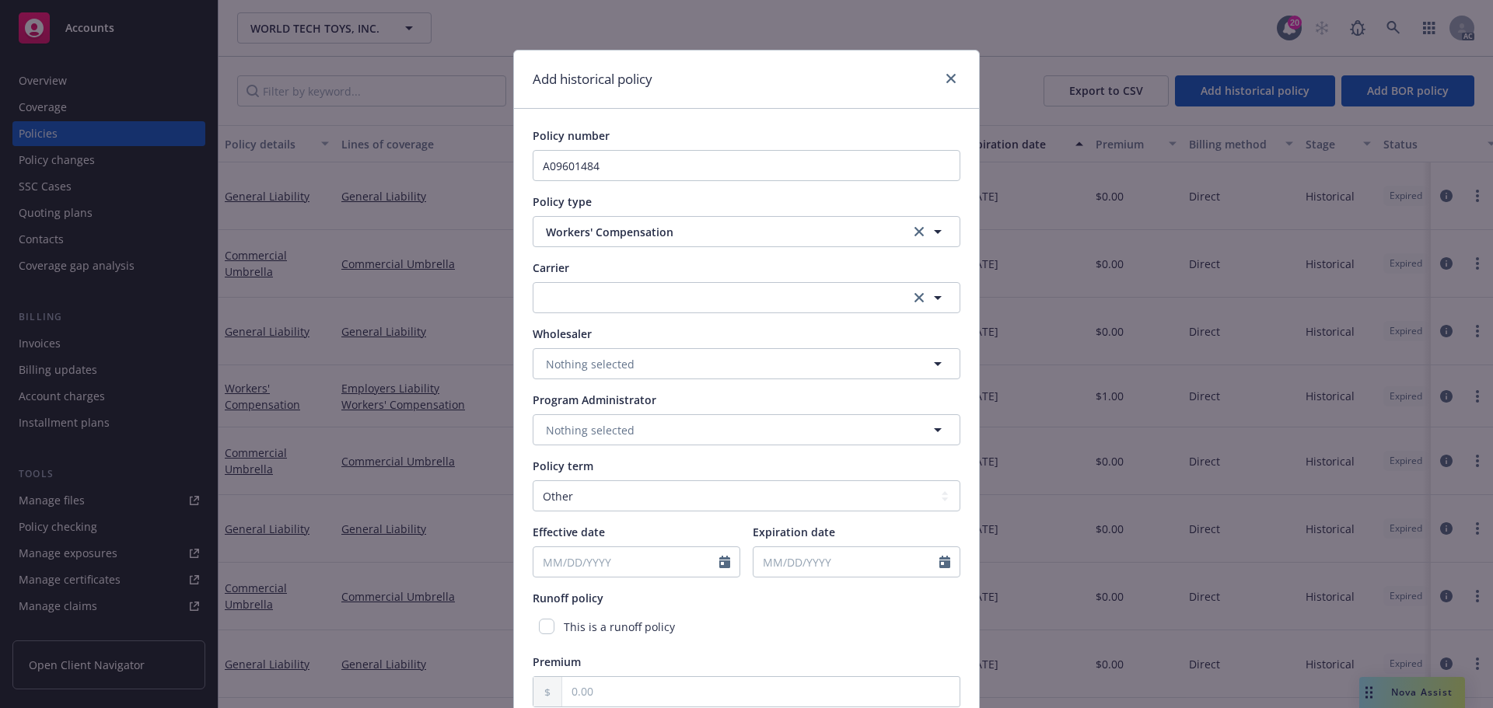
click at [777, 70] on div "Add historical policy" at bounding box center [746, 80] width 465 height 58
click at [598, 561] on input "Effective date" at bounding box center [626, 562] width 186 height 30
select select "9"
click at [751, 103] on div "Add historical policy" at bounding box center [746, 80] width 465 height 58
click at [579, 294] on button "button" at bounding box center [747, 297] width 428 height 31
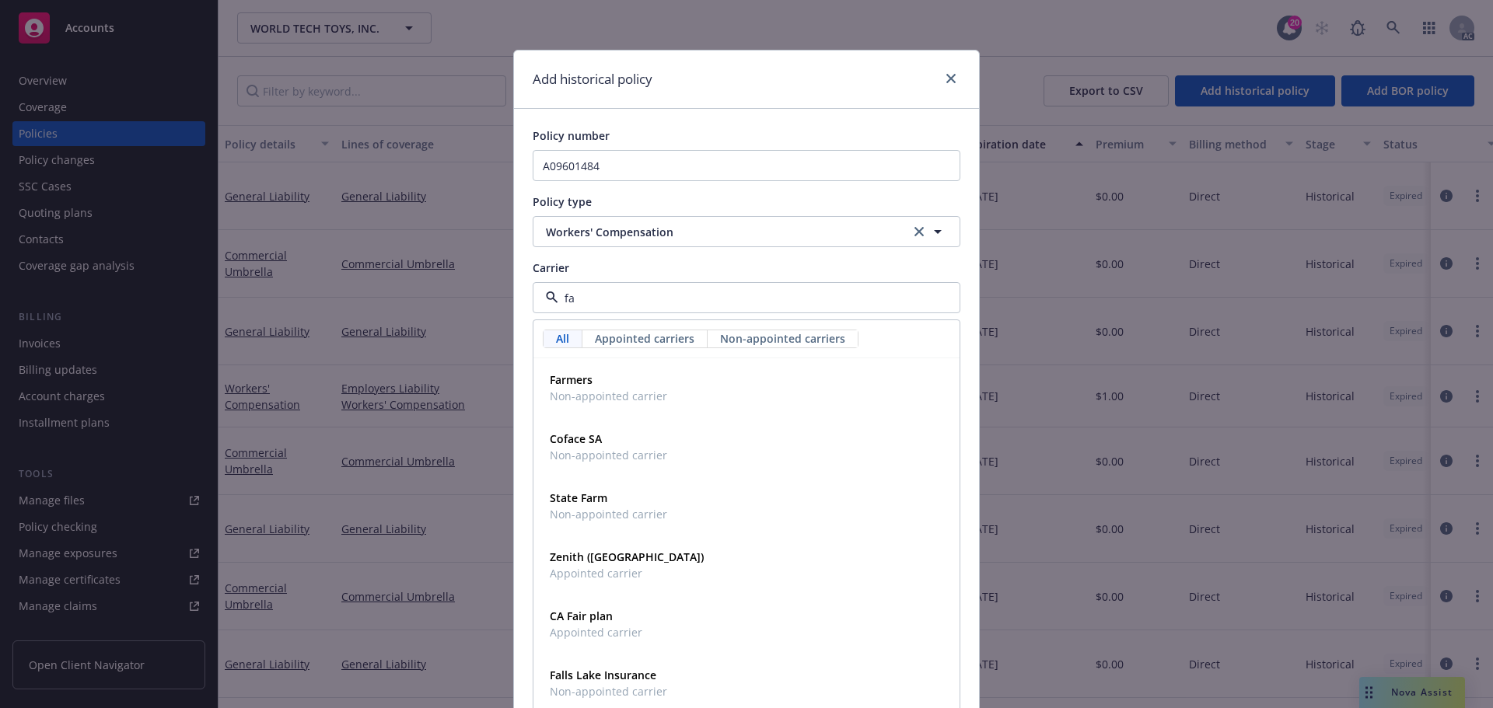
type input "far"
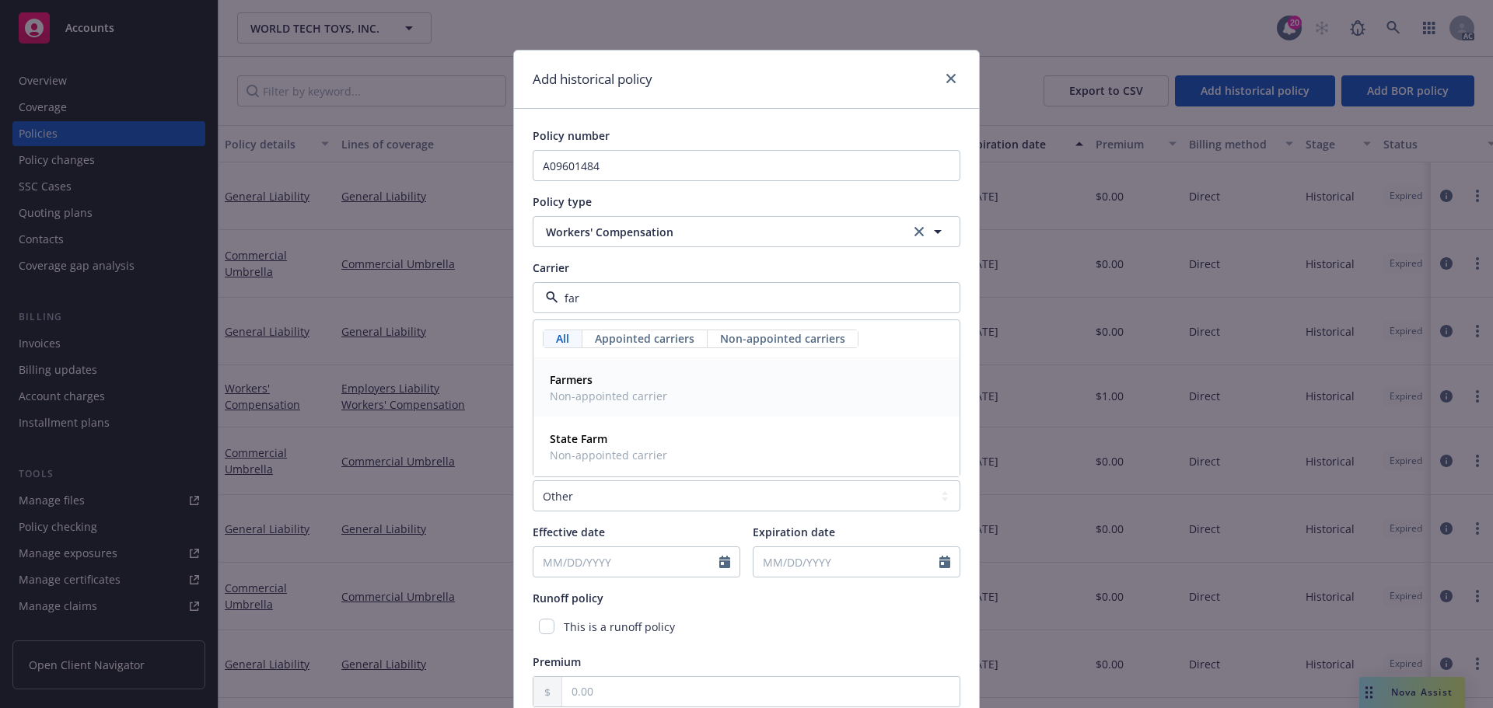
click at [588, 384] on span "Farmers" at bounding box center [608, 380] width 117 height 16
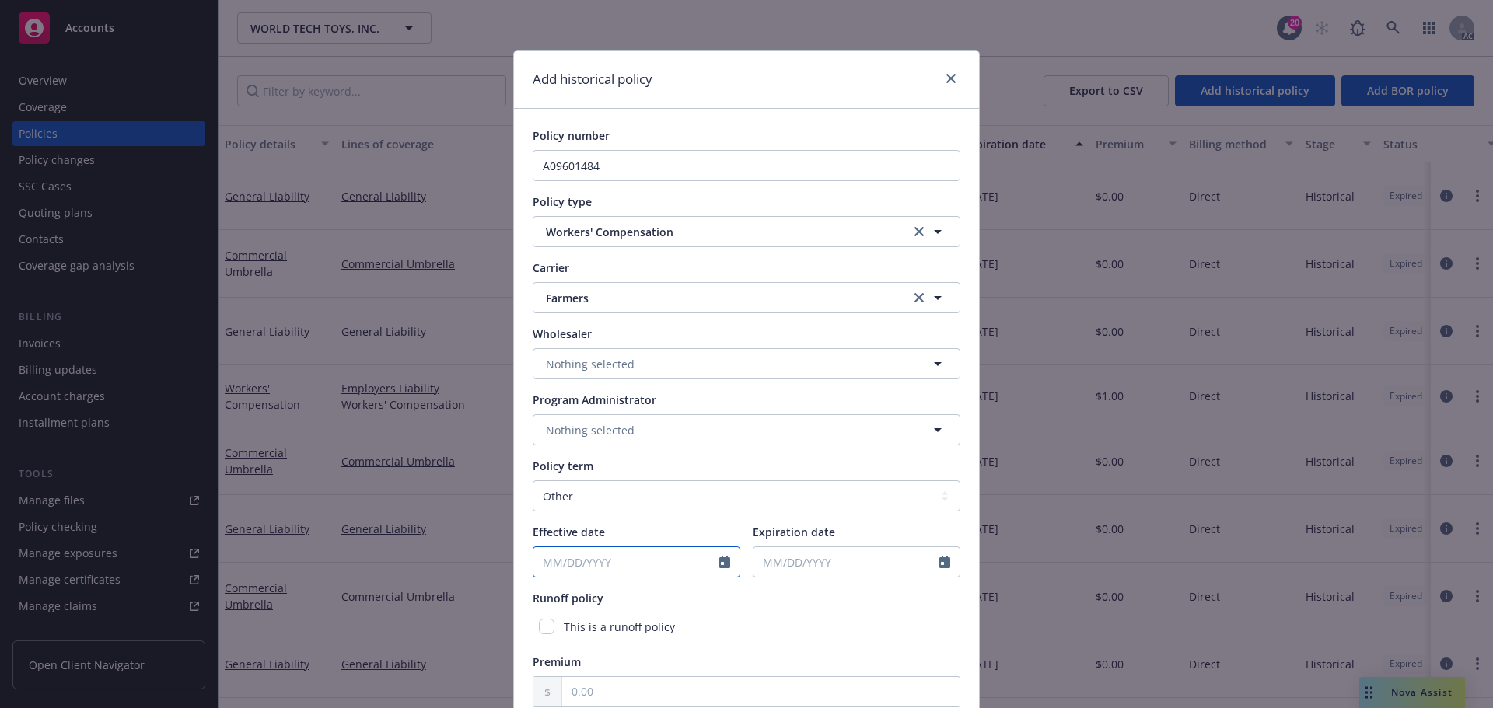
select select "9"
click at [597, 558] on input "Effective date" at bounding box center [626, 562] width 186 height 30
type input "11/01/2020"
click at [764, 560] on input "Expiration date" at bounding box center [846, 562] width 186 height 30
select select "9"
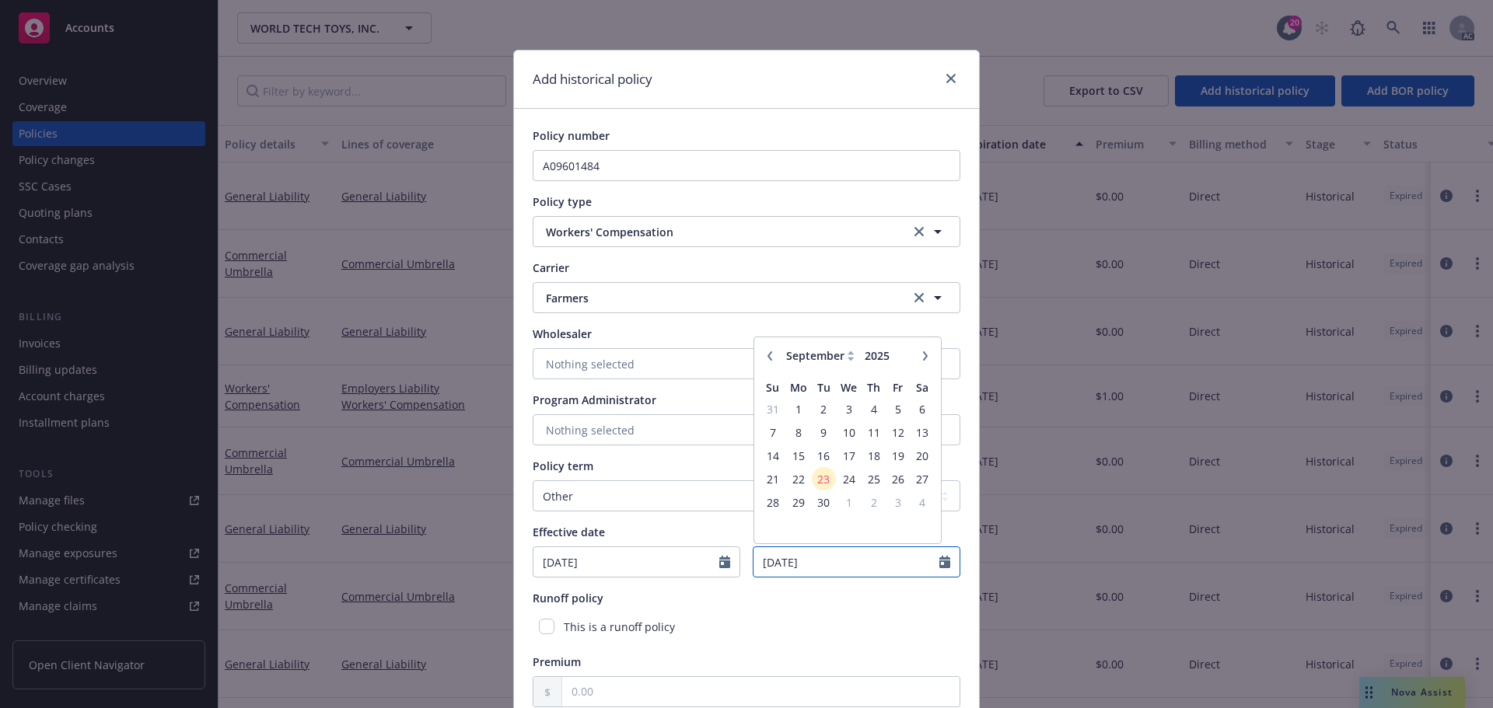
type input "11/01/2021"
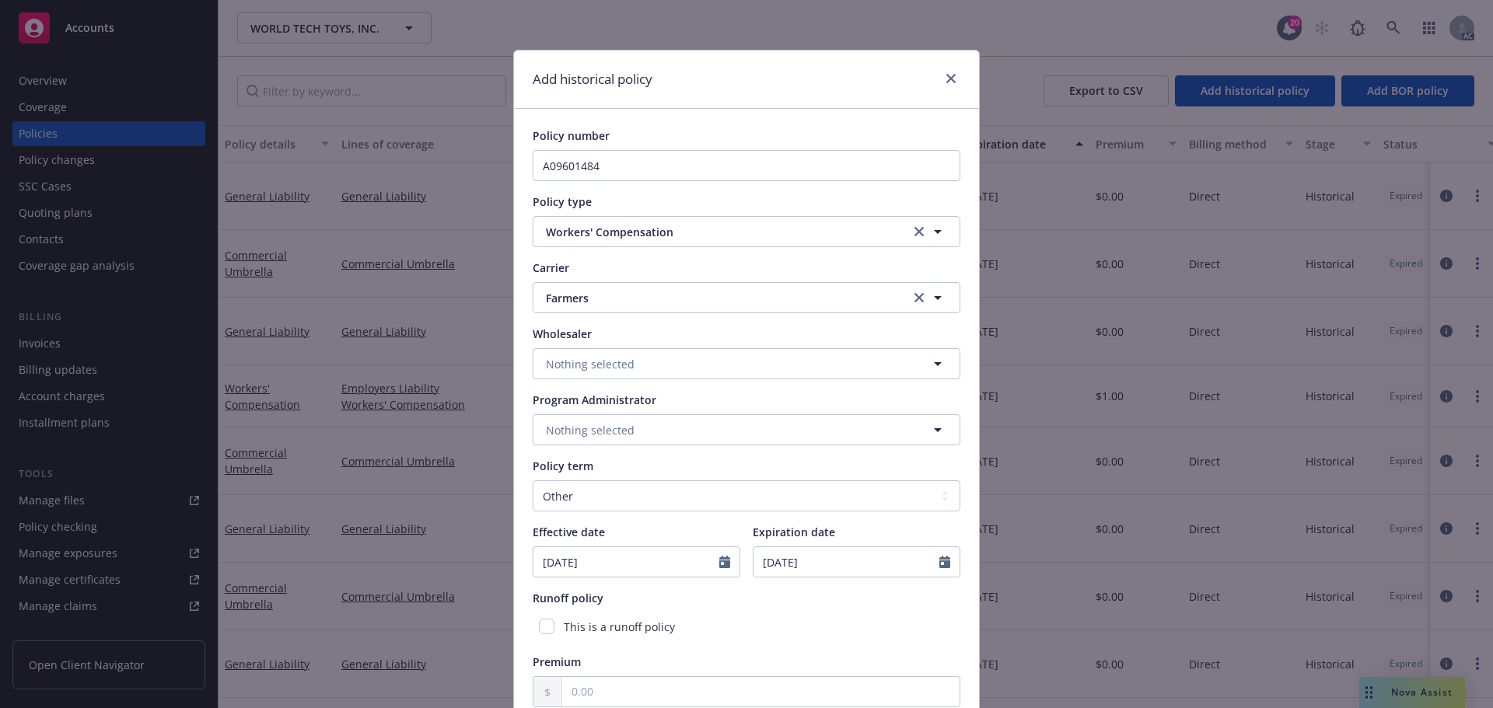
click at [774, 614] on div "This is a runoff policy" at bounding box center [747, 627] width 428 height 29
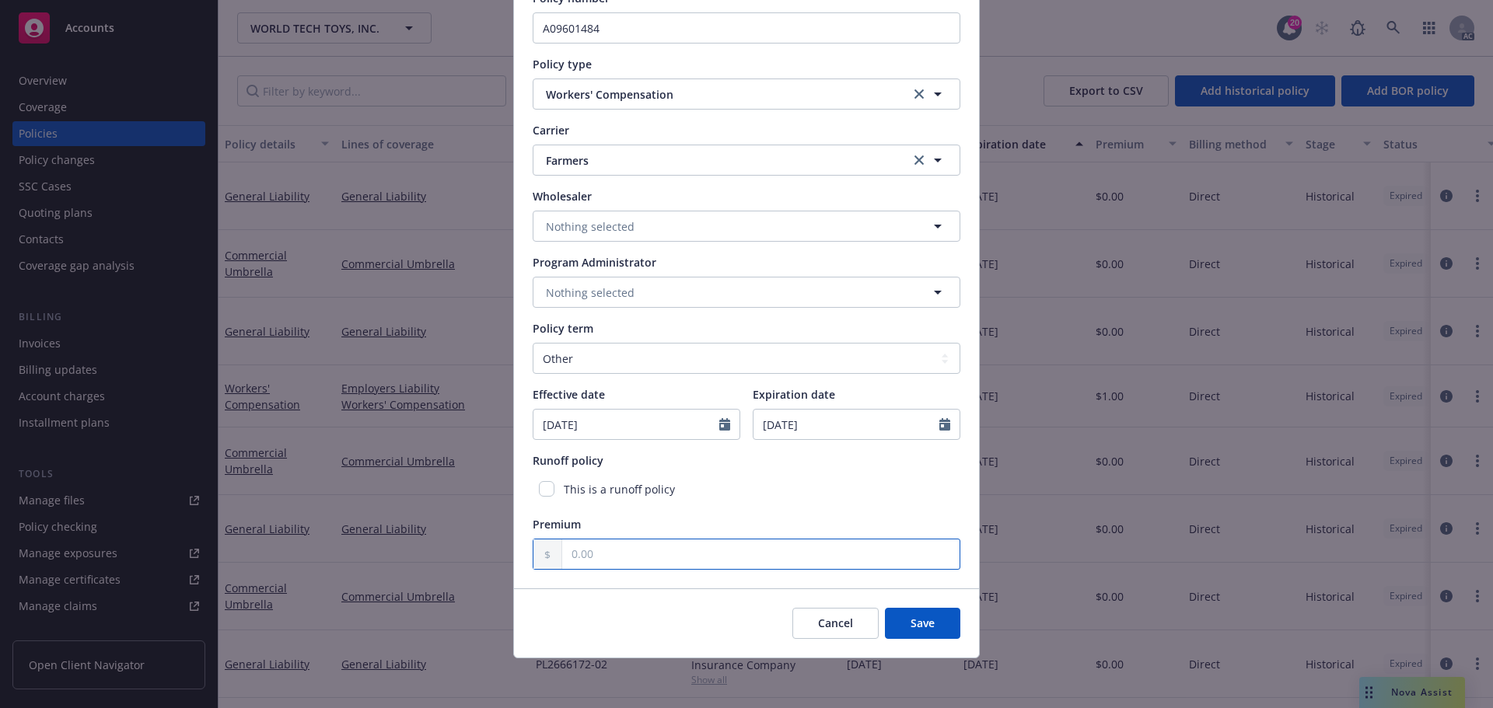
click at [588, 559] on input "text" at bounding box center [760, 555] width 397 height 30
type input "1.00"
click at [735, 514] on div "Policy number A09601484 Policy type Workers' Compensation Carrier Farmers Farme…" at bounding box center [747, 280] width 428 height 580
click at [898, 621] on button "Save" at bounding box center [922, 623] width 75 height 31
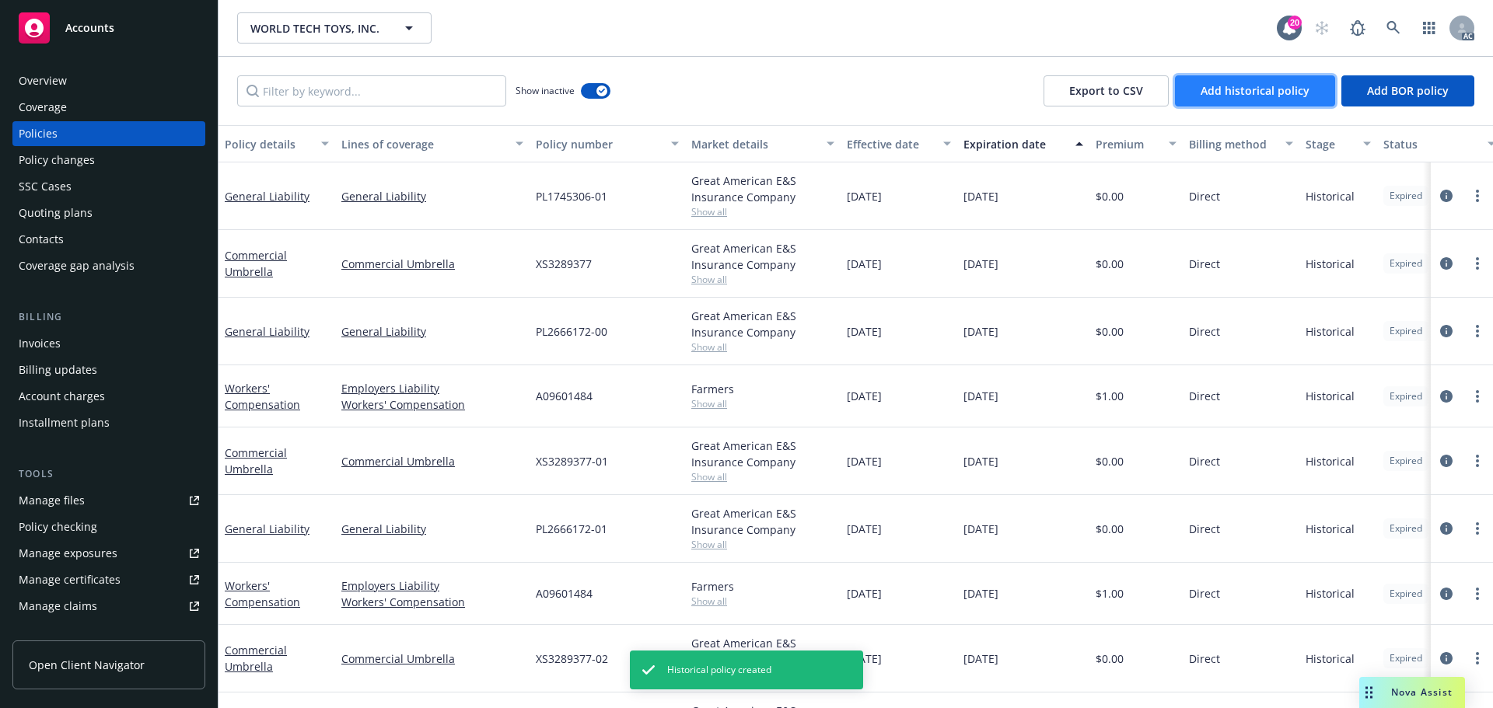
click at [1239, 92] on span "Add historical policy" at bounding box center [1254, 90] width 109 height 15
select select "other"
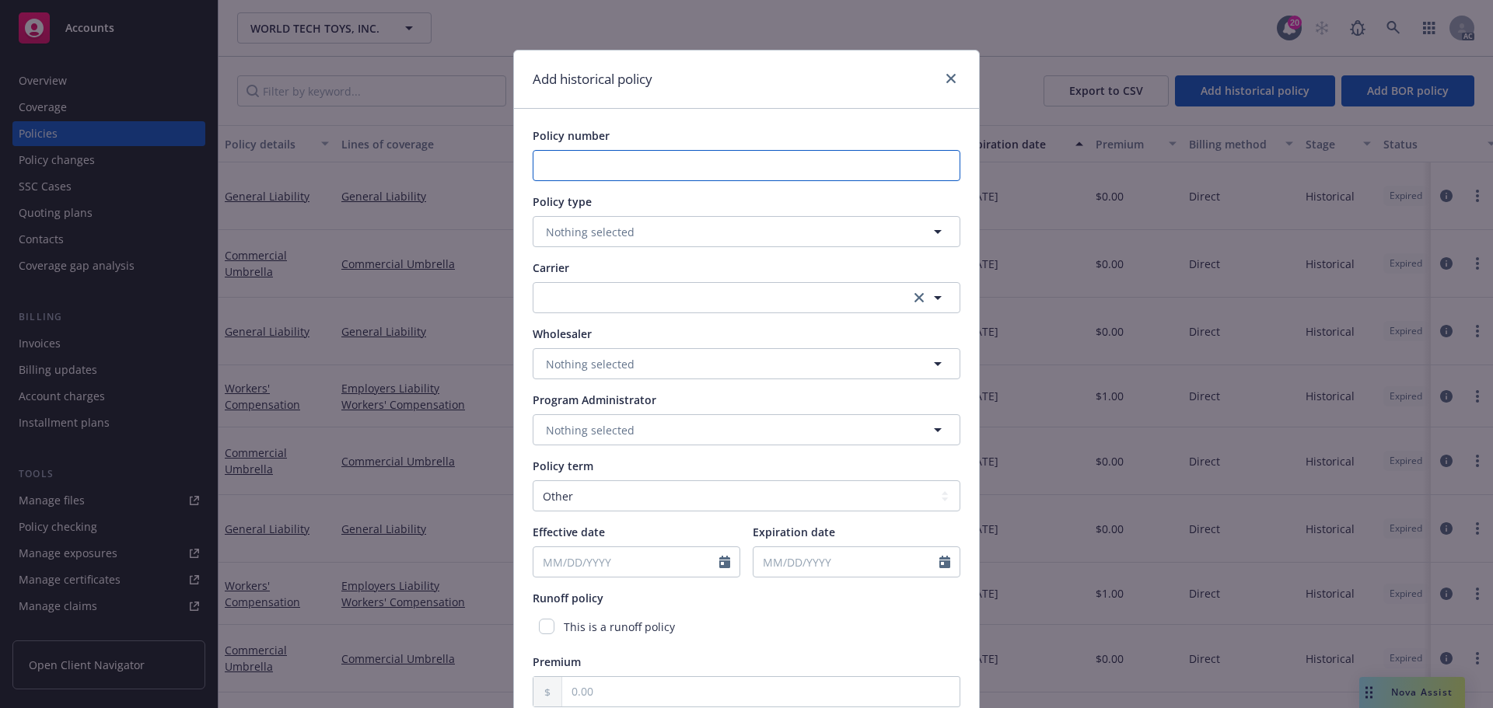
click at [594, 167] on input "Policy number" at bounding box center [747, 165] width 428 height 31
paste input "A09601484"
type input "A09601484"
click at [583, 228] on span "Nothing selected" at bounding box center [590, 232] width 89 height 16
type input "w"
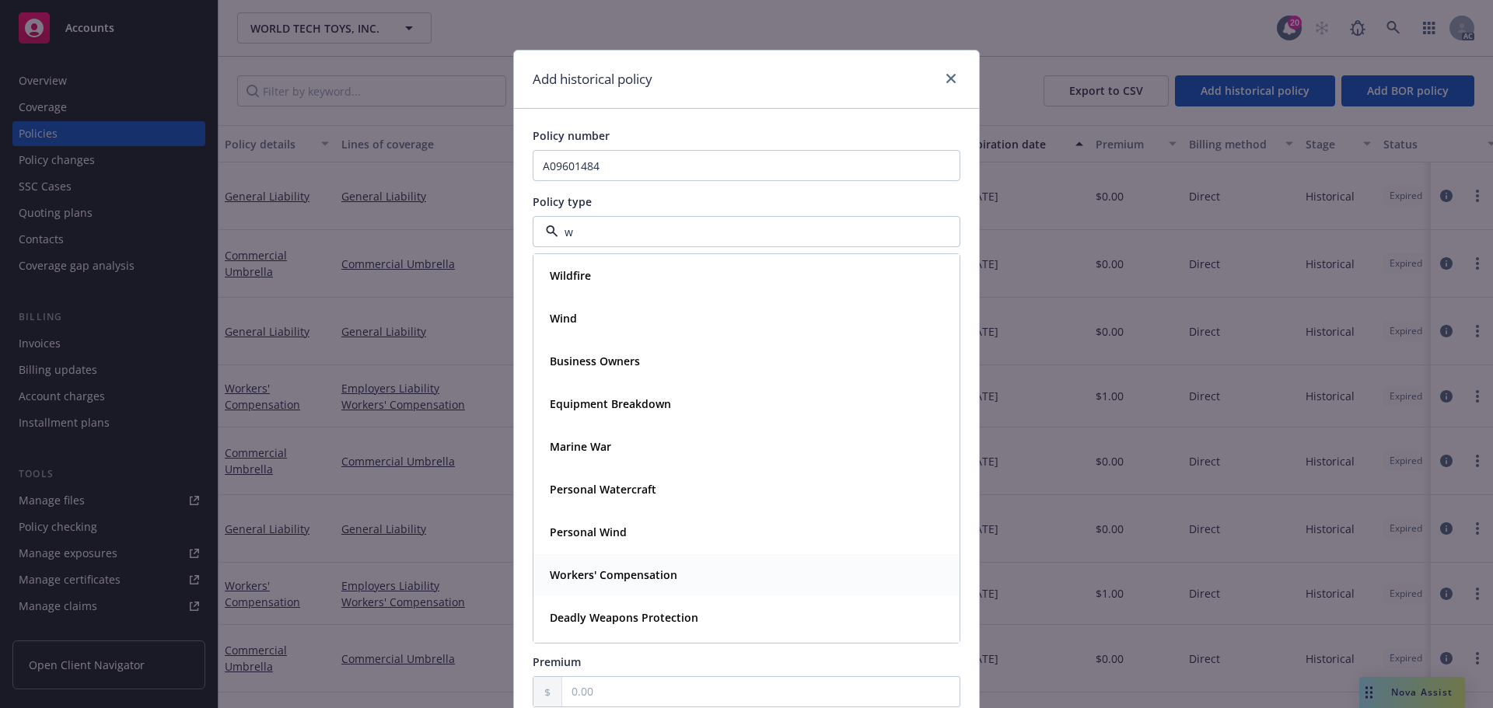
click at [601, 574] on strong "Workers' Compensation" at bounding box center [614, 575] width 128 height 15
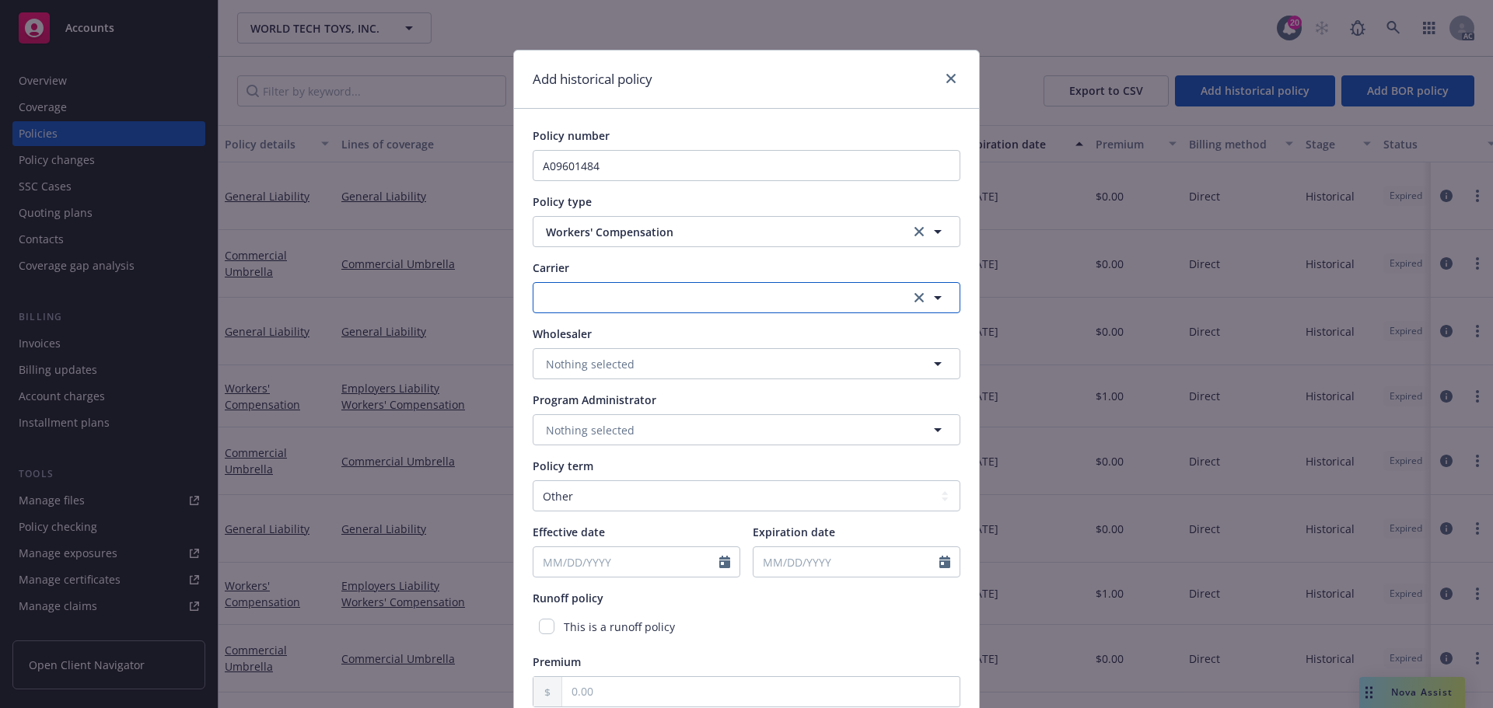
click at [631, 299] on button "button" at bounding box center [747, 297] width 428 height 31
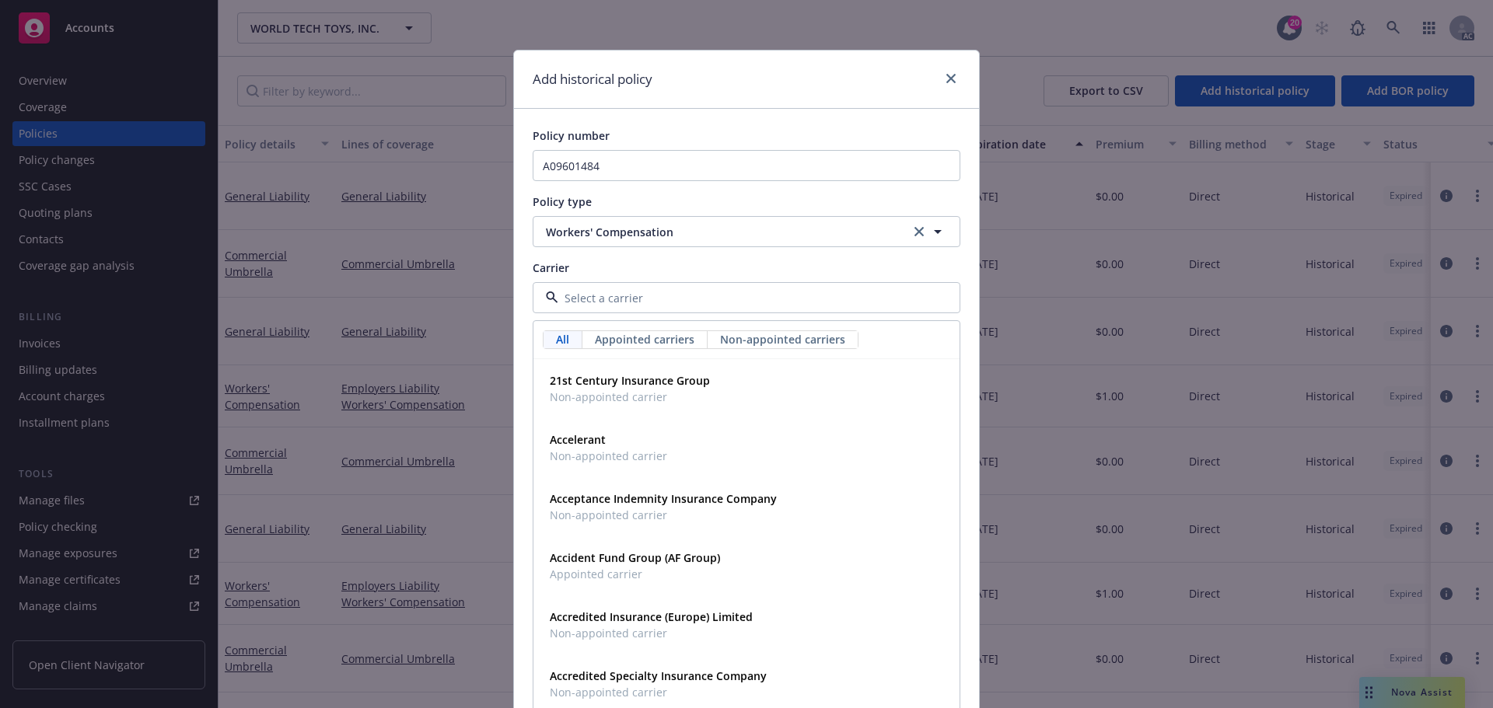
type input "f"
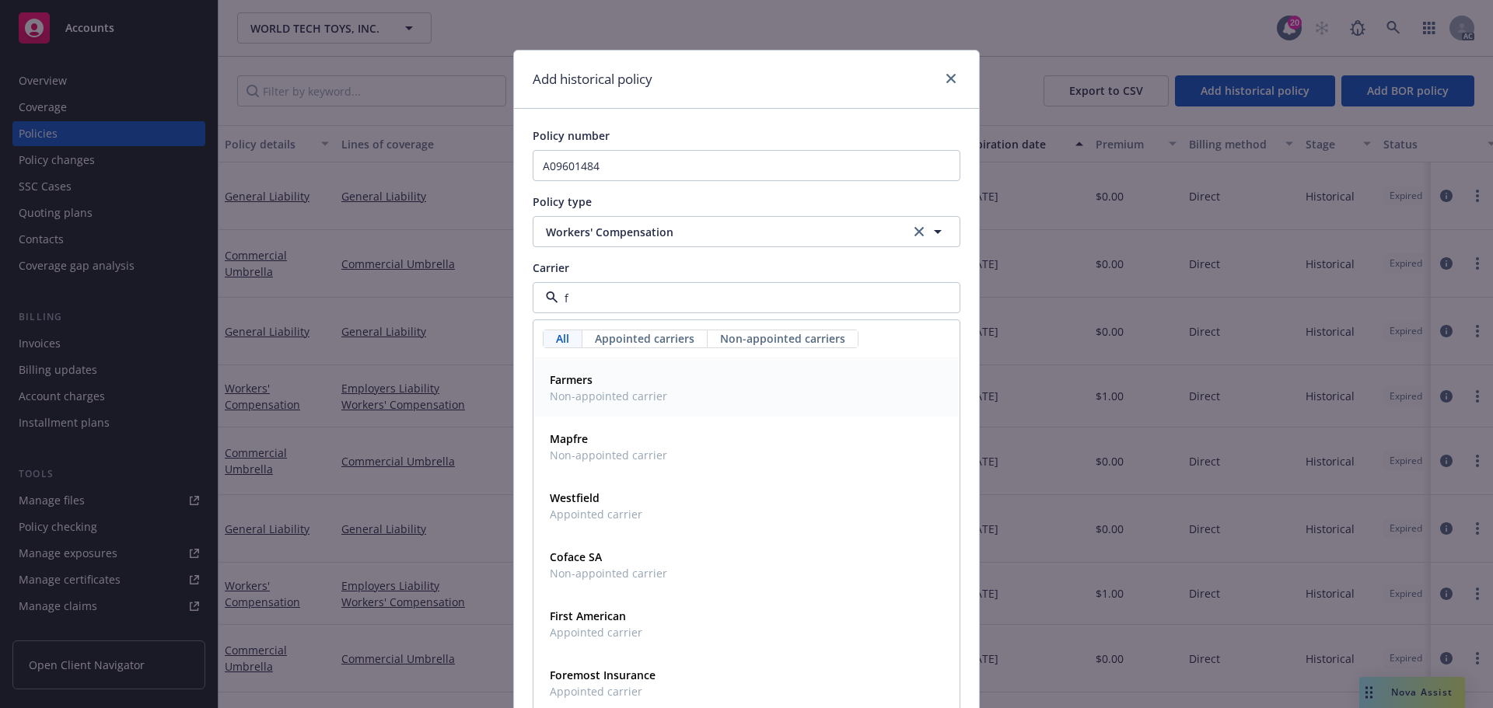
click at [591, 387] on span "Farmers" at bounding box center [608, 380] width 117 height 16
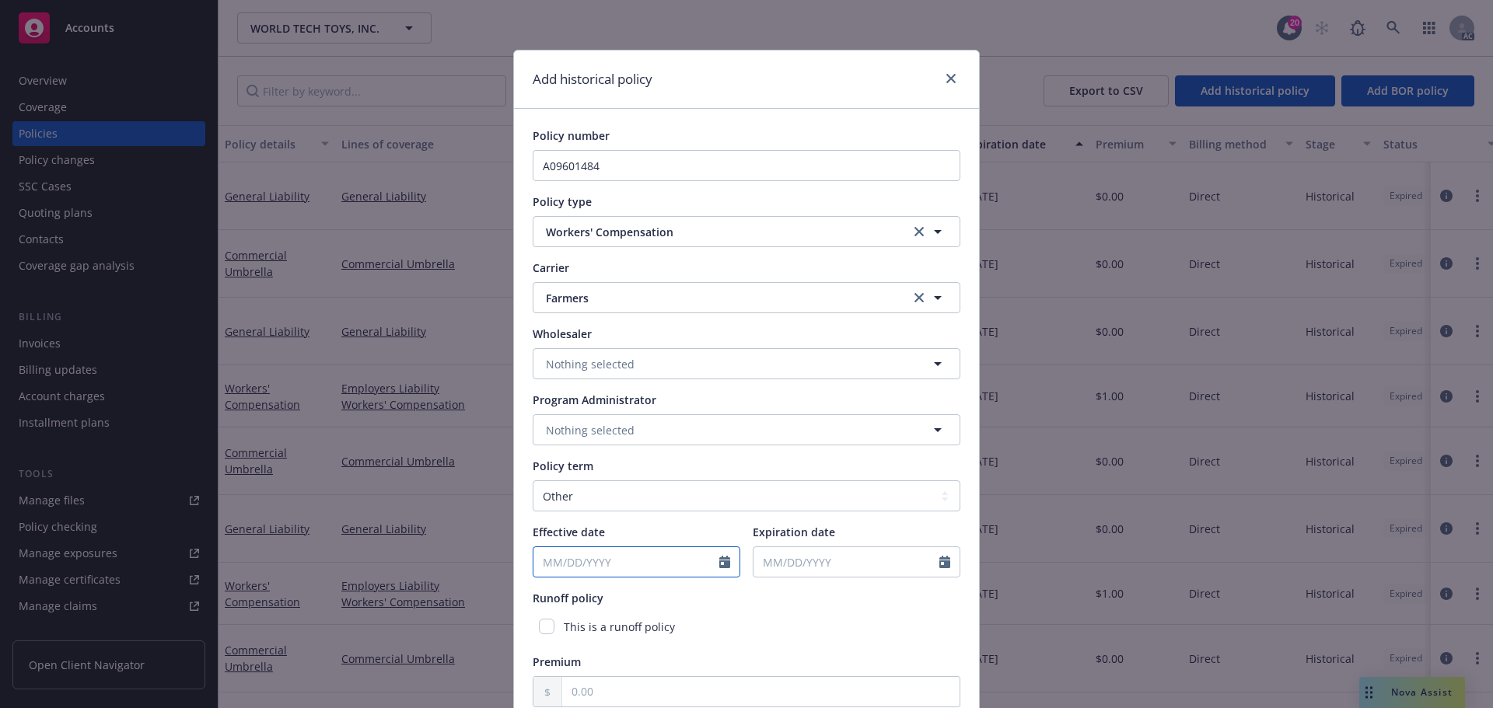
select select "9"
click at [638, 562] on input "Effective date" at bounding box center [626, 562] width 186 height 30
type input "11/01/2021"
click at [791, 559] on input "Expiration date" at bounding box center [846, 562] width 186 height 30
select select "9"
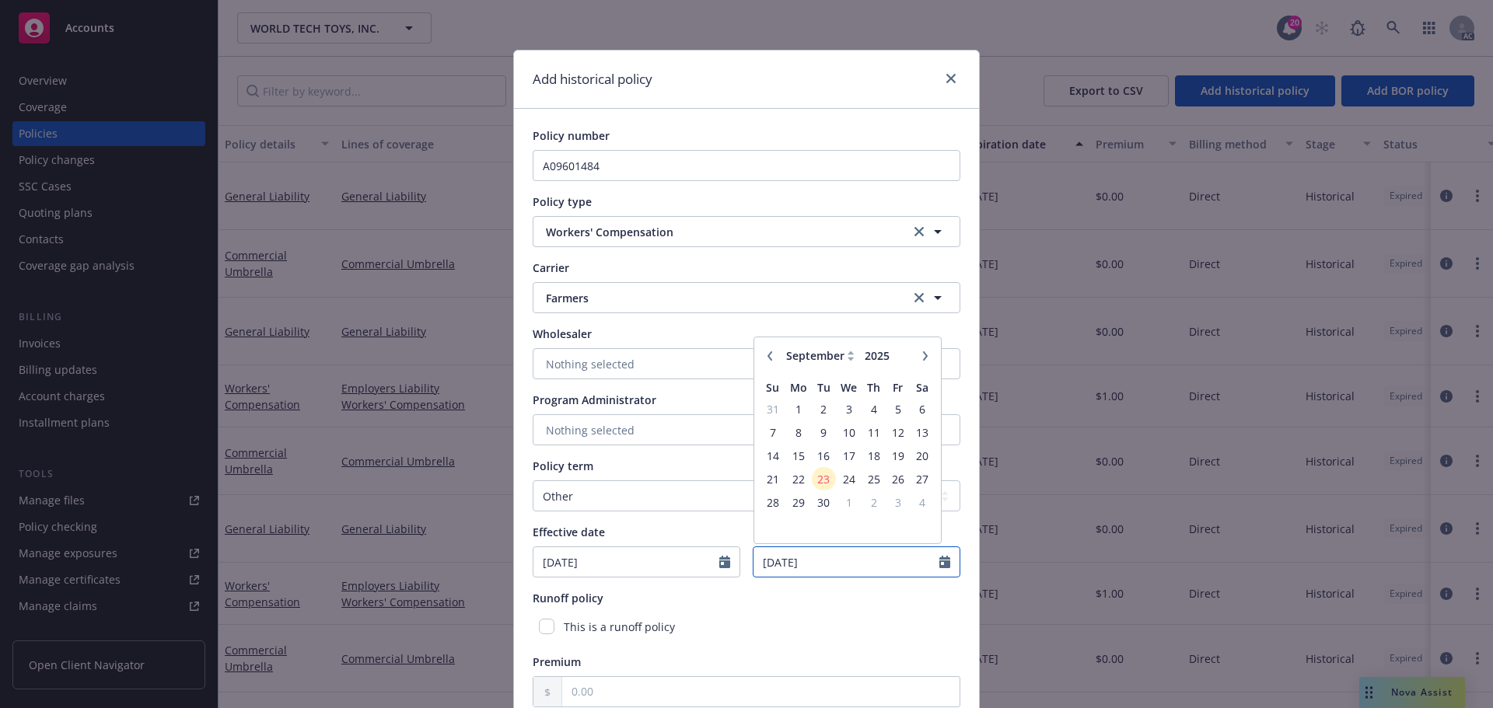
type input "11/01/2022"
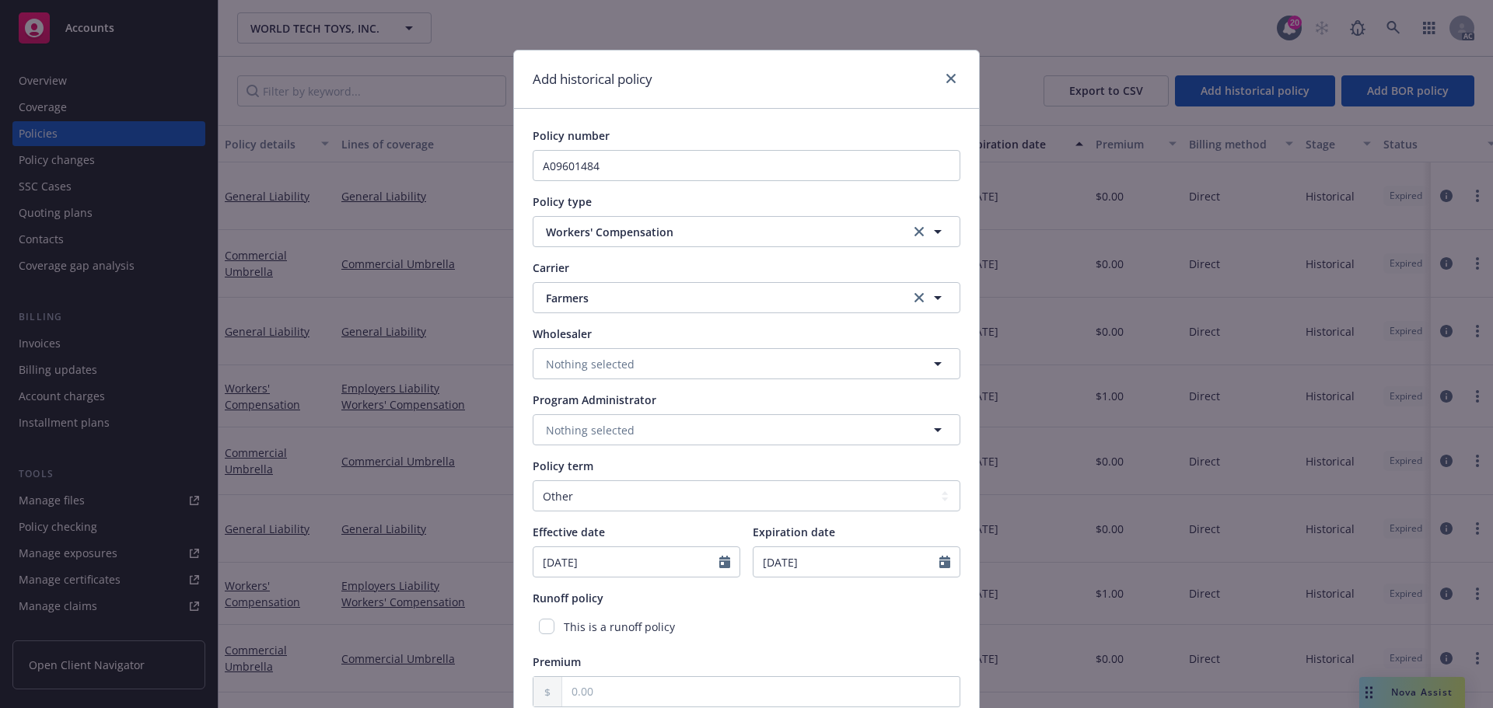
click at [798, 600] on div "Runoff policy" at bounding box center [747, 598] width 428 height 16
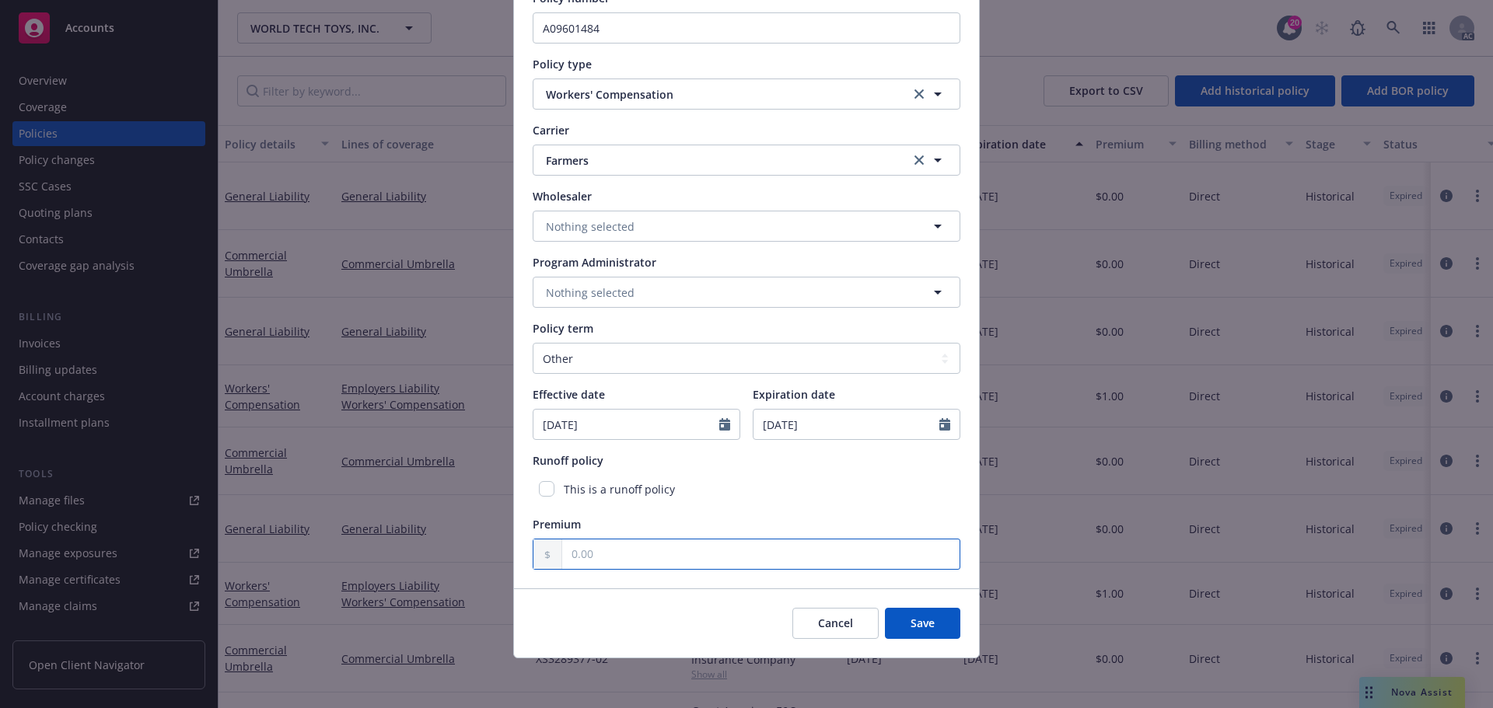
click at [732, 558] on input "text" at bounding box center [760, 555] width 397 height 30
type input "1.00"
click at [915, 610] on button "Save" at bounding box center [922, 623] width 75 height 31
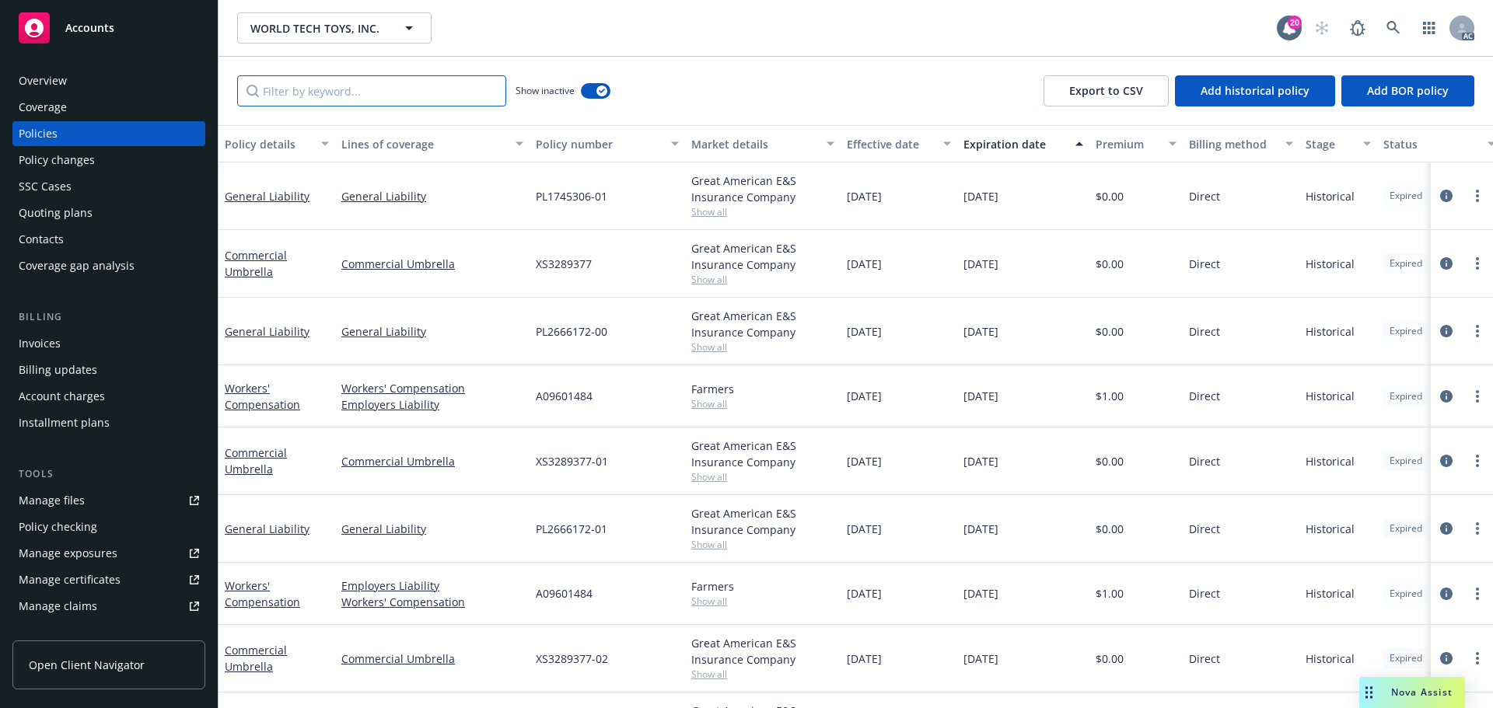
click at [348, 91] on input "Filter by keyword..." at bounding box center [371, 90] width 269 height 31
type input "work"
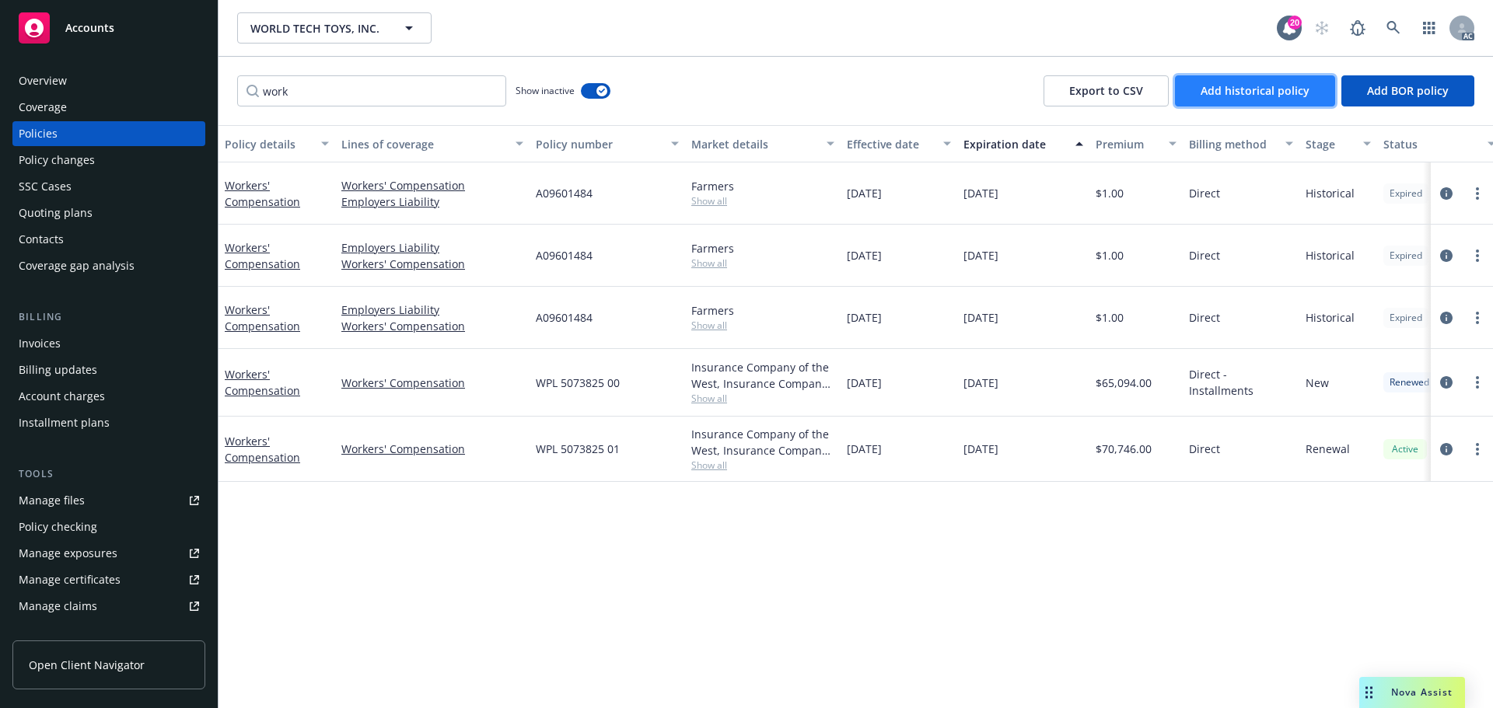
click at [1252, 82] on button "Add historical policy" at bounding box center [1255, 90] width 160 height 31
select select "other"
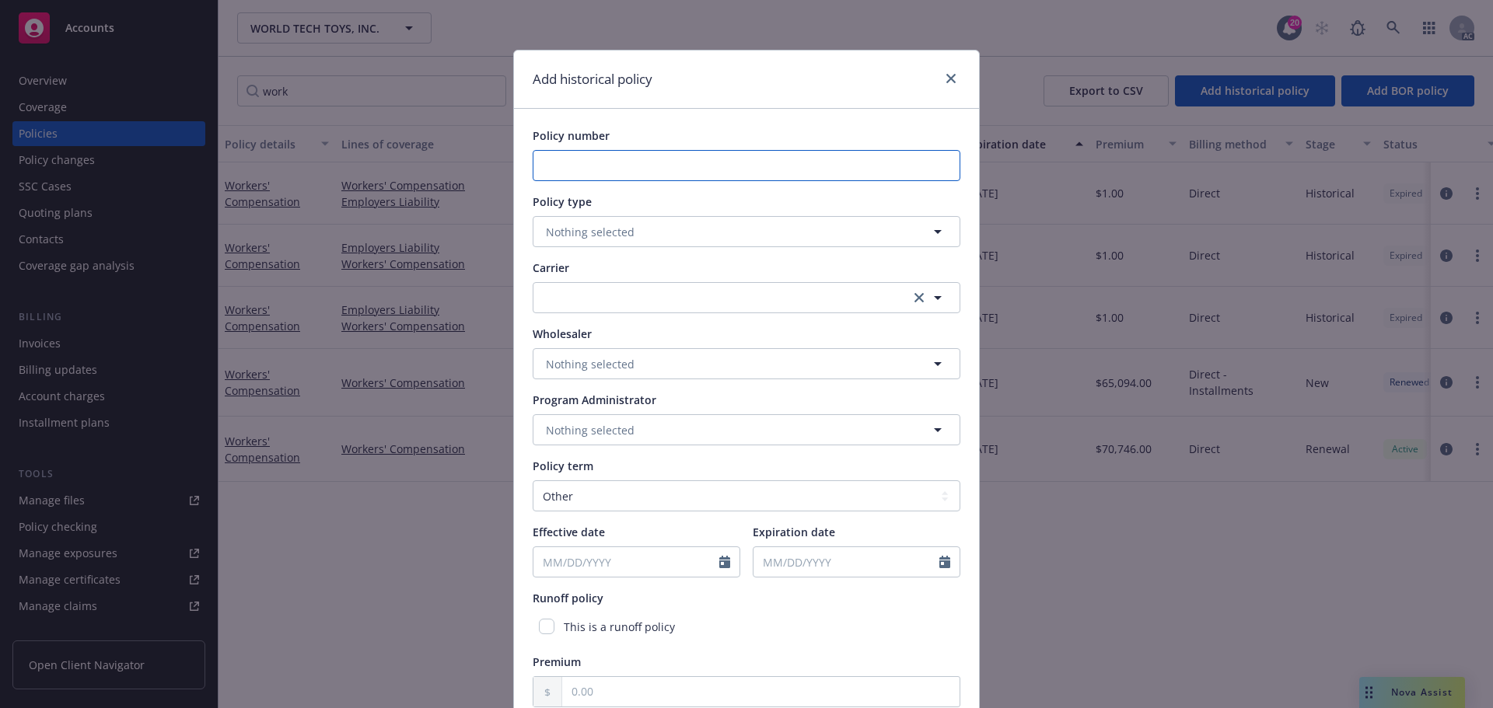
click at [599, 170] on input "Policy number" at bounding box center [747, 165] width 428 height 31
paste input "A09601484"
type input "A09601484"
click at [589, 234] on span "Nothing selected" at bounding box center [590, 232] width 89 height 16
type input "w"
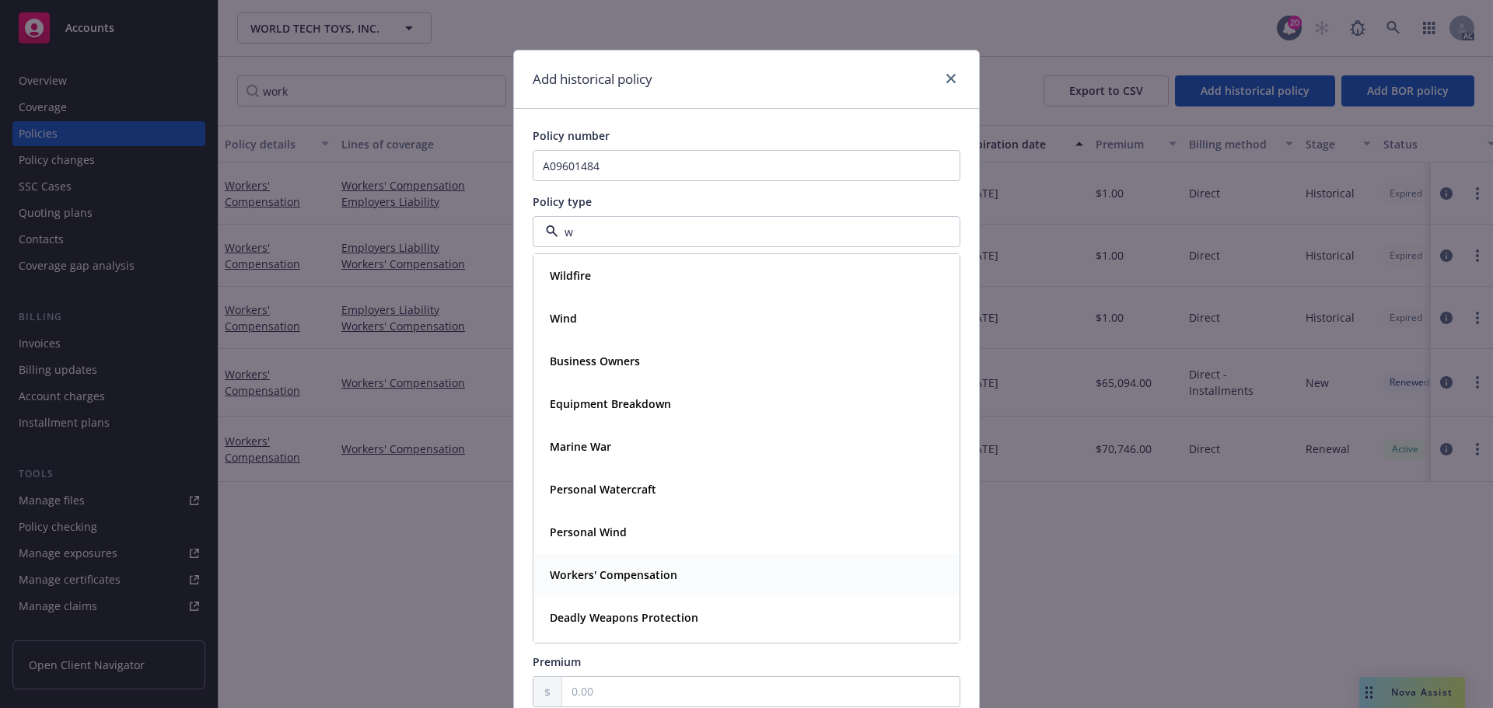
click at [612, 574] on strong "Workers' Compensation" at bounding box center [614, 575] width 128 height 15
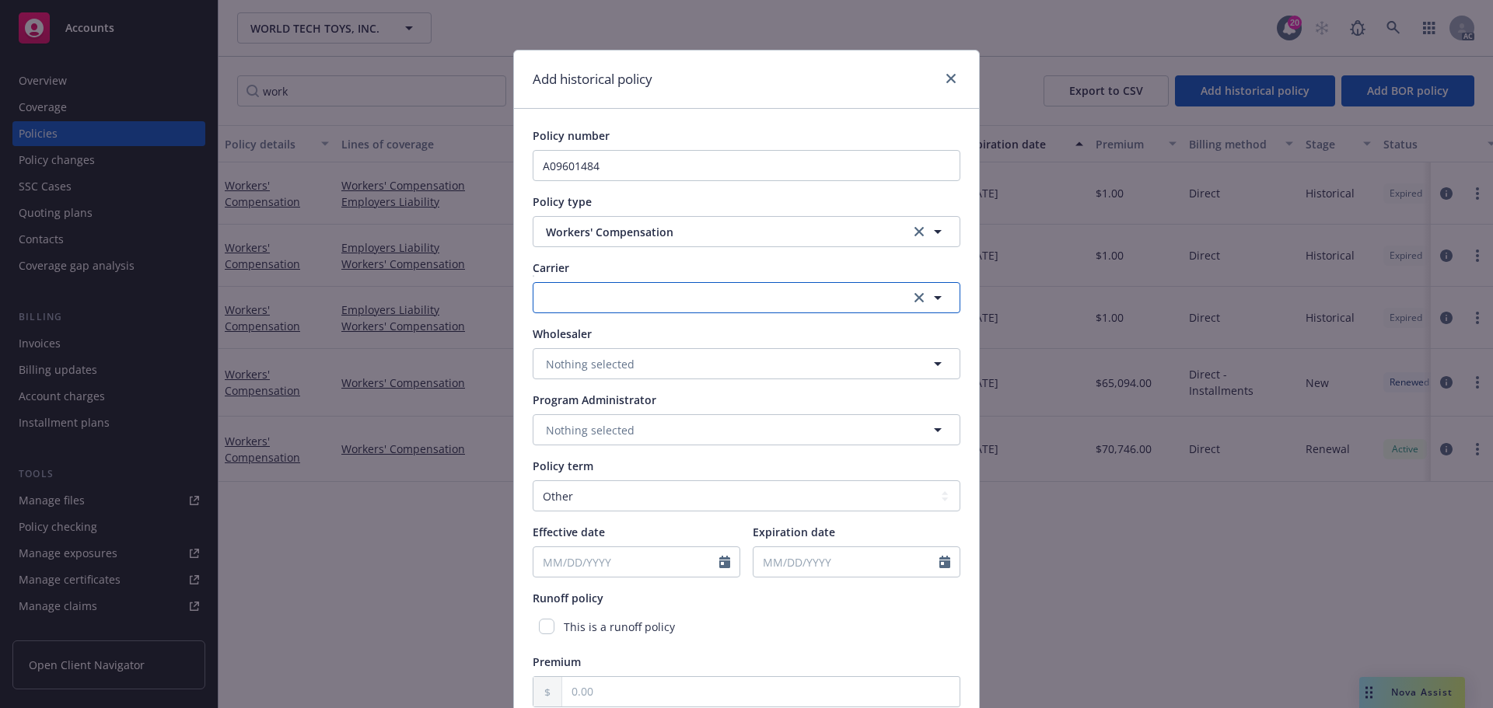
click at [613, 297] on button "button" at bounding box center [747, 297] width 428 height 31
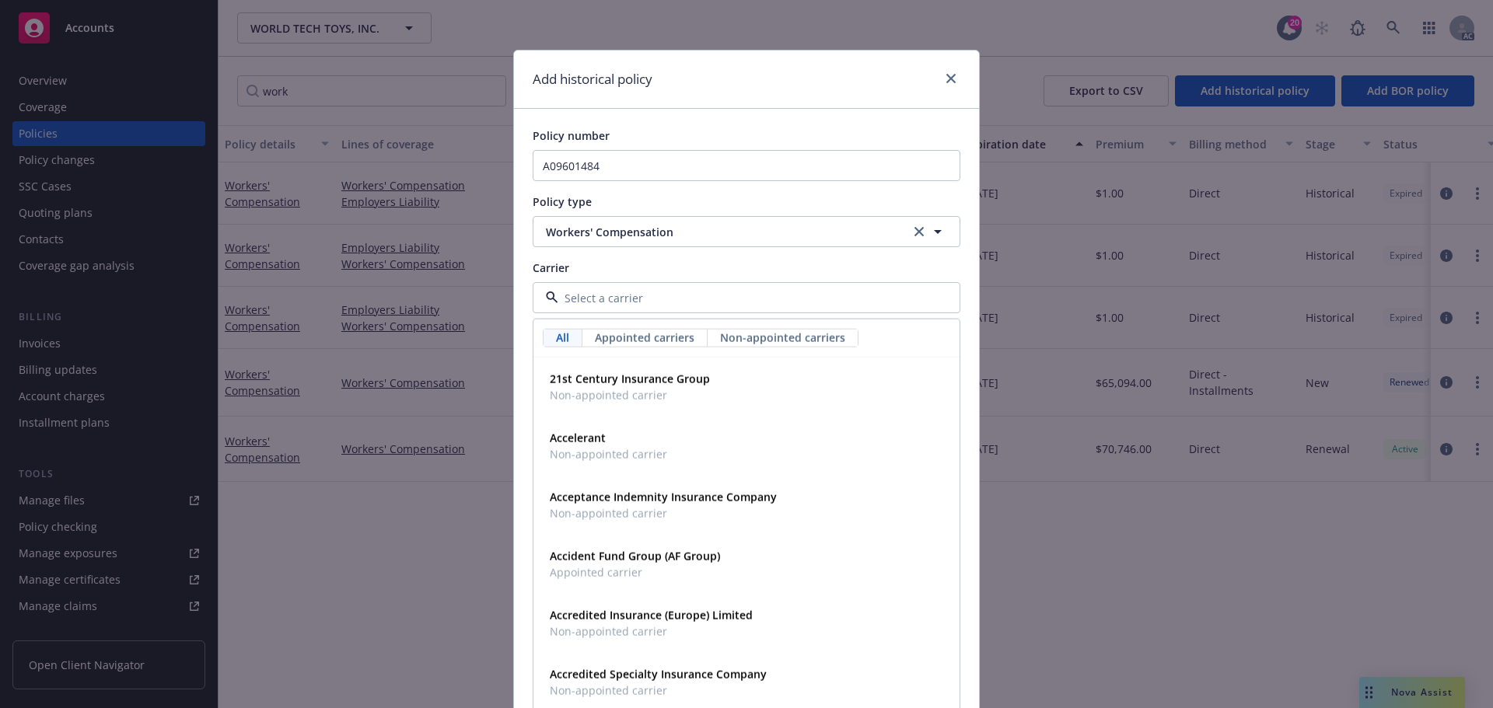
type input "f"
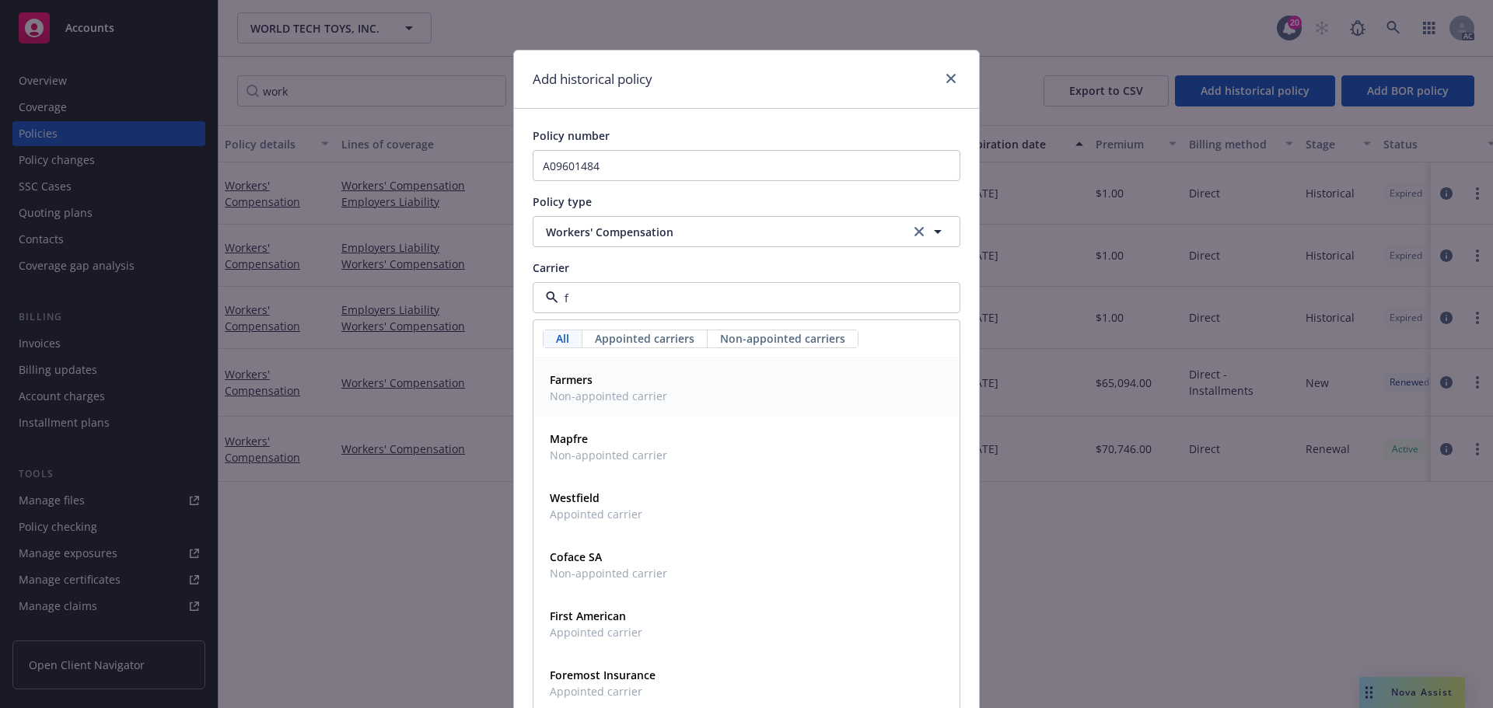
click at [600, 386] on span "Farmers" at bounding box center [608, 380] width 117 height 16
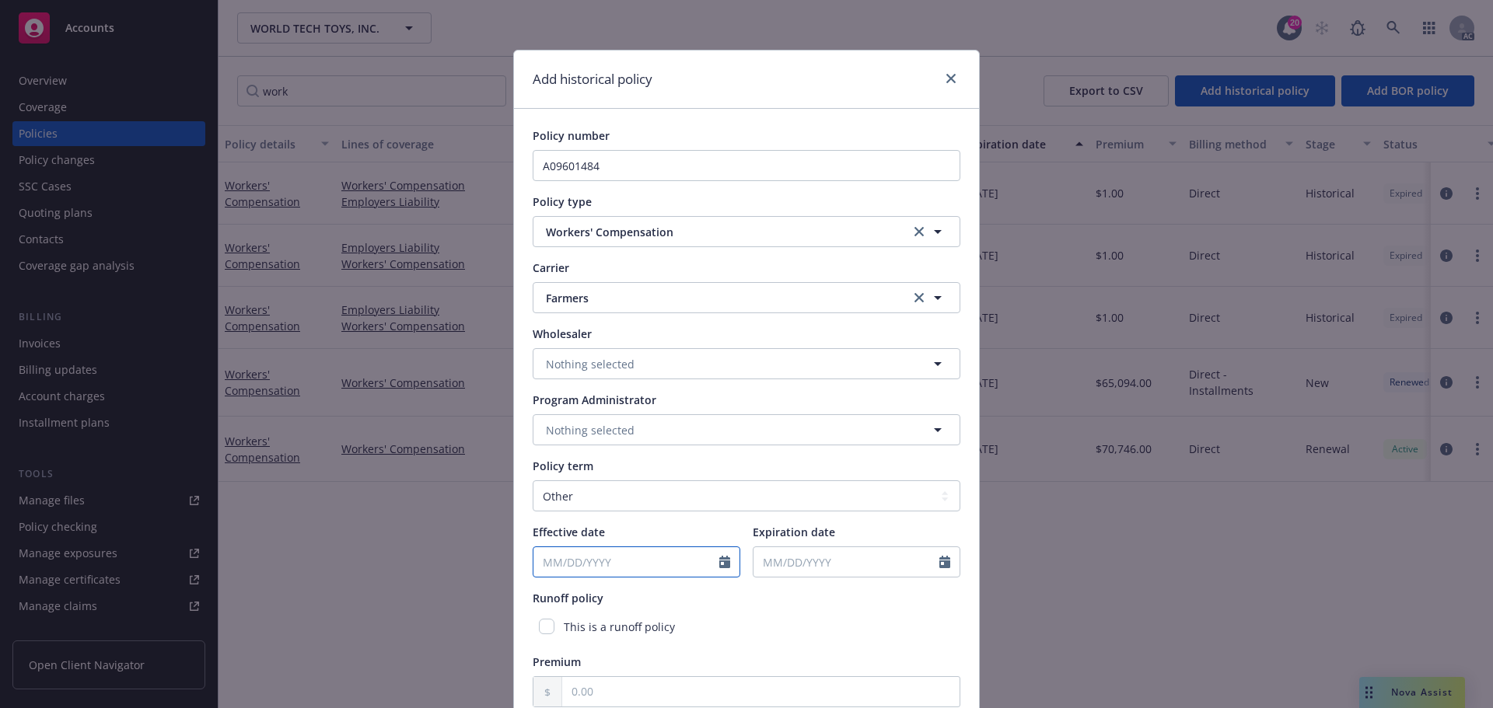
click at [588, 563] on input "Effective date" at bounding box center [626, 562] width 186 height 30
select select "9"
type input "11/01/2022"
select select "9"
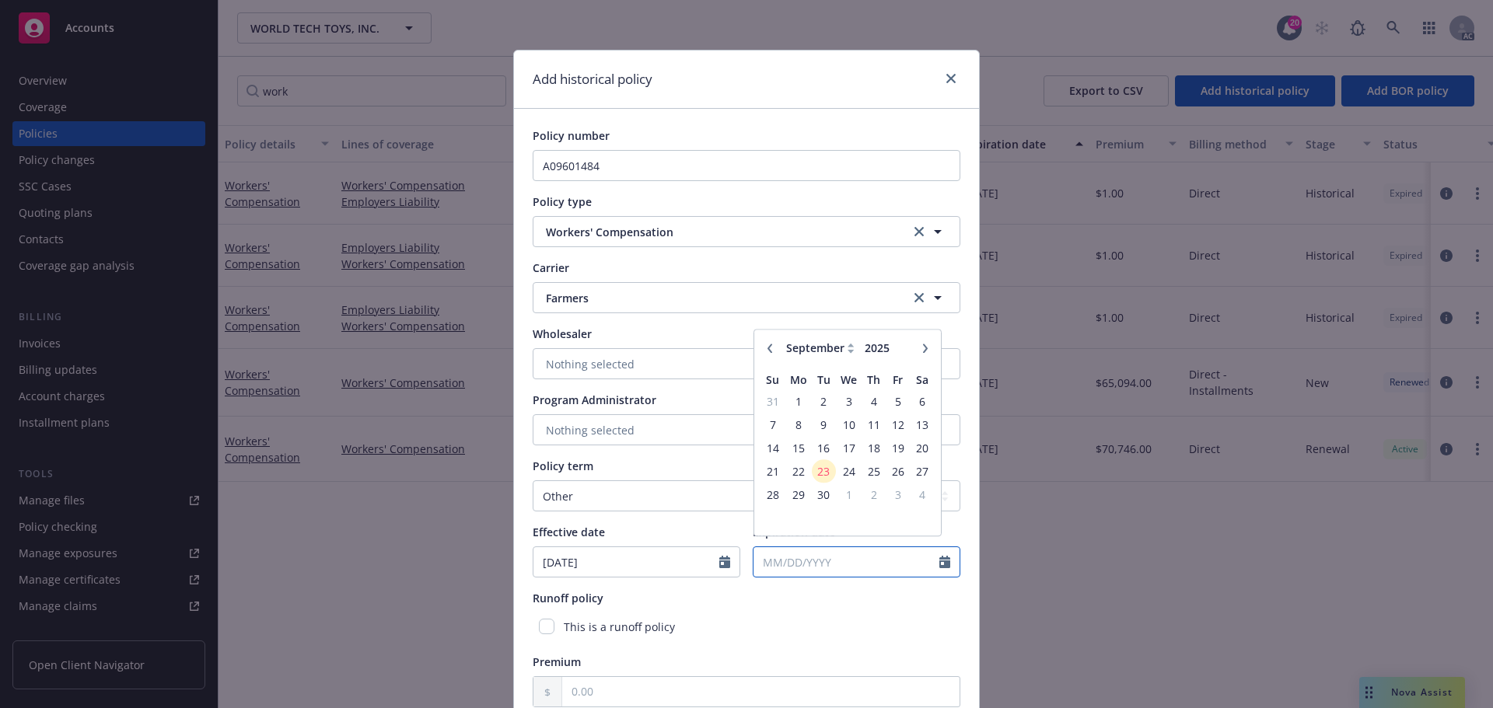
click at [804, 558] on input "Expiration date" at bounding box center [846, 562] width 186 height 30
type input "11/01/2023"
click at [825, 610] on div "Runoff policy This is a runoff policy" at bounding box center [747, 615] width 428 height 51
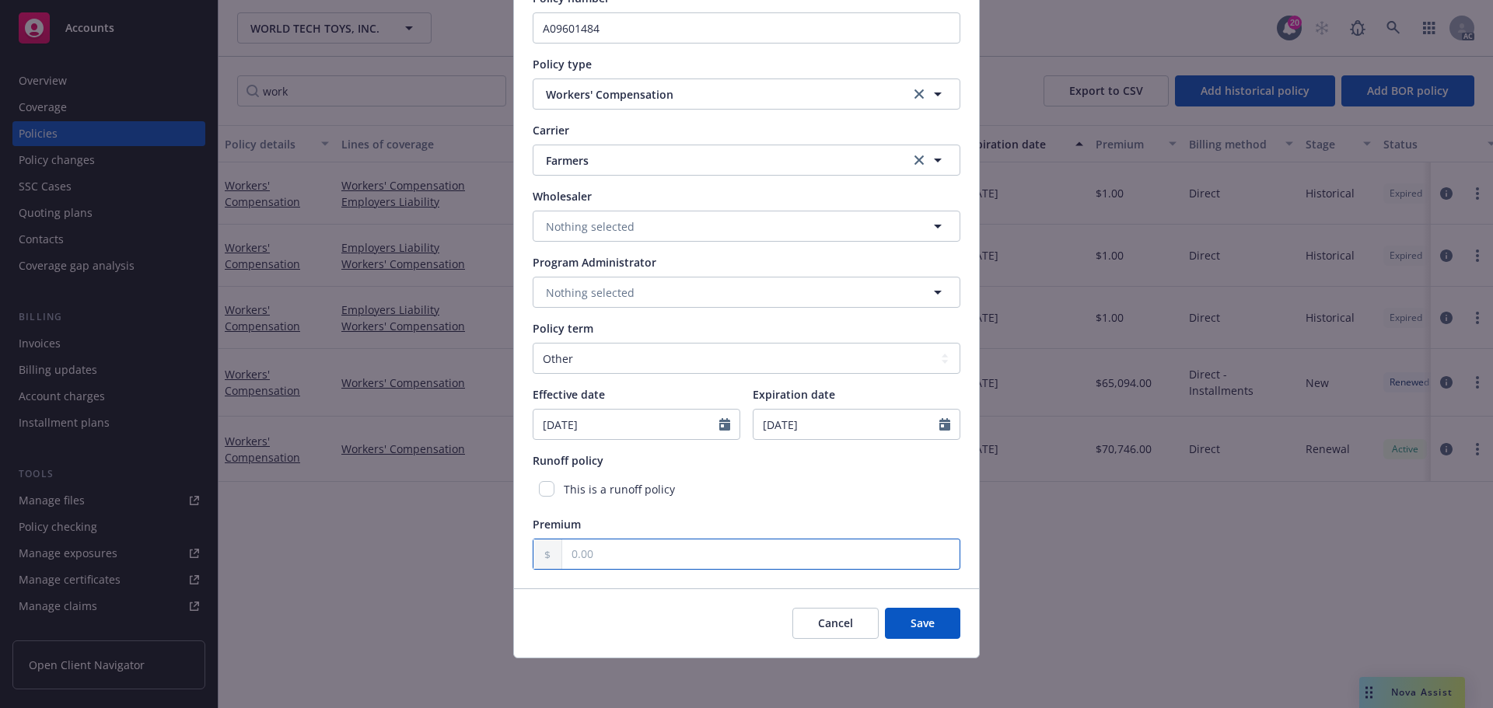
click at [669, 563] on input "text" at bounding box center [760, 555] width 397 height 30
type input "1.00"
click at [614, 599] on div "Cancel Save" at bounding box center [746, 623] width 465 height 69
click at [926, 621] on span "Save" at bounding box center [922, 623] width 24 height 15
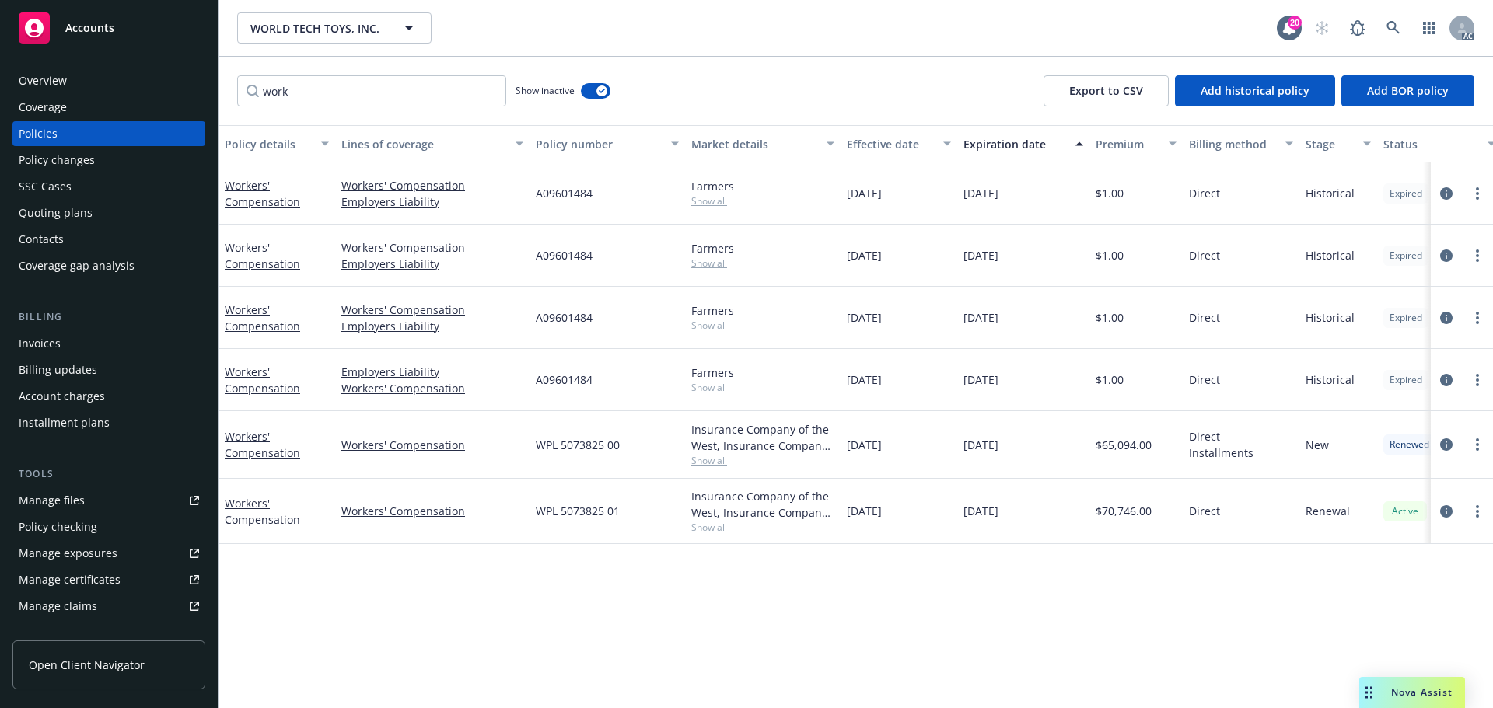
click at [75, 498] on div "Manage files" at bounding box center [52, 500] width 66 height 25
click at [78, 211] on div "Quoting plans" at bounding box center [56, 213] width 74 height 25
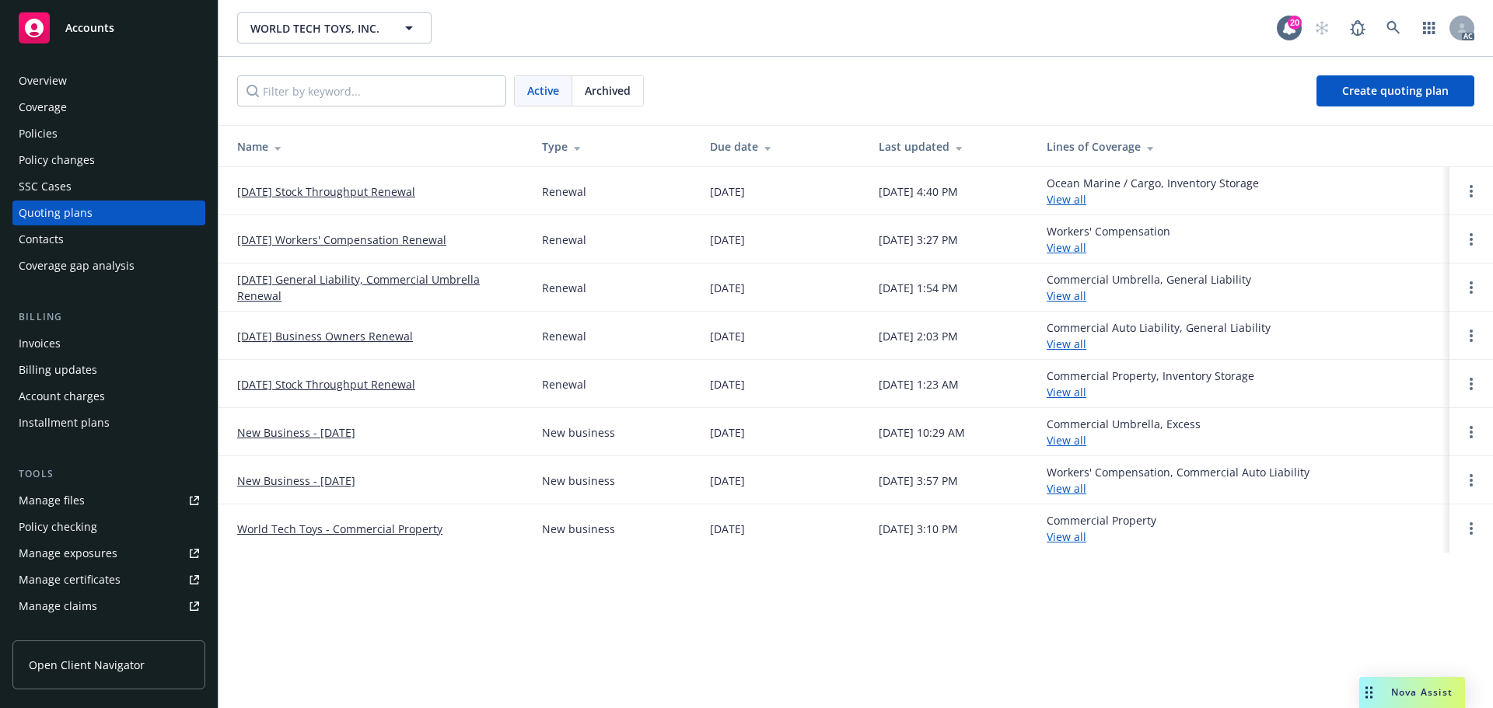
click at [308, 241] on link "11/01/25 Workers' Compensation Renewal" at bounding box center [341, 240] width 209 height 16
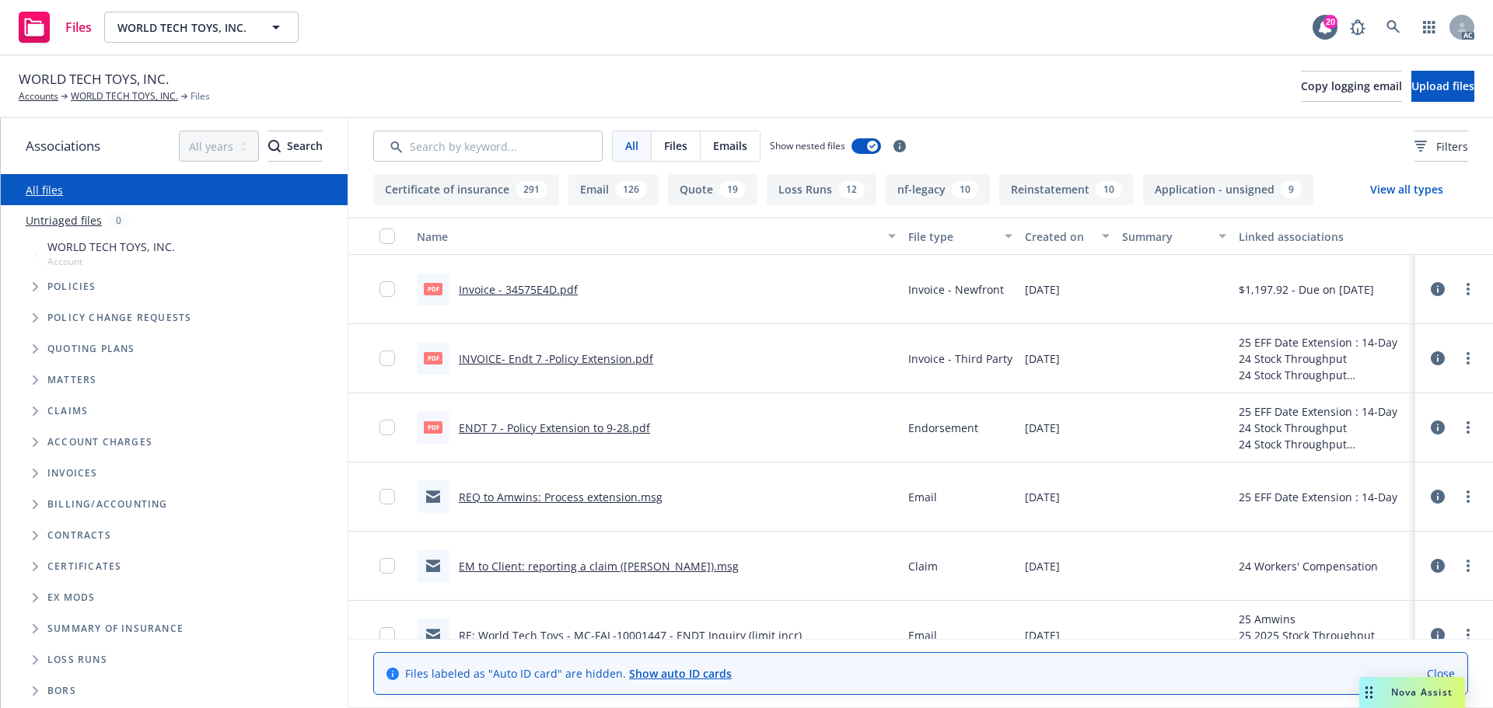
click at [36, 351] on icon "Tree Example" at bounding box center [35, 348] width 5 height 9
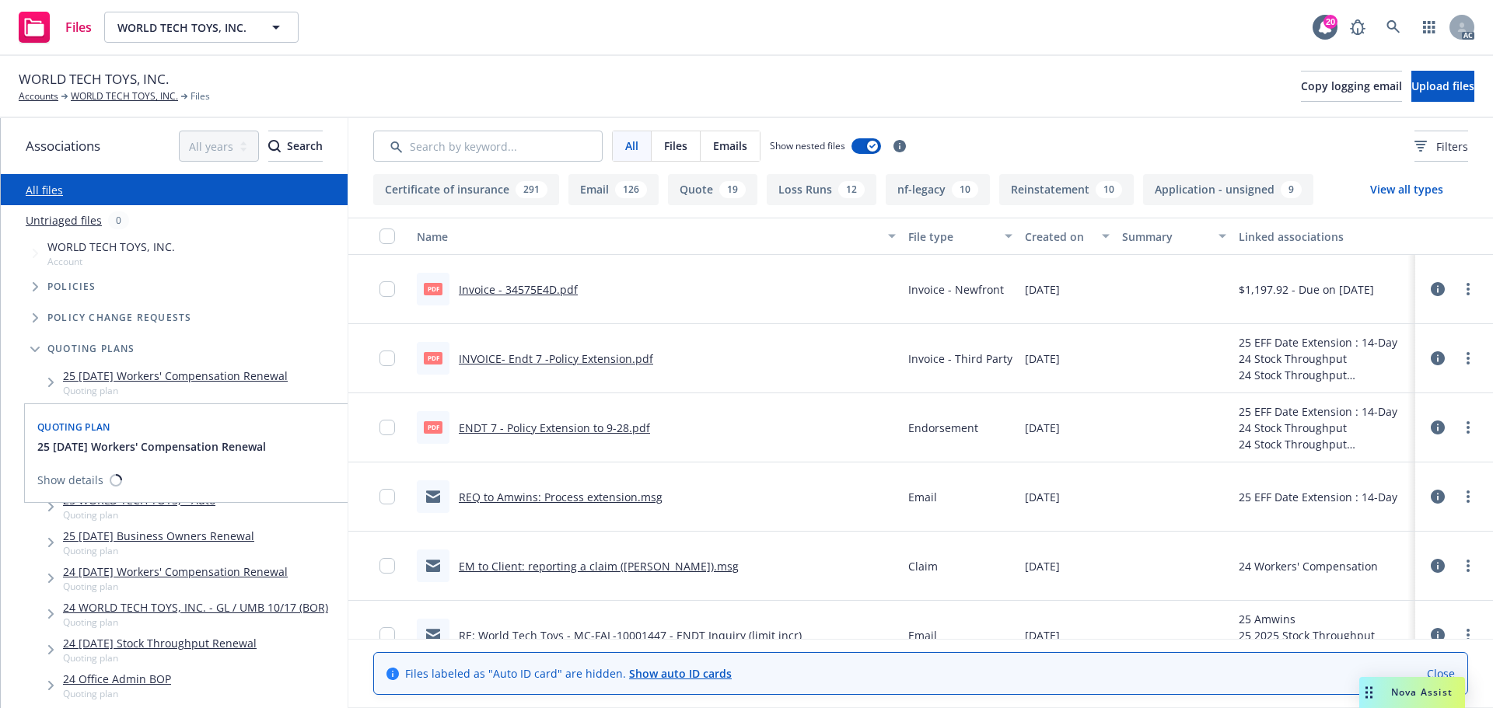
click at [188, 374] on link "25 11/01/25 Workers' Compensation Renewal" at bounding box center [175, 376] width 225 height 16
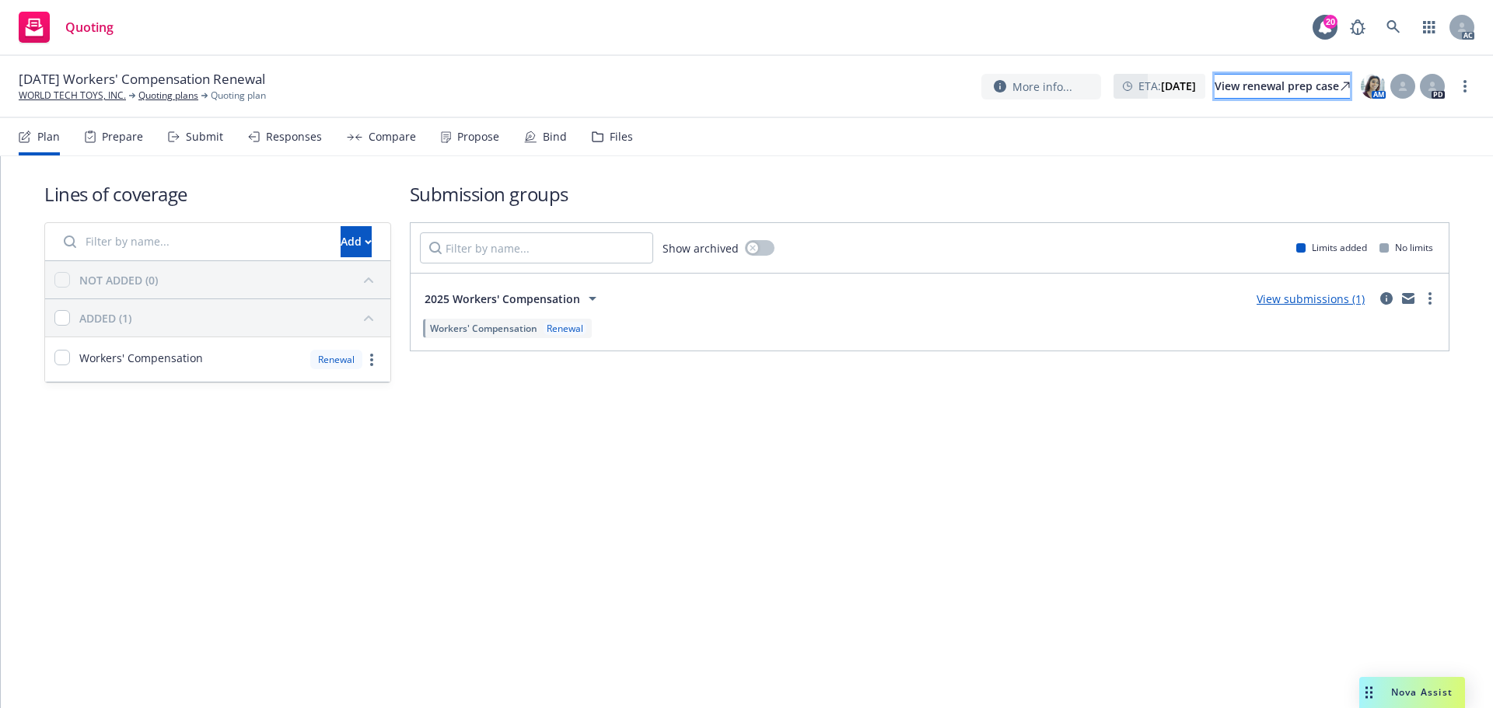
click at [1217, 86] on div "View renewal prep case" at bounding box center [1281, 86] width 135 height 23
click at [93, 94] on link "WORLD TECH TOYS, INC." at bounding box center [72, 96] width 107 height 14
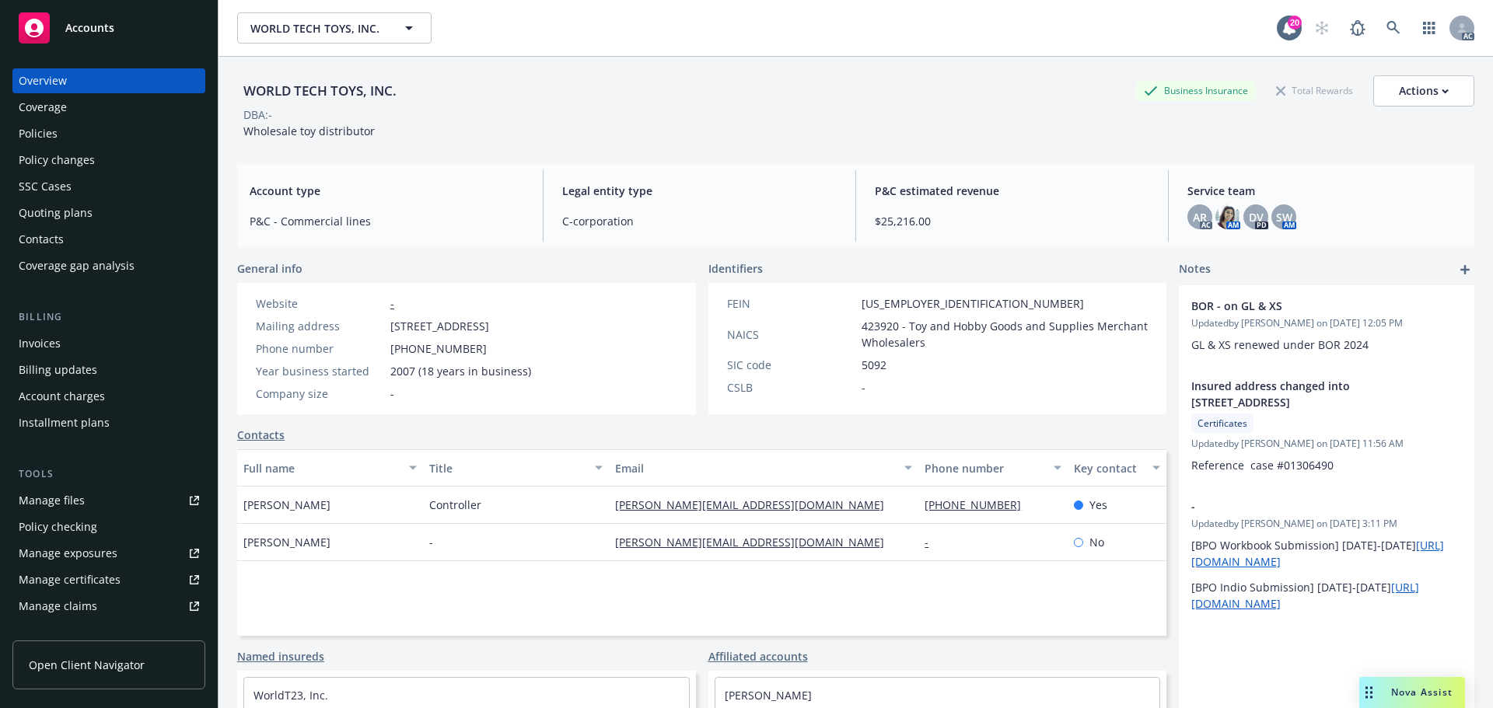
click at [504, 96] on div "WORLD TECH TOYS, INC. Business Insurance Total Rewards Actions" at bounding box center [855, 90] width 1237 height 31
click at [781, 70] on div "WORLD TECH TOYS, INC. Business Insurance Total Rewards Actions DBA: - Wholesale…" at bounding box center [855, 104] width 1237 height 95
